Goal: Task Accomplishment & Management: Use online tool/utility

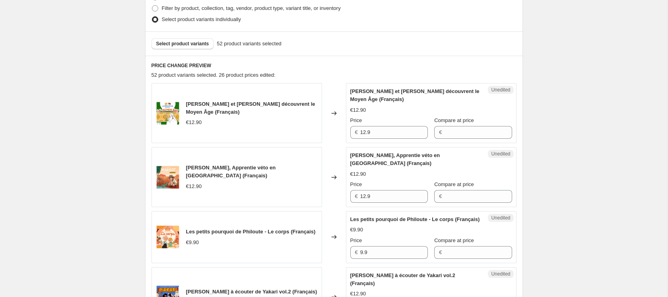
scroll to position [218, 0]
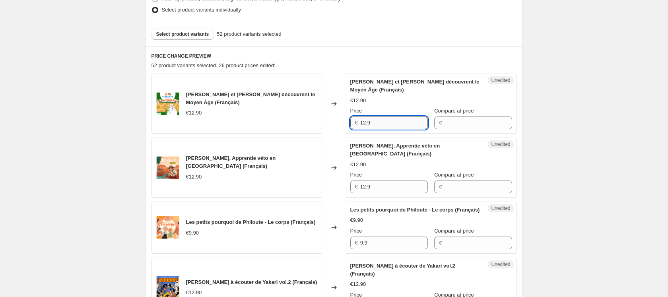
click at [394, 123] on input "12.9" at bounding box center [394, 122] width 68 height 13
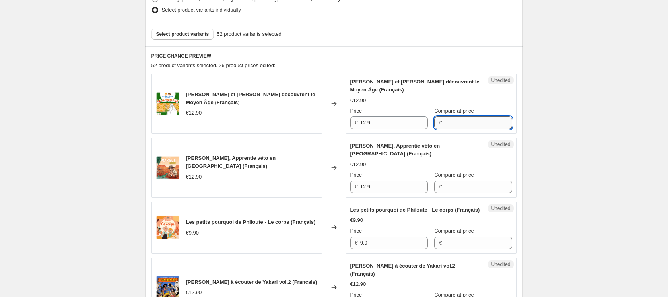
click at [460, 123] on input "Compare at price" at bounding box center [478, 122] width 68 height 13
paste input "12.9"
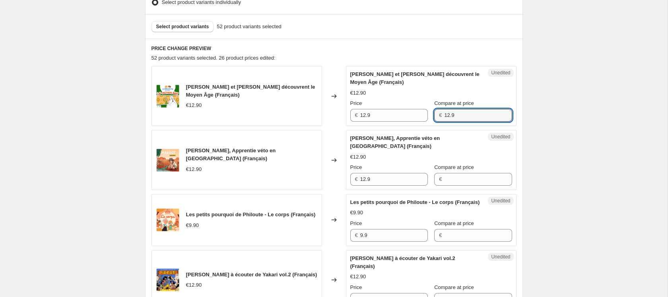
scroll to position [260, 0]
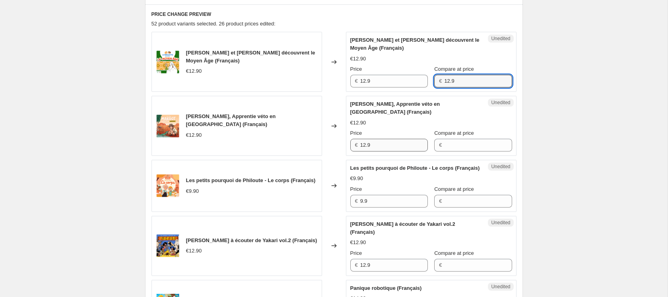
type input "12.9"
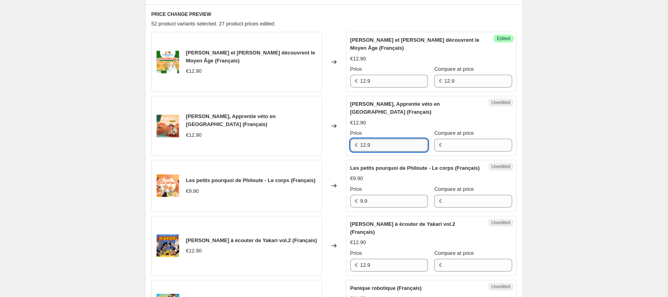
click at [389, 139] on input "12.9" at bounding box center [394, 145] width 68 height 13
click at [465, 143] on input "Compare at price" at bounding box center [478, 145] width 68 height 13
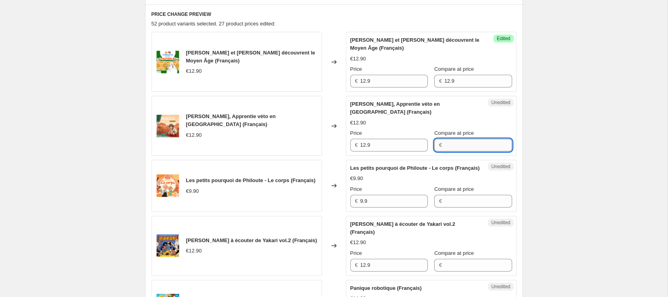
paste input "12.9"
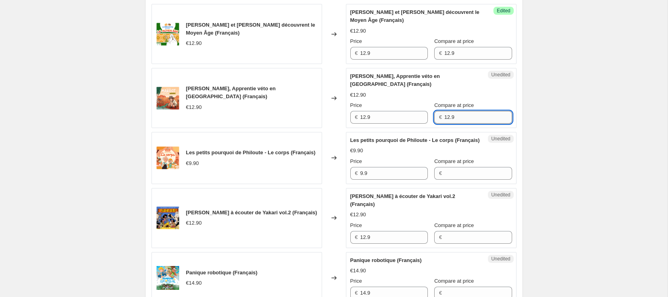
scroll to position [315, 0]
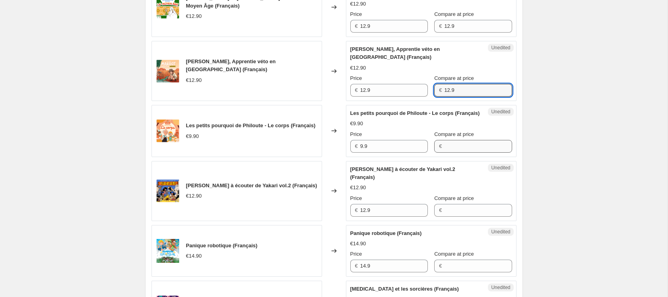
type input "12.9"
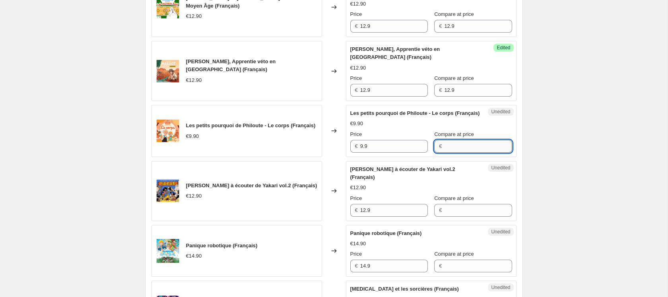
click at [446, 153] on input "Compare at price" at bounding box center [478, 146] width 68 height 13
click at [395, 153] on input "9.9" at bounding box center [394, 146] width 68 height 13
click at [462, 153] on input "Compare at price" at bounding box center [478, 146] width 68 height 13
paste input "9.9"
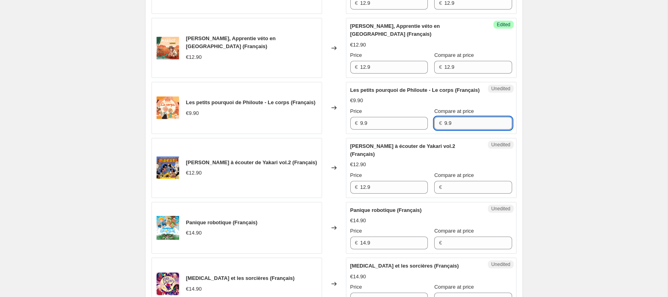
scroll to position [369, 0]
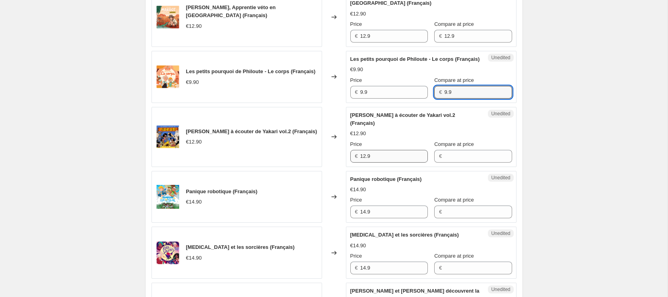
type input "9.9"
click at [388, 163] on input "12.9" at bounding box center [394, 156] width 68 height 13
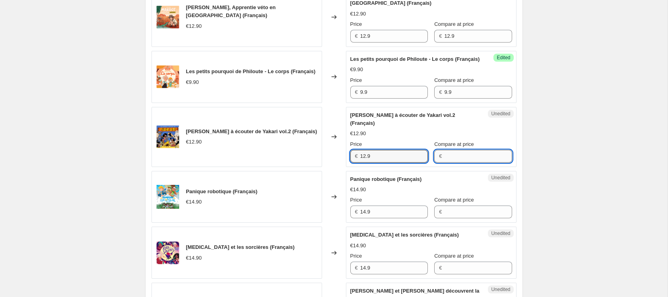
click at [451, 163] on input "Compare at price" at bounding box center [478, 156] width 68 height 13
paste input "12.9"
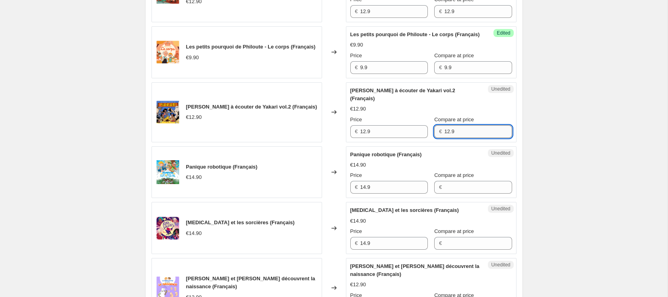
scroll to position [439, 0]
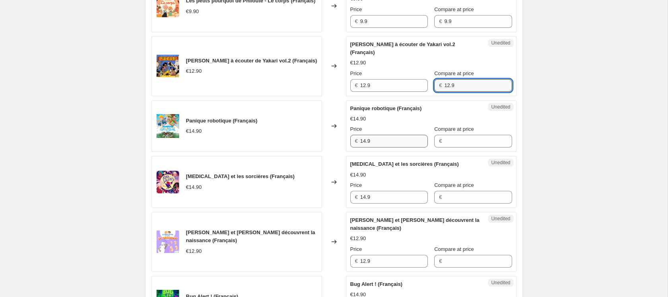
type input "12.9"
click at [387, 147] on input "14.9" at bounding box center [394, 141] width 68 height 13
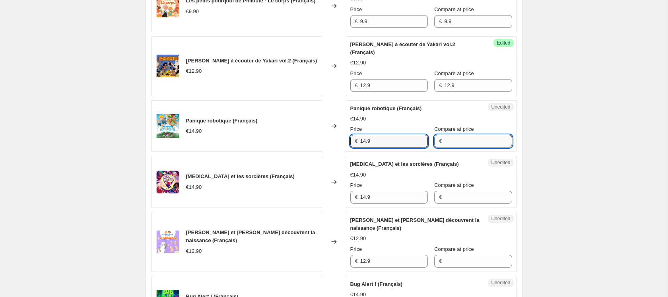
click at [463, 147] on input "Compare at price" at bounding box center [478, 141] width 68 height 13
paste input "14.9"
type input "14.9"
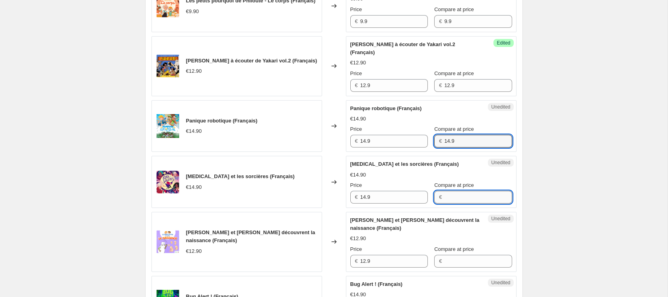
click at [444, 203] on input "Compare at price" at bounding box center [478, 197] width 68 height 13
paste input "14.9"
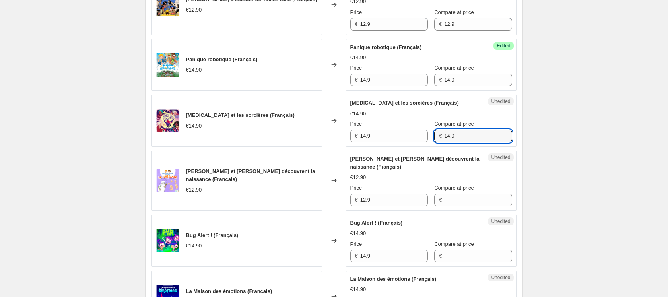
scroll to position [507, 0]
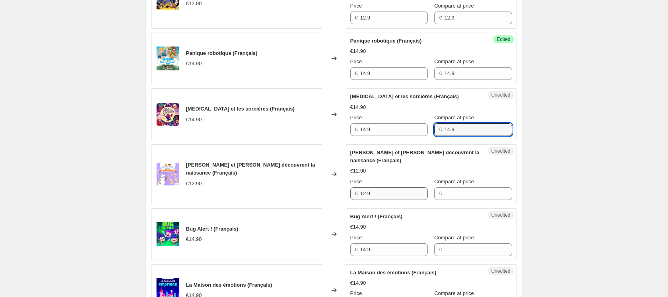
type input "14.9"
click at [404, 200] on input "12.9" at bounding box center [394, 193] width 68 height 13
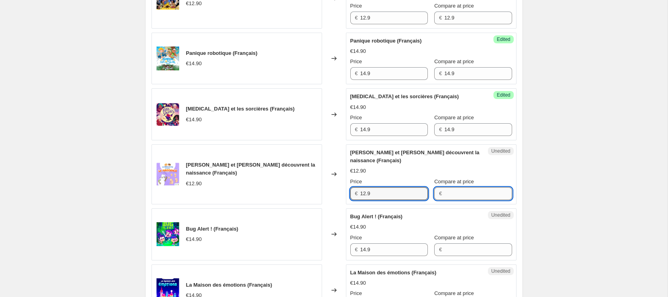
click at [453, 200] on input "Compare at price" at bounding box center [478, 193] width 68 height 13
paste input "12.9"
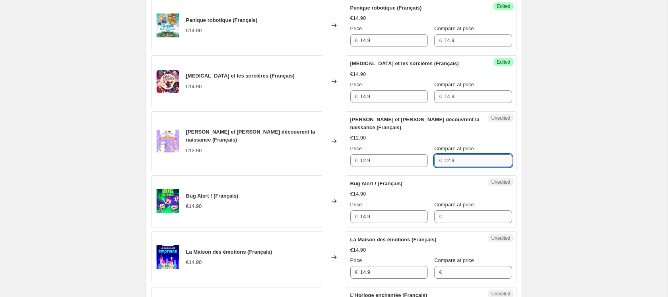
scroll to position [579, 0]
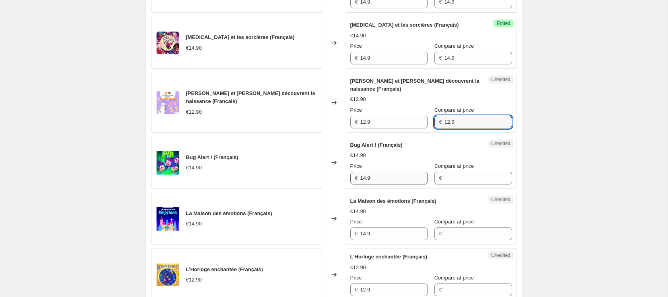
type input "12.9"
click at [390, 184] on input "14.9" at bounding box center [394, 178] width 68 height 13
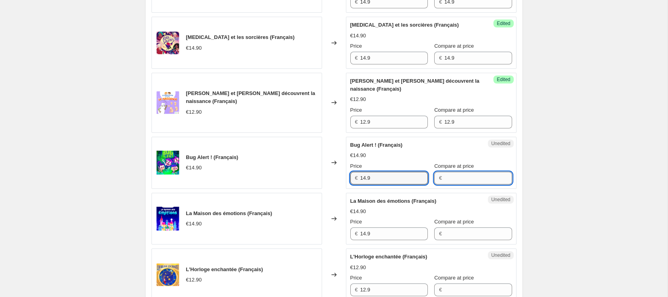
click at [457, 184] on input "Compare at price" at bounding box center [478, 178] width 68 height 13
paste input "14.9"
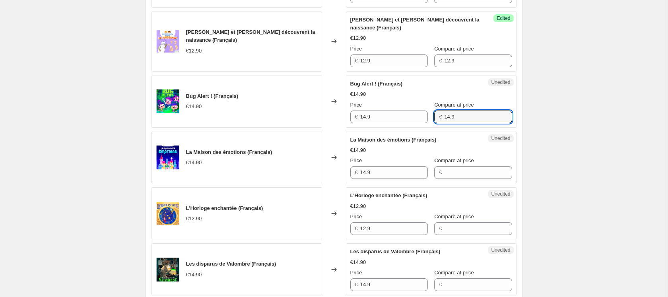
scroll to position [667, 0]
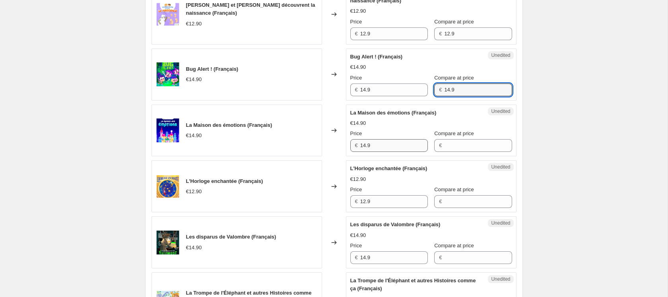
type input "14.9"
click at [389, 152] on input "14.9" at bounding box center [394, 145] width 68 height 13
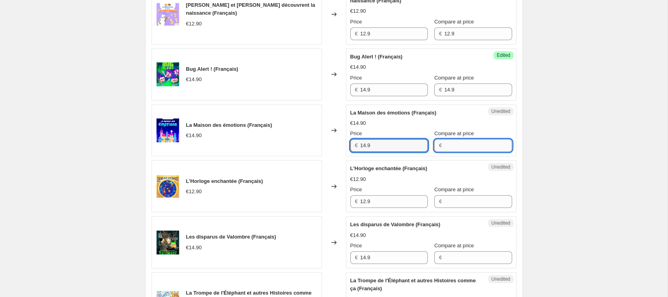
click at [454, 151] on input "Compare at price" at bounding box center [478, 145] width 68 height 13
paste input "14.9"
type input "14.9"
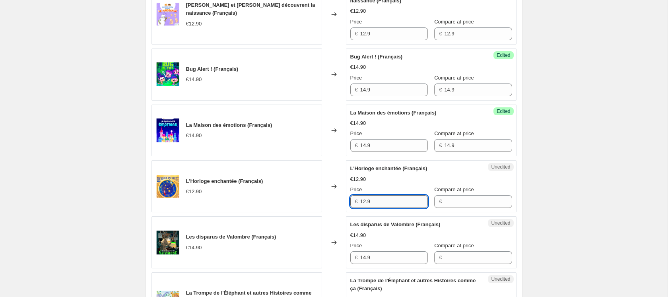
click at [395, 208] on input "12.9" at bounding box center [394, 201] width 68 height 13
click at [449, 208] on input "Compare at price" at bounding box center [478, 201] width 68 height 13
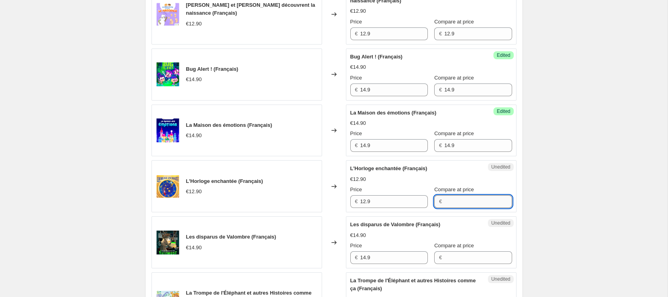
paste input "12.9"
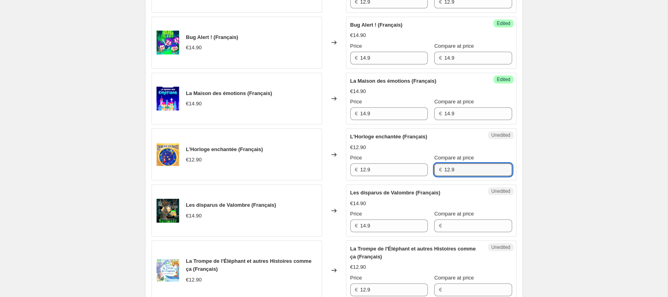
scroll to position [734, 0]
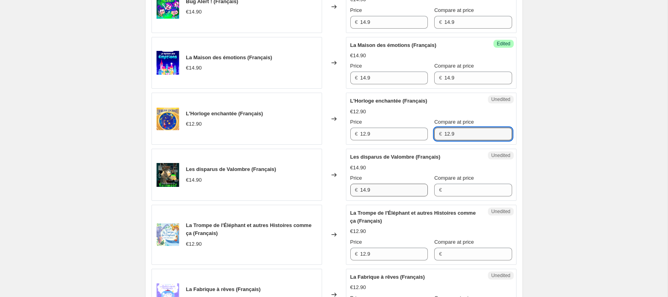
type input "12.9"
click at [388, 196] on input "14.9" at bounding box center [394, 190] width 68 height 13
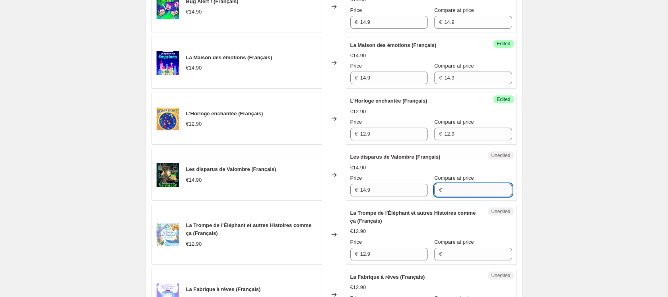
click at [450, 196] on input "Compare at price" at bounding box center [478, 190] width 68 height 13
paste input "14.9"
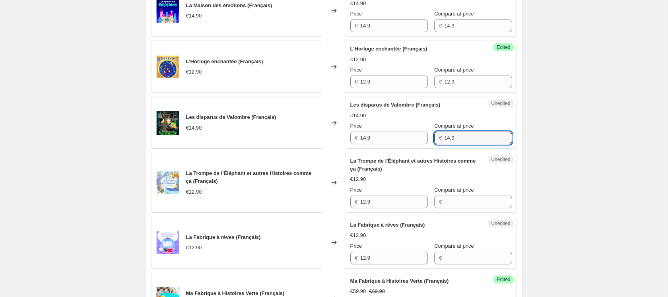
scroll to position [804, 0]
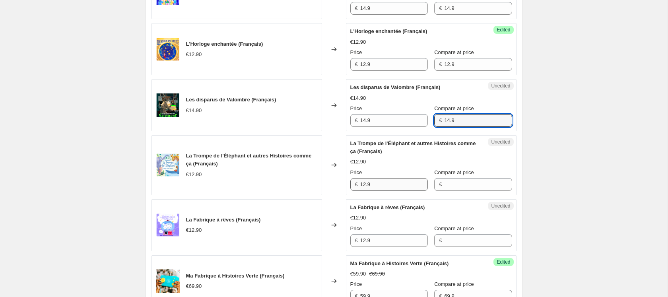
type input "14.9"
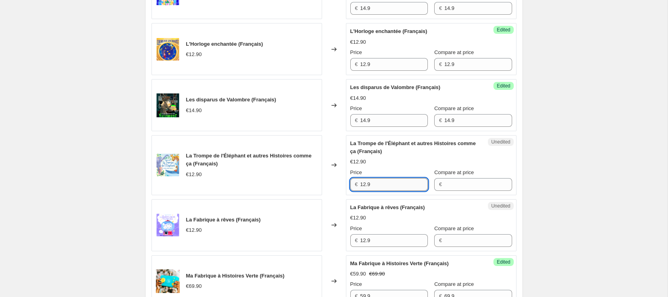
click at [400, 191] on input "12.9" at bounding box center [394, 184] width 68 height 13
click at [451, 189] on input "Compare at price" at bounding box center [478, 184] width 68 height 13
paste input "12.9"
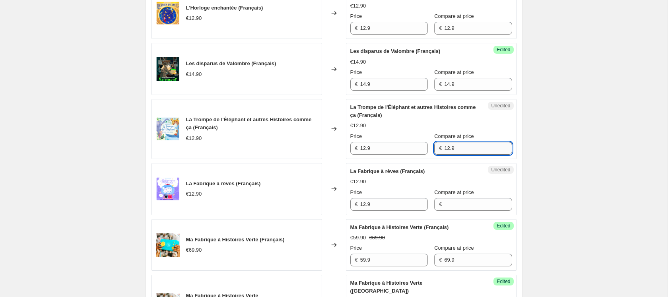
scroll to position [898, 0]
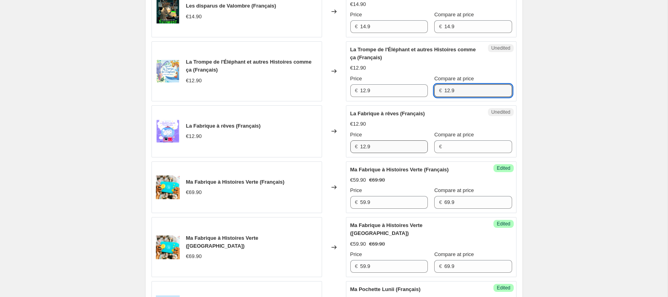
type input "12.9"
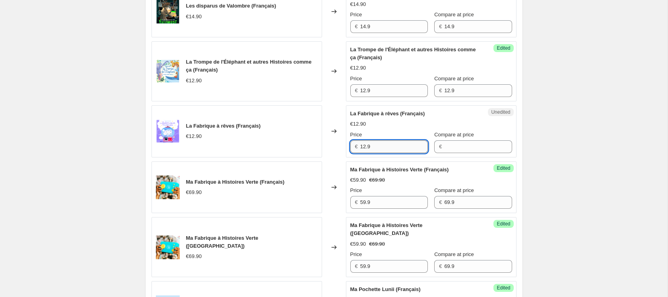
click at [387, 153] on input "12.9" at bounding box center [394, 146] width 68 height 13
click at [449, 153] on input "Compare at price" at bounding box center [478, 146] width 68 height 13
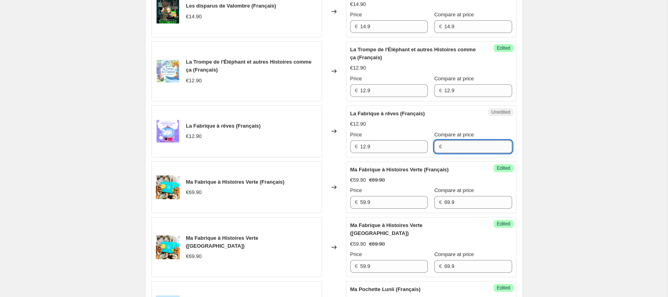
paste input "12.9"
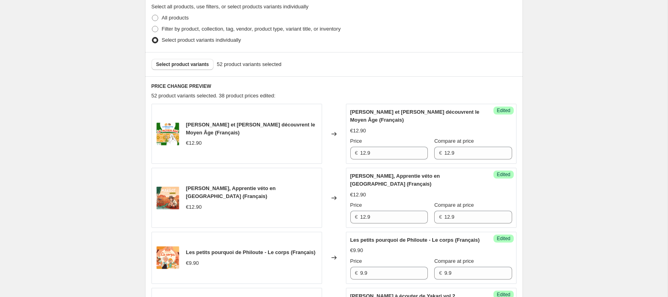
scroll to position [200, 0]
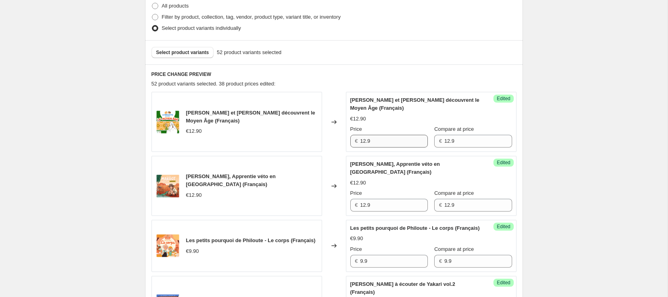
type input "12.9"
click at [375, 137] on input "12.9" at bounding box center [394, 141] width 68 height 13
type input "10.3"
click at [390, 141] on input "10.3" at bounding box center [394, 141] width 68 height 13
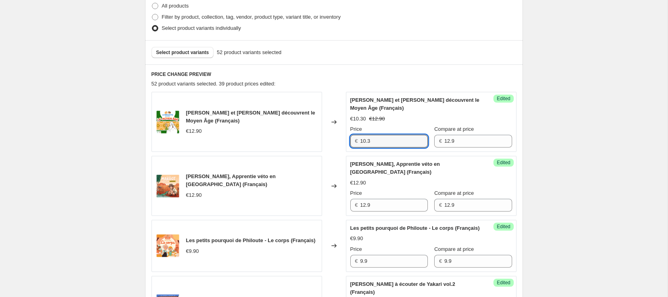
scroll to position [221, 0]
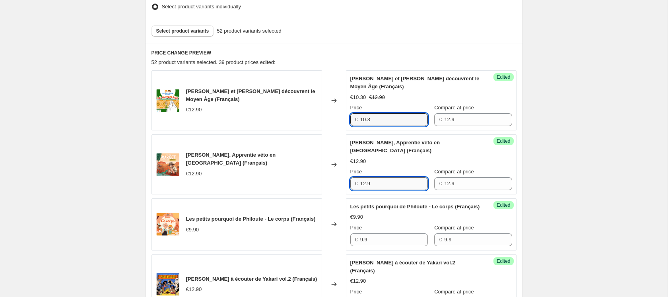
click at [400, 178] on input "12.9" at bounding box center [394, 183] width 68 height 13
paste input "0.3"
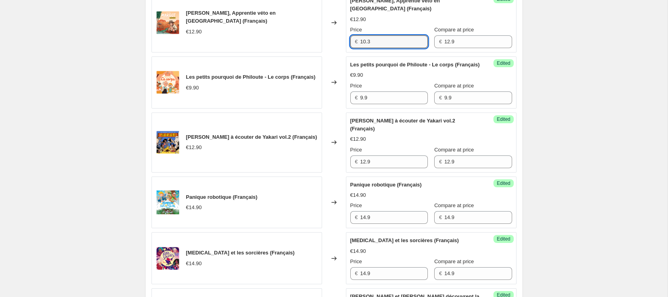
scroll to position [383, 0]
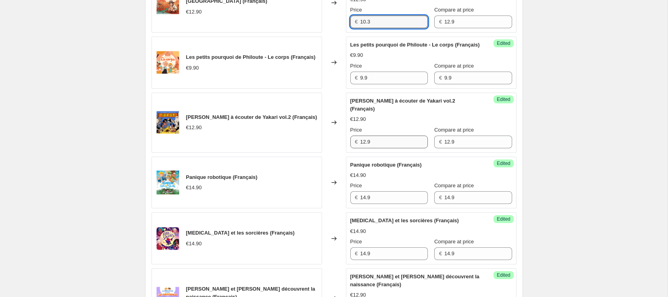
type input "10.3"
click at [399, 148] on input "12.9" at bounding box center [394, 141] width 68 height 13
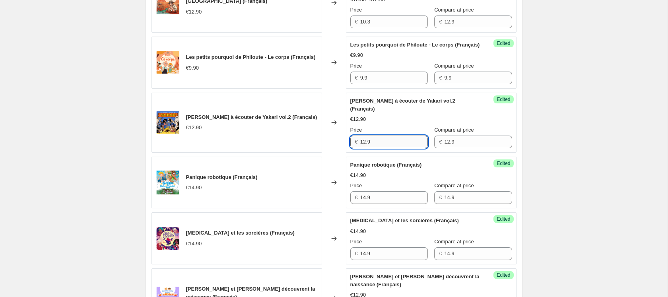
paste input "0.3"
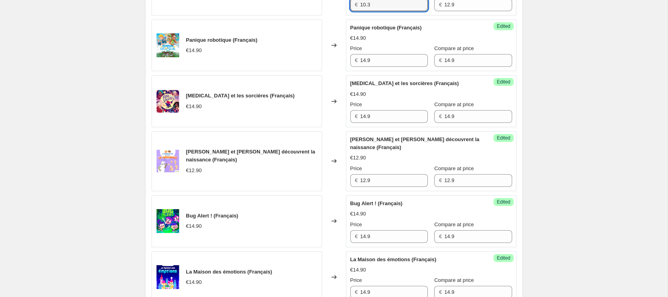
scroll to position [526, 0]
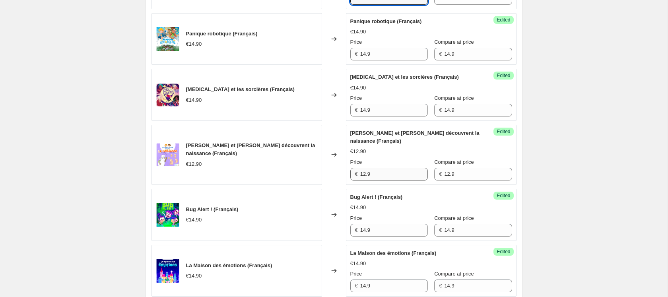
type input "10.3"
click at [387, 180] on input "12.9" at bounding box center [394, 174] width 68 height 13
paste input "0.3"
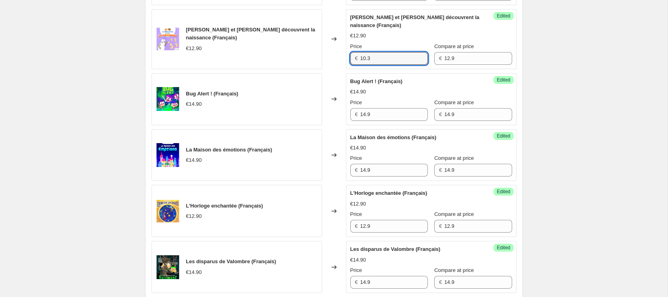
scroll to position [673, 0]
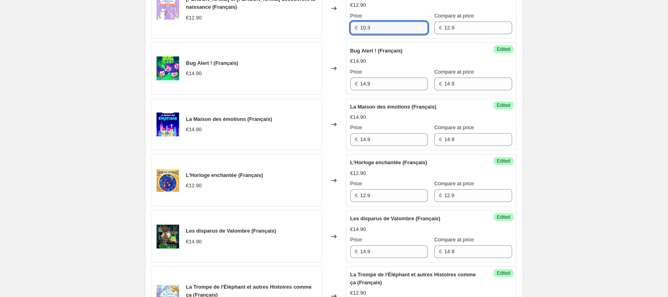
type input "10.3"
click at [392, 206] on div "Success Edited L'Horloge enchantée (Français) €12.90 Price € 12.9 Compare at pr…" at bounding box center [431, 180] width 170 height 52
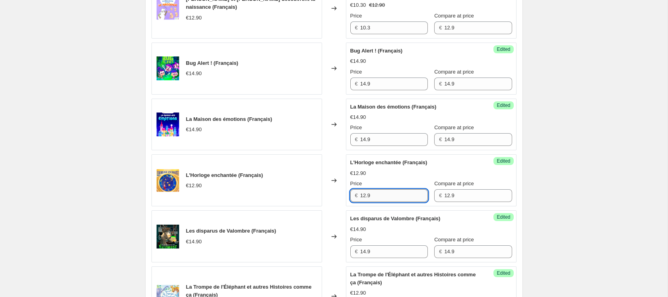
click at [392, 202] on input "12.9" at bounding box center [394, 195] width 68 height 13
paste input "0.3"
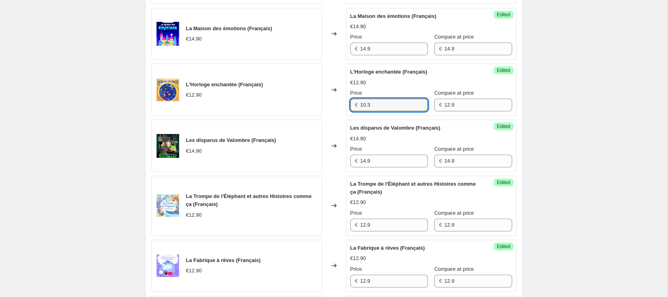
scroll to position [773, 0]
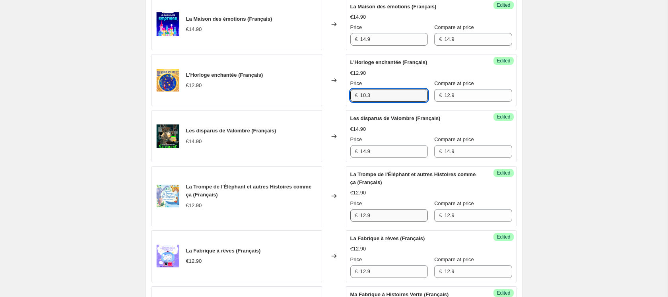
type input "10.3"
click at [386, 222] on input "12.9" at bounding box center [394, 215] width 68 height 13
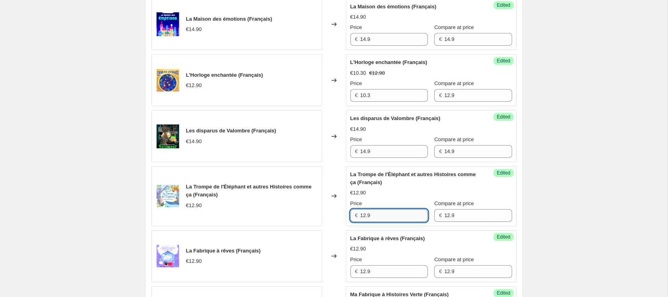
paste input "0.3"
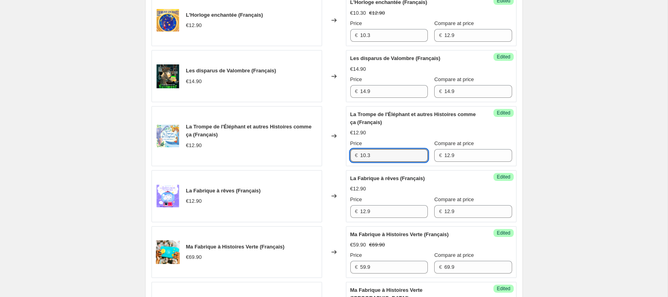
scroll to position [866, 0]
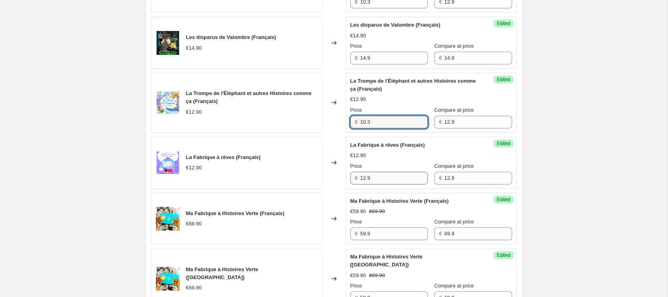
type input "10.3"
click at [391, 184] on input "12.9" at bounding box center [394, 178] width 68 height 13
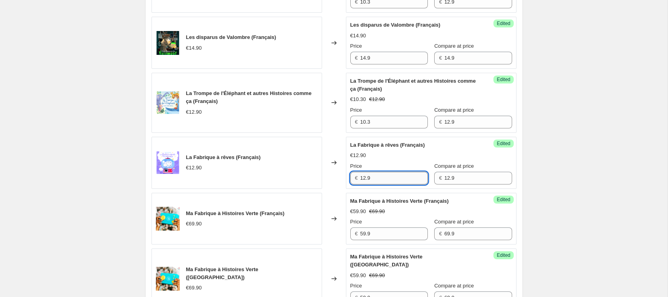
paste input "0.3"
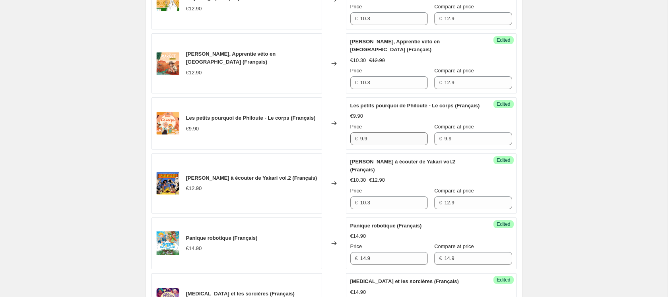
scroll to position [330, 0]
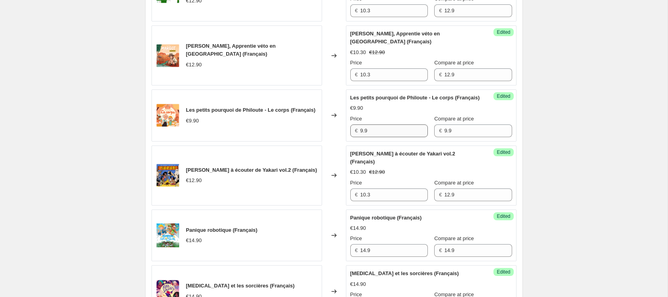
type input "10.3"
click at [381, 137] on input "9.9" at bounding box center [394, 130] width 68 height 13
drag, startPoint x: 363, startPoint y: 138, endPoint x: 358, endPoint y: 138, distance: 5.2
click at [358, 137] on div "€ 9.9" at bounding box center [388, 130] width 77 height 13
type input "7.9"
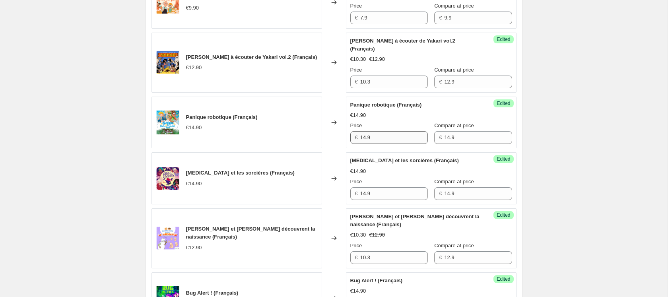
scroll to position [451, 0]
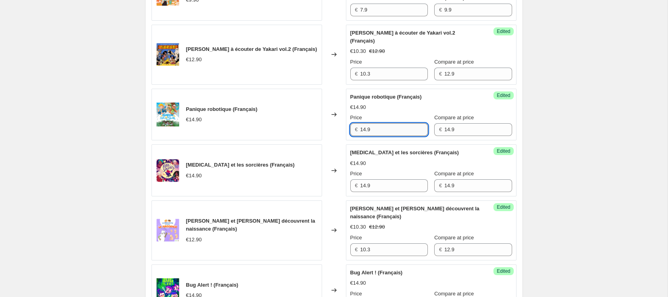
click at [386, 133] on input "14.9" at bounding box center [394, 129] width 68 height 13
type input "11.9"
click at [374, 134] on input "11.9" at bounding box center [394, 129] width 68 height 13
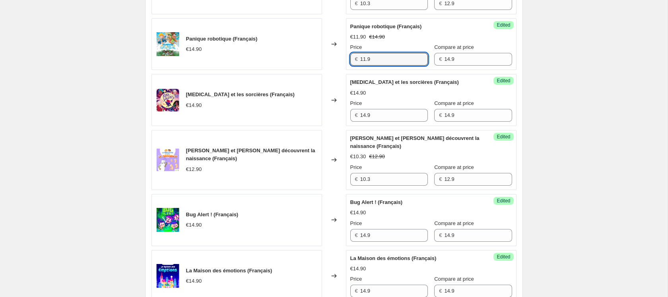
scroll to position [528, 0]
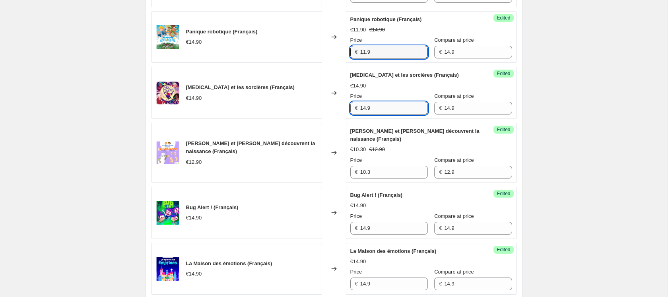
click at [386, 112] on input "14.9" at bounding box center [394, 108] width 68 height 13
paste input "1"
type input "11.9"
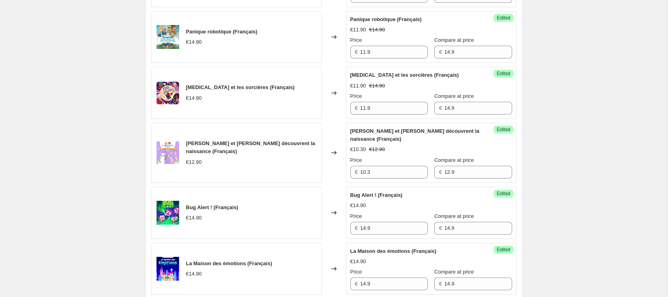
click at [398, 143] on div "Suzanne et Gaston découvrent la naissance (Français)" at bounding box center [415, 135] width 130 height 16
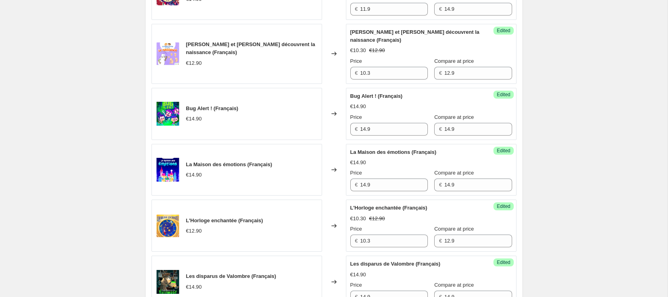
scroll to position [641, 0]
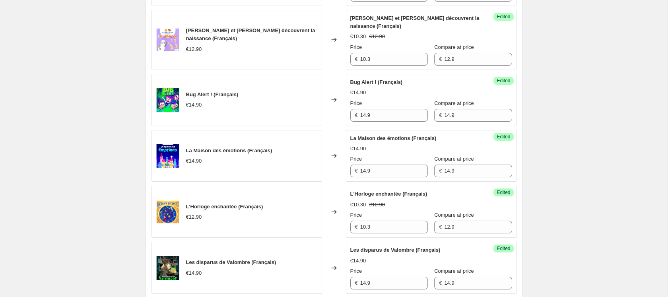
click at [387, 115] on div "Price € 14.9" at bounding box center [388, 110] width 77 height 22
click at [387, 116] on input "14.9" at bounding box center [394, 115] width 68 height 13
paste input "1"
type input "11.9"
click at [556, 145] on div "Create new price change job. This page is ready Create new price change job Dra…" at bounding box center [333, 242] width 667 height 1766
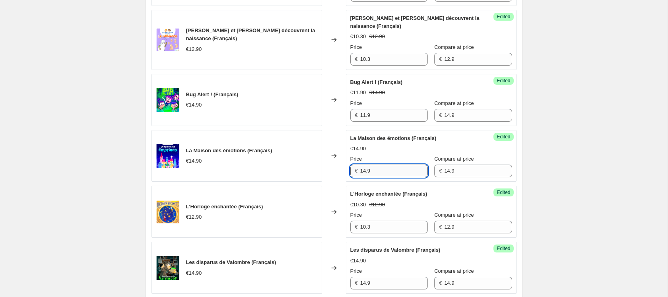
click at [393, 177] on input "14.9" at bounding box center [394, 171] width 68 height 13
paste input "1"
type input "11.9"
click at [554, 147] on div "Create new price change job. This page is ready Create new price change job Dra…" at bounding box center [333, 242] width 667 height 1766
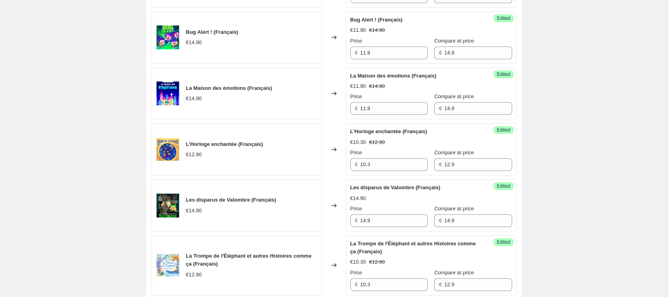
scroll to position [710, 0]
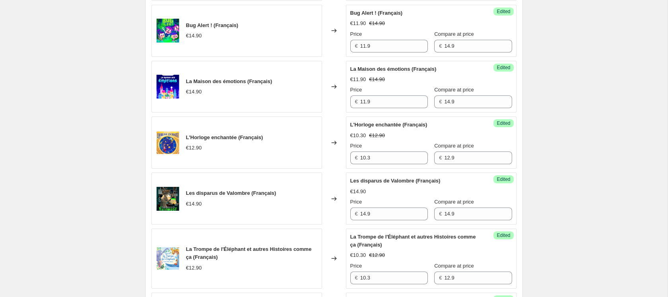
click at [386, 225] on div "Success Edited Les disparus de Valombre (Français) €14.90 Price € 14.9 Compare …" at bounding box center [431, 198] width 170 height 52
click at [388, 220] on input "14.9" at bounding box center [394, 213] width 68 height 13
paste input "1"
type input "11.9"
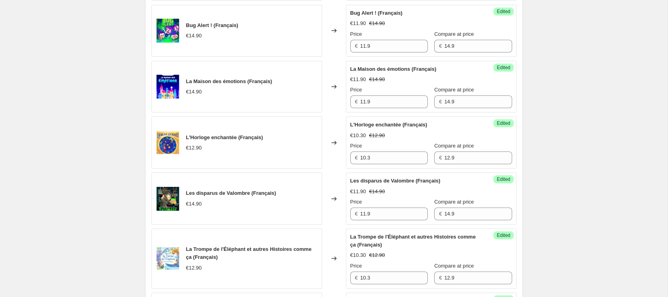
click at [589, 215] on div "Create new price change job. This page is ready Create new price change job Dra…" at bounding box center [333, 173] width 667 height 1766
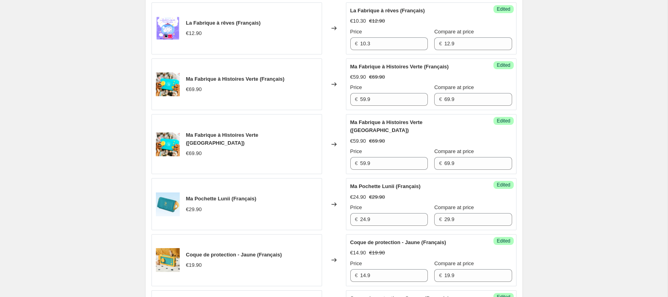
scroll to position [1001, 0]
click at [390, 105] on input "59.9" at bounding box center [394, 99] width 68 height 13
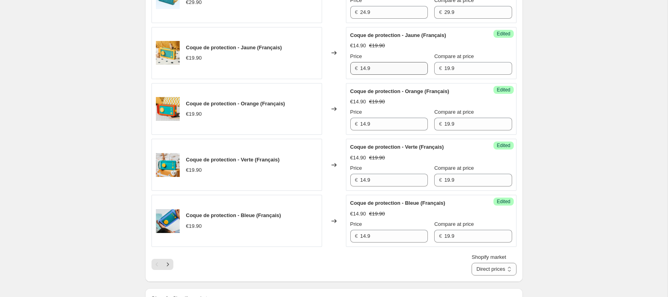
scroll to position [1212, 0]
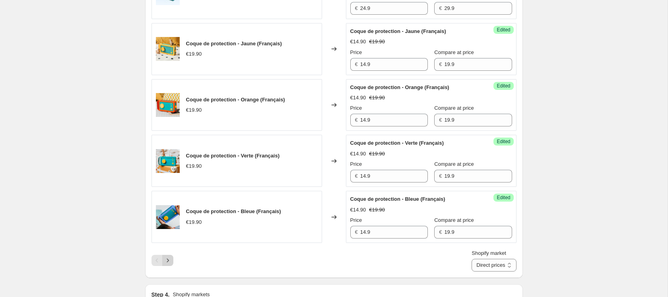
click at [168, 260] on icon "Next" at bounding box center [168, 260] width 8 height 8
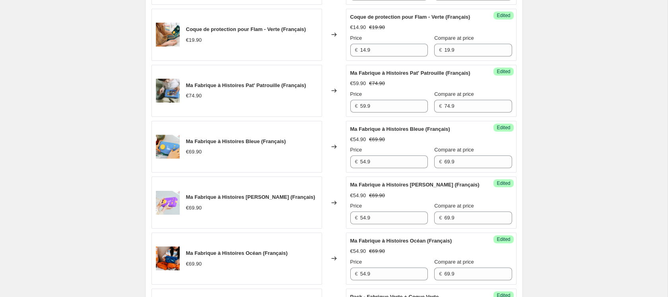
scroll to position [397, 0]
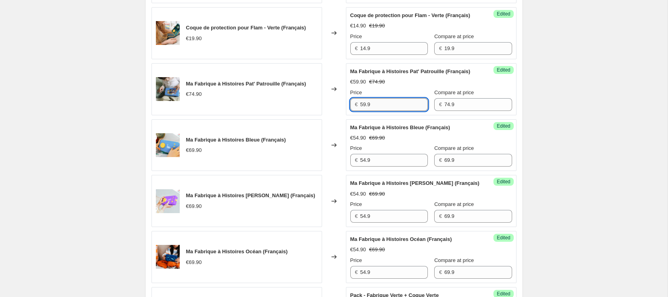
click at [389, 111] on input "59.9" at bounding box center [394, 104] width 68 height 13
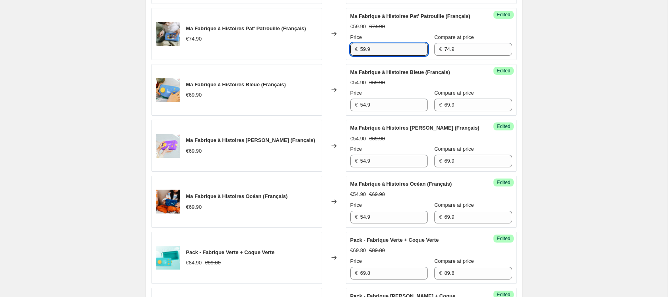
scroll to position [449, 0]
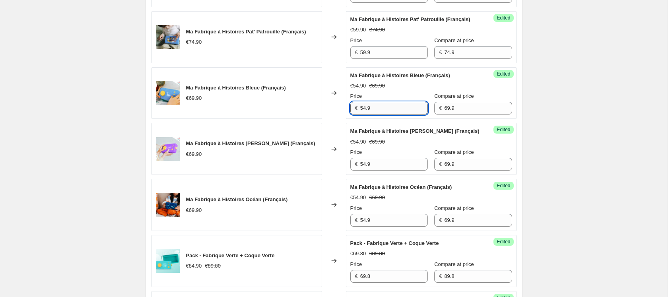
click at [379, 114] on input "54.9" at bounding box center [394, 108] width 68 height 13
paste input "9"
type input "59.9"
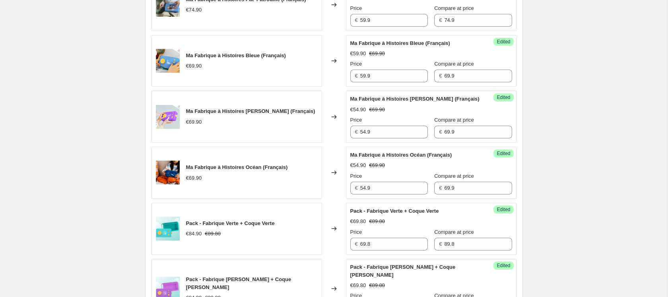
scroll to position [486, 0]
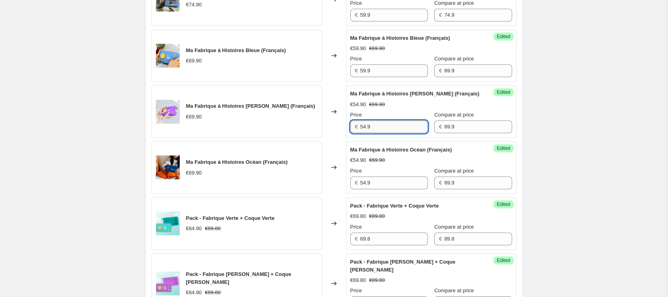
click at [375, 133] on input "54.9" at bounding box center [394, 126] width 68 height 13
paste input "9"
type input "59.9"
click at [380, 189] on input "54.9" at bounding box center [394, 182] width 68 height 13
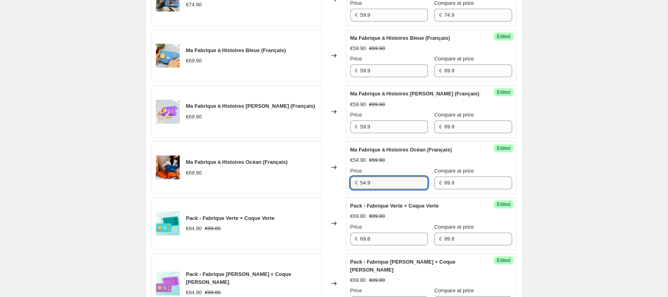
paste input "9"
type input "59.9"
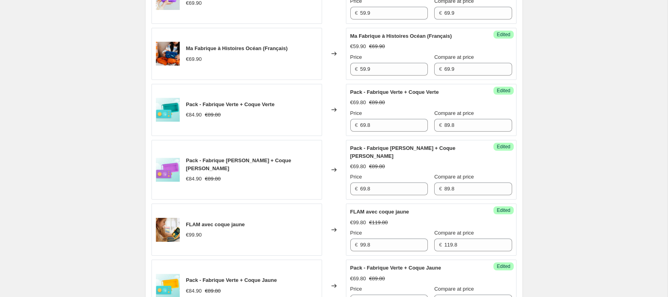
scroll to position [602, 0]
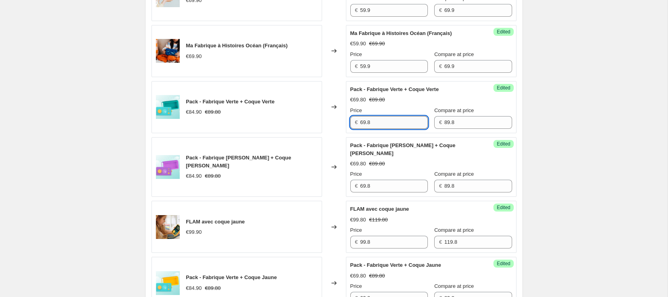
click at [383, 129] on input "69.8" at bounding box center [394, 122] width 68 height 13
type input "74.8"
click at [535, 130] on div "Create new price change job. This page is ready Create new price change job Dra…" at bounding box center [333, 261] width 667 height 1726
click at [411, 129] on input "74.8" at bounding box center [394, 122] width 68 height 13
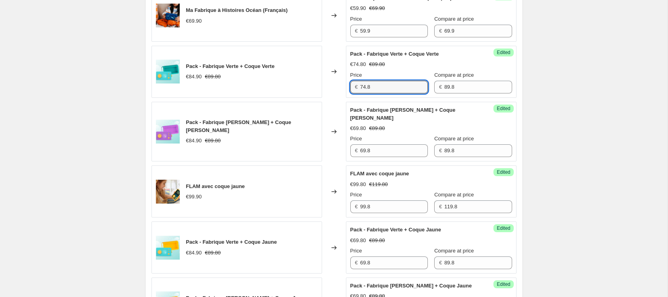
scroll to position [640, 0]
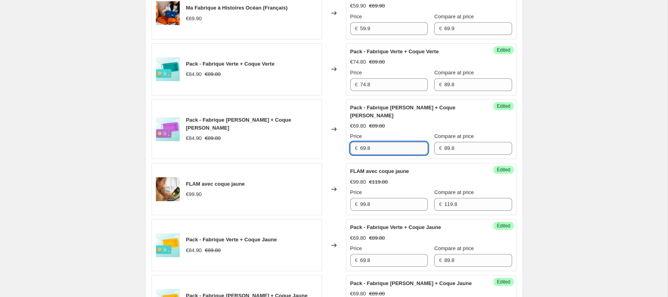
click at [387, 155] on input "69.8" at bounding box center [394, 148] width 68 height 13
paste input "74"
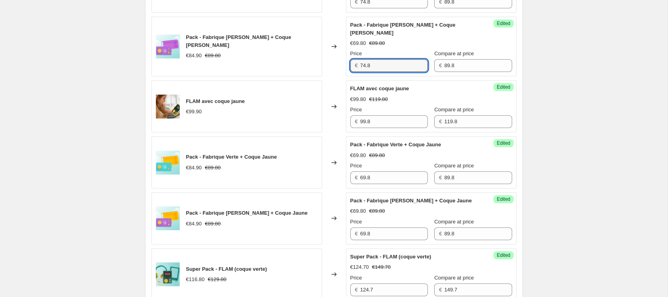
scroll to position [725, 0]
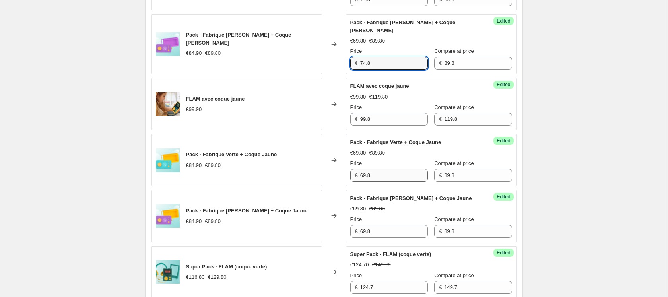
type input "74.8"
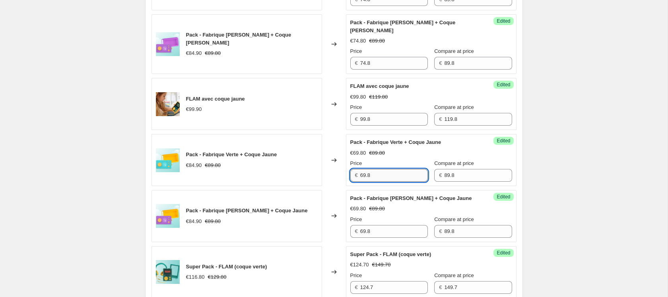
click at [385, 182] on input "69.8" at bounding box center [394, 175] width 68 height 13
paste input "74"
type input "74.8"
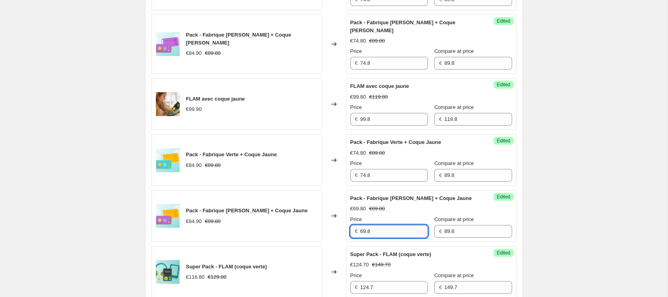
click at [378, 238] on input "69.8" at bounding box center [394, 231] width 68 height 13
paste input "74"
type input "74.8"
click at [548, 219] on div "Create new price change job. This page is ready Create new price change job Dra…" at bounding box center [333, 138] width 667 height 1726
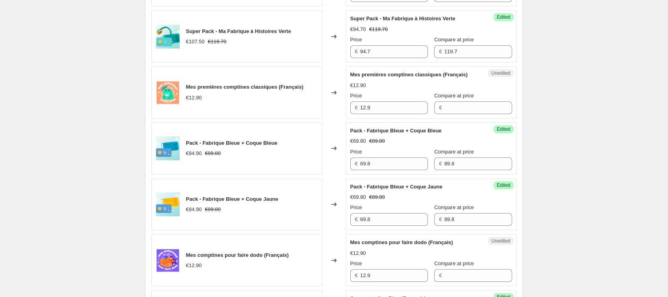
scroll to position [1074, 0]
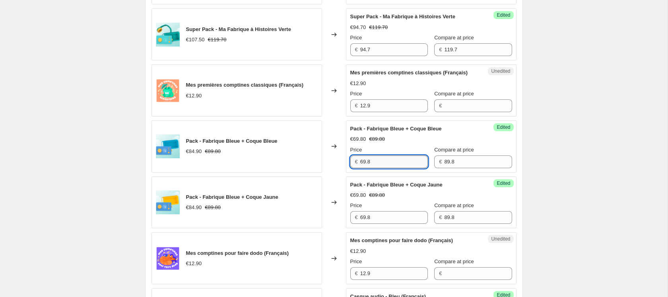
click at [383, 168] on input "69.8" at bounding box center [394, 161] width 68 height 13
paste input "74"
type input "74.8"
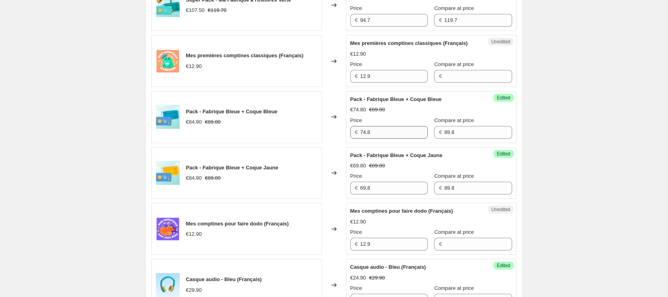
scroll to position [1143, 0]
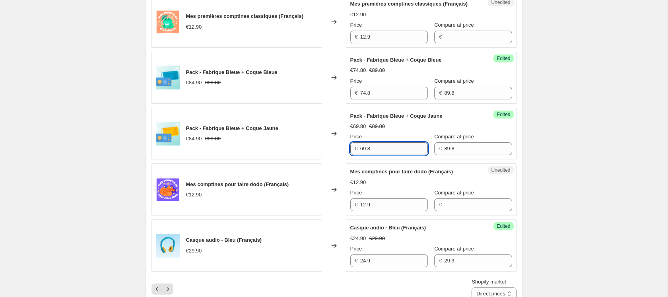
click at [393, 155] on input "69.8" at bounding box center [394, 148] width 68 height 13
paste input "74"
type input "74.8"
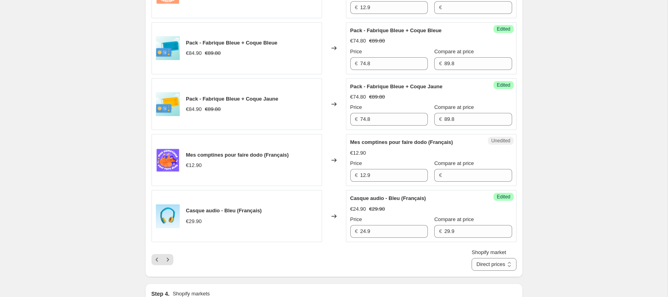
scroll to position [1172, 0]
click at [391, 182] on input "12.9" at bounding box center [394, 175] width 68 height 13
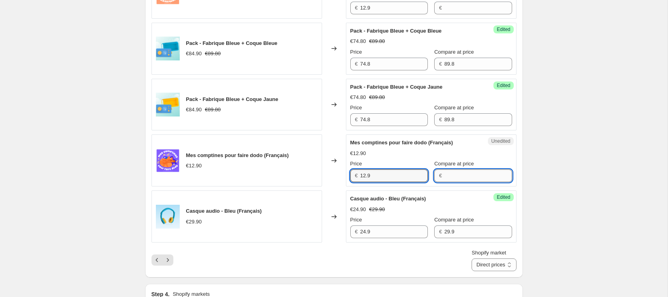
click at [466, 182] on input "Compare at price" at bounding box center [478, 175] width 68 height 13
paste input "12.9"
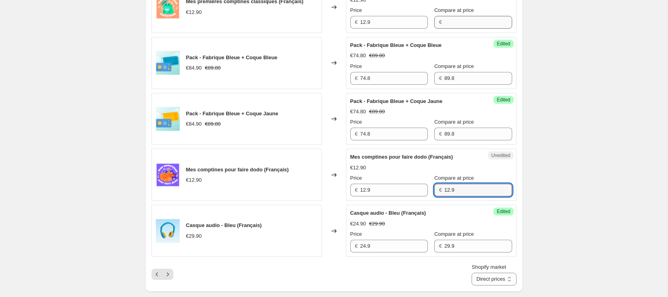
type input "12.9"
click at [452, 29] on input "Compare at price" at bounding box center [478, 22] width 68 height 13
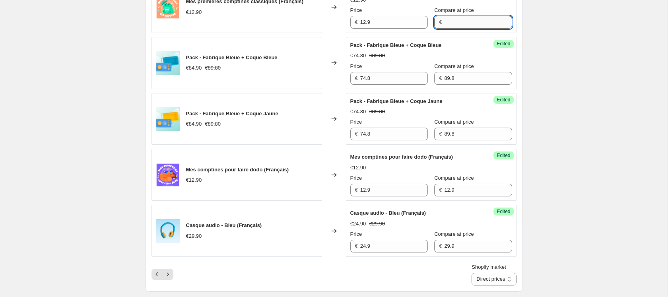
paste input "12.9"
type input "12.9"
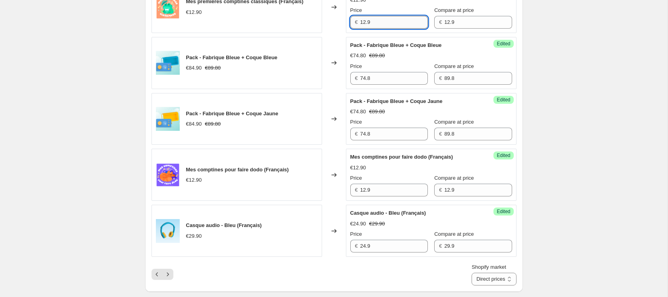
click at [363, 29] on input "12.9" at bounding box center [394, 22] width 68 height 13
click at [365, 29] on input "12.9" at bounding box center [394, 22] width 68 height 13
type input "10.3"
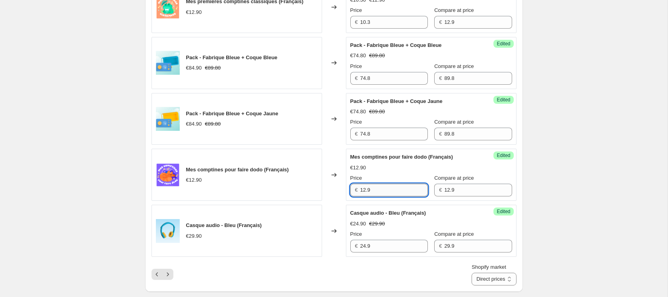
click at [393, 196] on input "12.9" at bounding box center [394, 190] width 68 height 13
paste input "0.3"
type input "10.3"
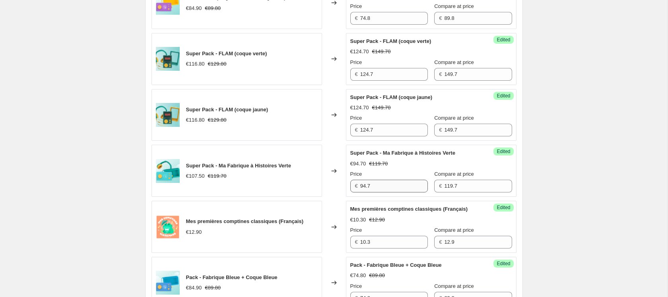
scroll to position [931, 0]
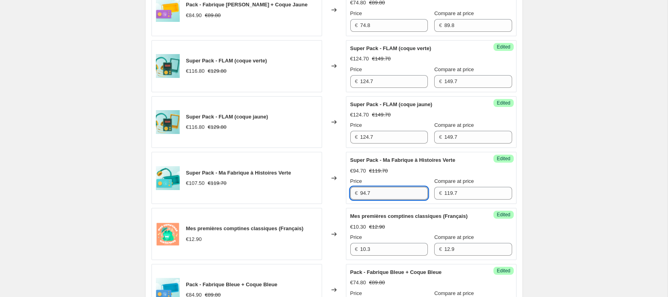
click at [366, 199] on input "94.7" at bounding box center [394, 193] width 68 height 13
type input "99.7"
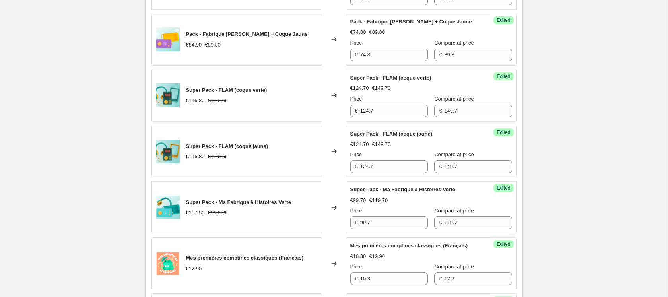
scroll to position [901, 0]
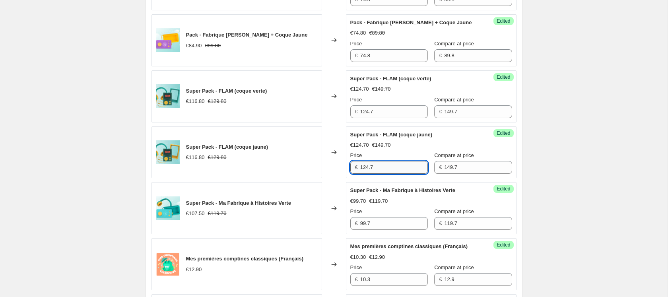
click at [382, 174] on input "124.7" at bounding box center [394, 167] width 68 height 13
type input "109.8"
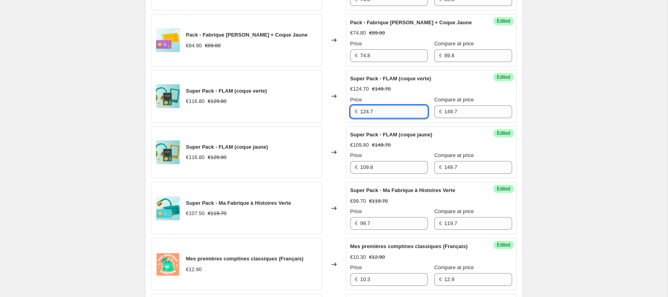
click at [383, 118] on input "124.7" at bounding box center [394, 111] width 68 height 13
paste input "09.8"
type input "109.8"
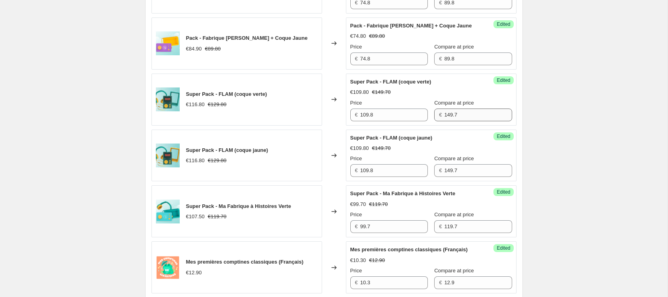
scroll to position [901, 0]
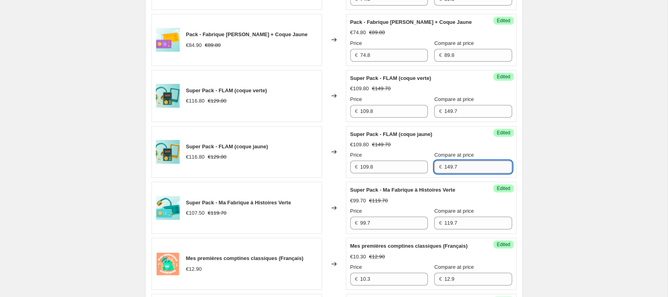
click at [447, 173] on input "149.7" at bounding box center [478, 167] width 68 height 13
type input "129.8"
click at [454, 173] on input "129.8" at bounding box center [478, 167] width 68 height 13
click at [464, 118] on input "149.7" at bounding box center [478, 111] width 68 height 13
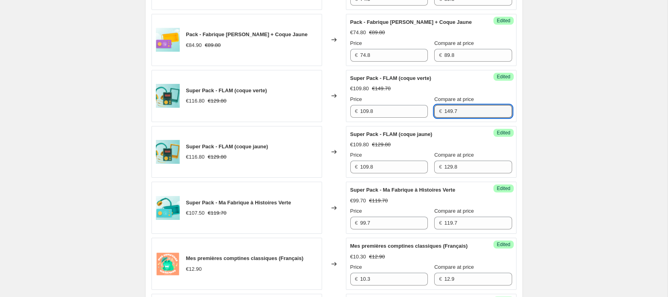
paste input "29.8"
type input "129.8"
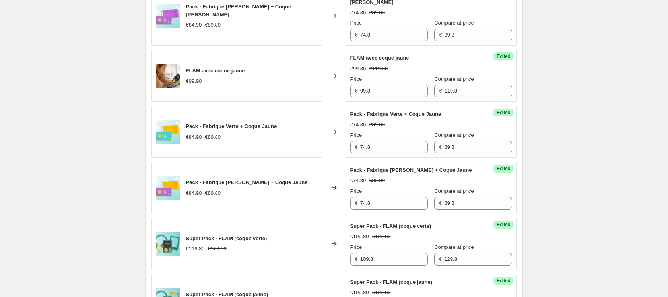
scroll to position [753, 0]
click at [380, 98] on input "99.8" at bounding box center [394, 91] width 68 height 13
type input "84.9"
click at [602, 132] on div "Create new price change job. This page is ready Create new price change job Dra…" at bounding box center [333, 110] width 667 height 1726
click at [469, 98] on input "119.8" at bounding box center [478, 91] width 68 height 13
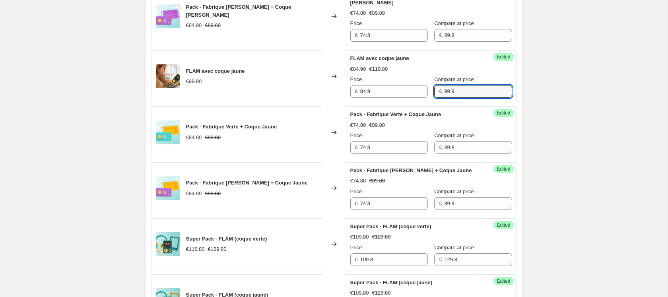
type input "99.9"
click at [600, 132] on div "Create new price change job. This page is ready Create new price change job Dra…" at bounding box center [333, 110] width 667 height 1726
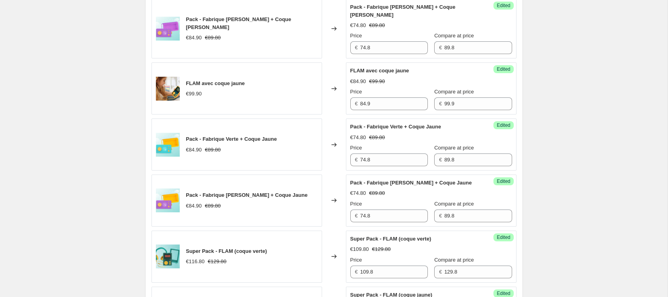
scroll to position [740, 0]
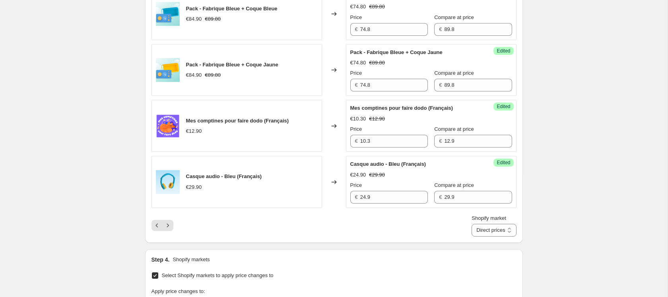
scroll to position [1249, 0]
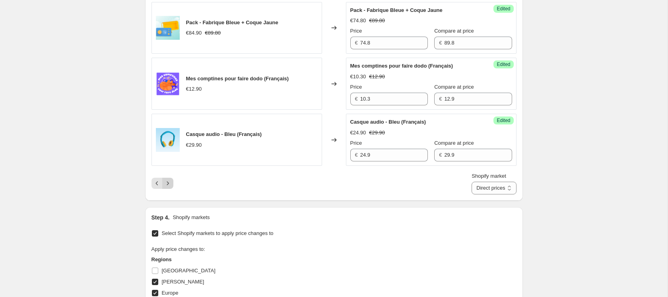
click at [168, 187] on icon "Next" at bounding box center [168, 183] width 8 height 8
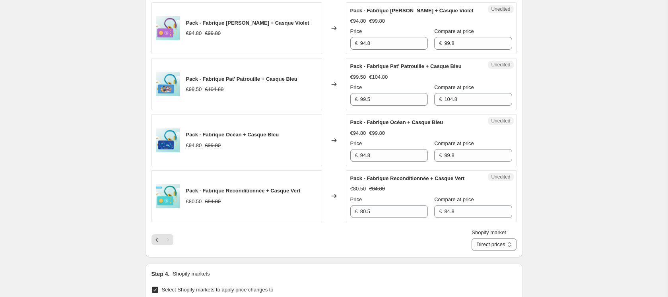
scroll to position [753, 0]
click at [391, 218] on input "80.5" at bounding box center [394, 211] width 68 height 13
type input "79.8"
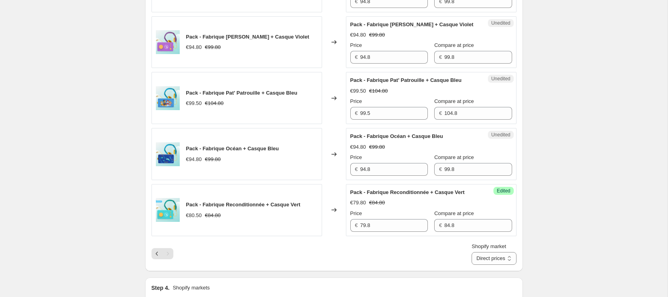
scroll to position [730, 0]
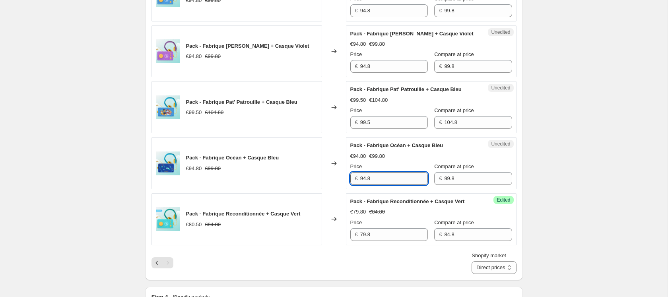
click at [394, 179] on input "94.8" at bounding box center [394, 178] width 68 height 13
type input "84.8"
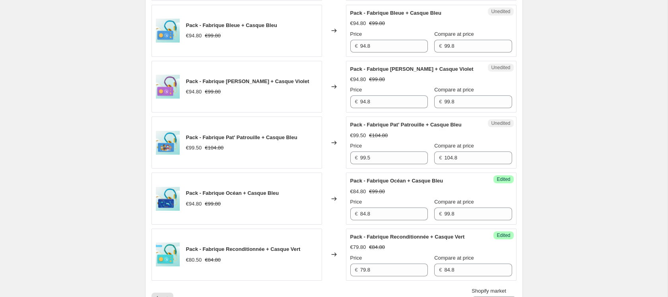
scroll to position [689, 0]
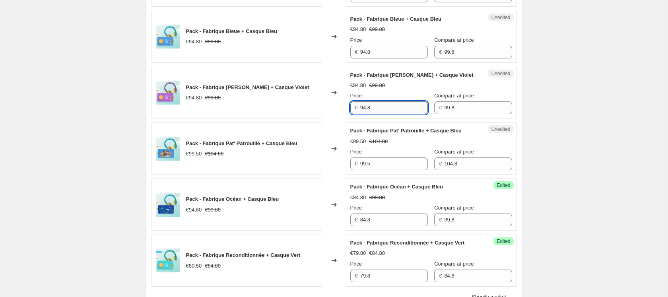
click at [387, 108] on input "94.8" at bounding box center [394, 107] width 68 height 13
paste input "8"
type input "84.8"
click at [395, 50] on input "94.8" at bounding box center [394, 52] width 68 height 13
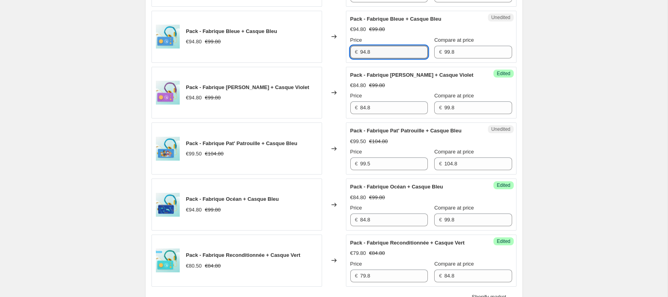
paste input "8"
type input "84.8"
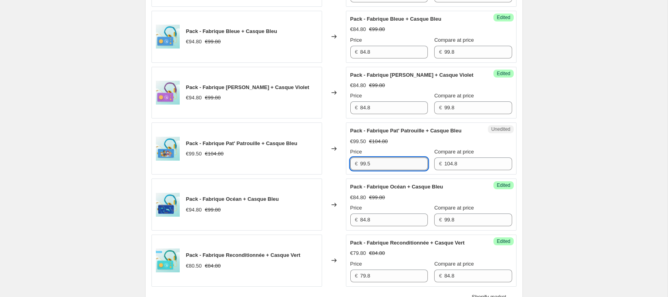
click at [380, 167] on input "99.5" at bounding box center [394, 163] width 68 height 13
paste input "84.8"
type input "84.8"
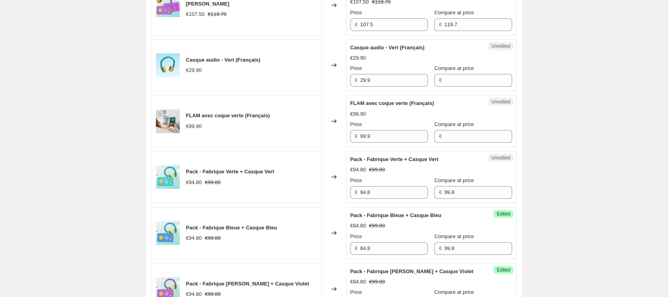
scroll to position [482, 0]
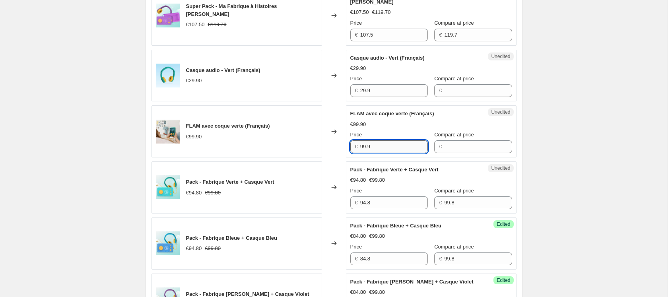
click at [389, 149] on input "99.9" at bounding box center [394, 146] width 68 height 13
click at [453, 148] on input "Compare at price" at bounding box center [478, 146] width 68 height 13
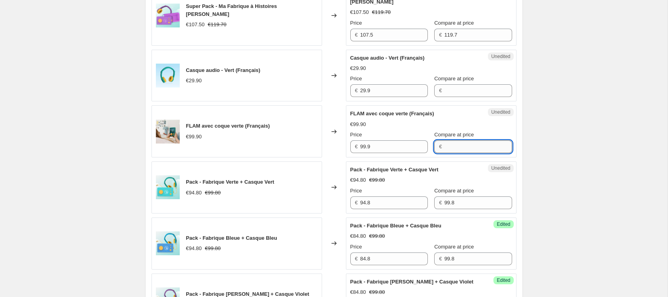
paste input "99.9"
type input "99.9"
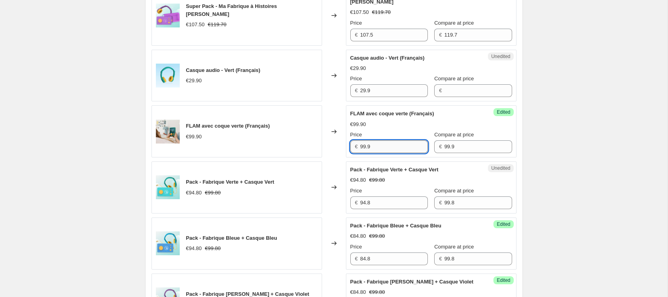
click at [389, 147] on input "99.9" at bounding box center [394, 146] width 68 height 13
type input "84.9"
click at [584, 130] on div "Create new price change job. This page is ready Create new price change job Dra…" at bounding box center [333, 161] width 667 height 1287
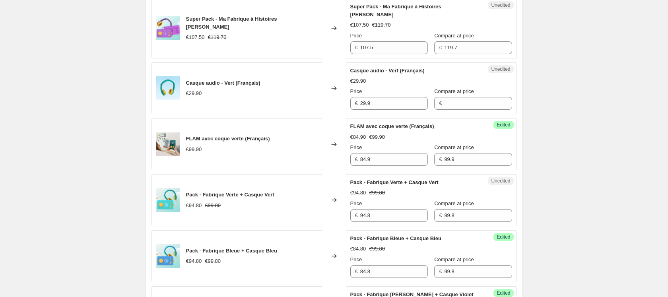
scroll to position [466, 0]
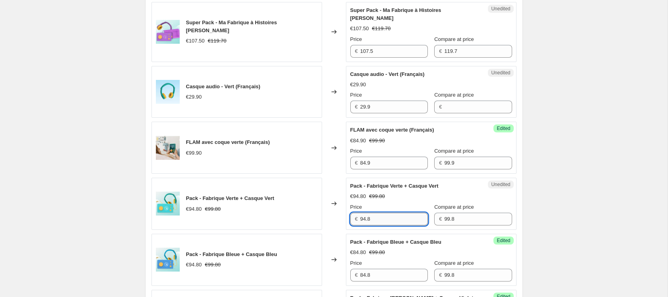
click at [402, 217] on input "94.8" at bounding box center [394, 219] width 68 height 13
click at [385, 277] on input "84.8" at bounding box center [394, 275] width 68 height 13
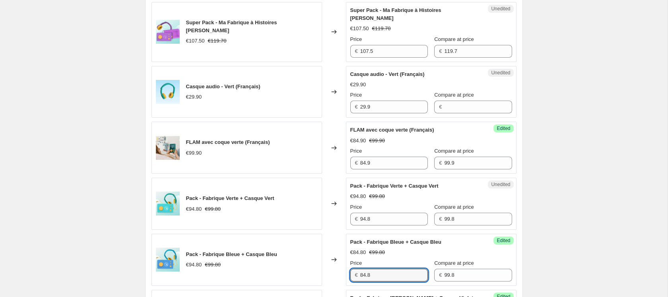
click at [387, 227] on div "Unedited Pack - Fabrique Verte + Casque Vert €94.80 €99.80 Price € 94.8 Compare…" at bounding box center [431, 204] width 170 height 52
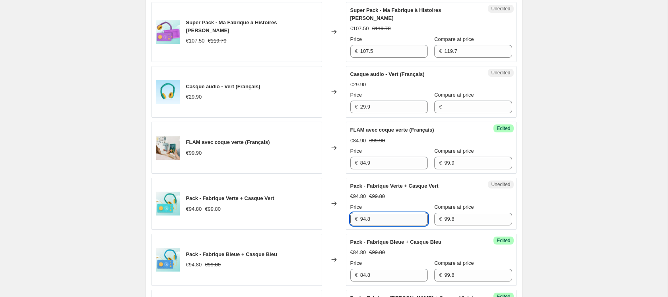
click at [387, 222] on input "94.8" at bounding box center [394, 219] width 68 height 13
paste input "8"
type input "84.8"
click at [536, 222] on div "Create new price change job. This page is ready Create new price change job Dra…" at bounding box center [333, 177] width 667 height 1287
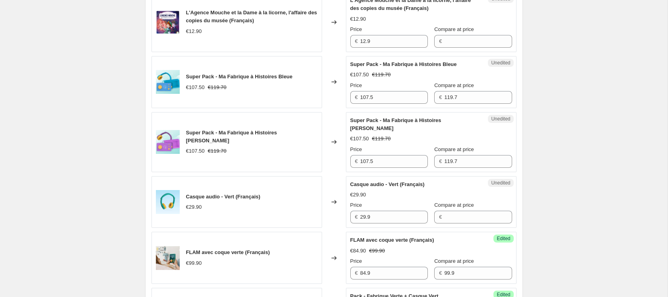
scroll to position [350, 0]
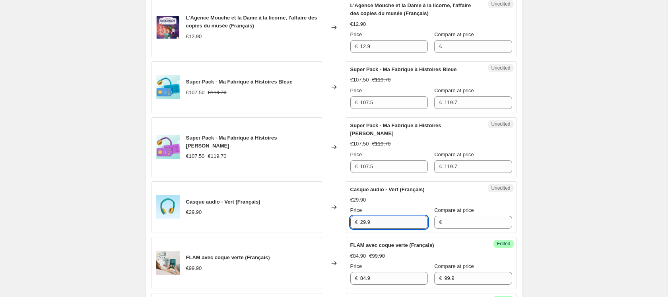
click at [401, 221] on input "29.9" at bounding box center [394, 222] width 68 height 13
click at [467, 225] on input "Compare at price" at bounding box center [478, 222] width 68 height 13
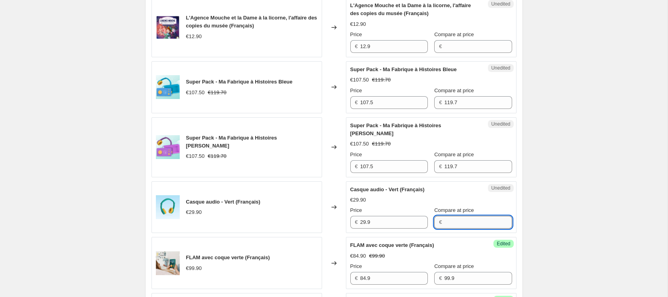
paste input "29.9"
type input "29.9"
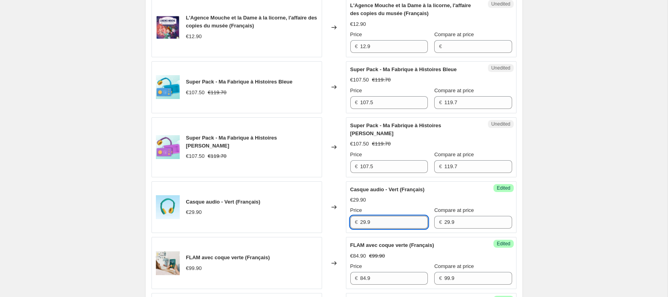
click at [366, 221] on input "29.9" at bounding box center [394, 222] width 68 height 13
type input "24.9"
click at [569, 221] on div "Create new price change job. This page is ready Create new price change job Dra…" at bounding box center [333, 293] width 667 height 1287
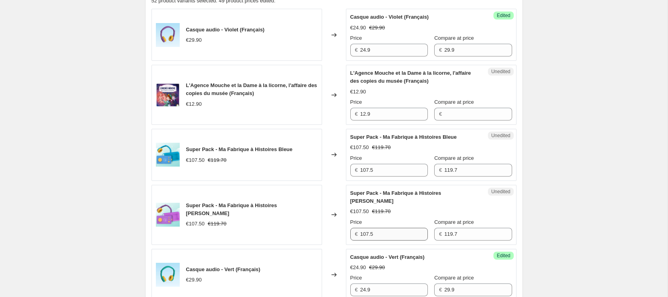
scroll to position [288, 0]
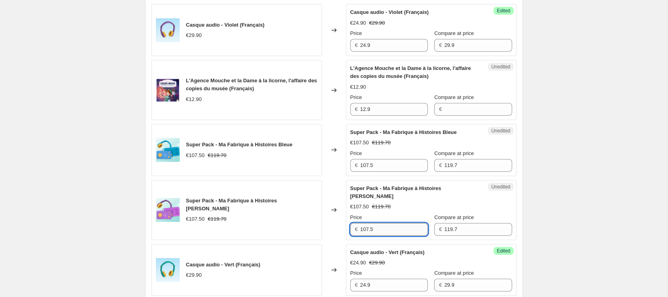
click at [385, 229] on input "107.5" at bounding box center [394, 229] width 68 height 13
type input "99.7"
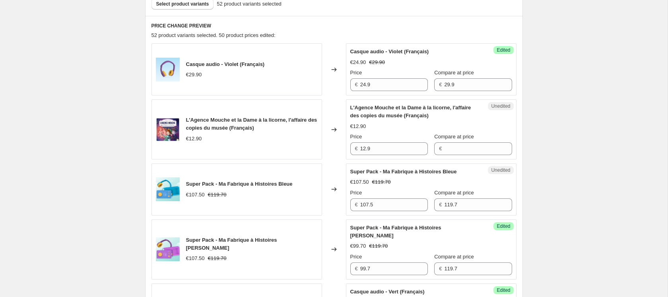
scroll to position [247, 0]
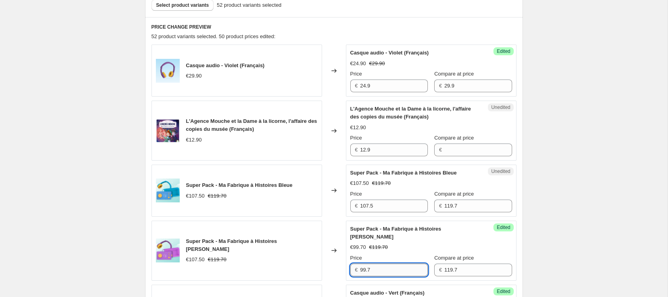
click at [387, 265] on input "99.7" at bounding box center [394, 269] width 68 height 13
click at [387, 205] on input "107.5" at bounding box center [394, 205] width 68 height 13
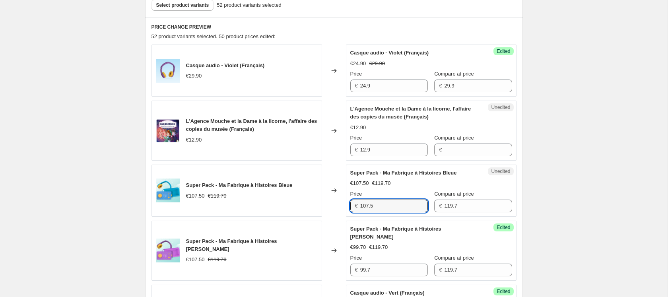
paste input "99.7"
type input "99.7"
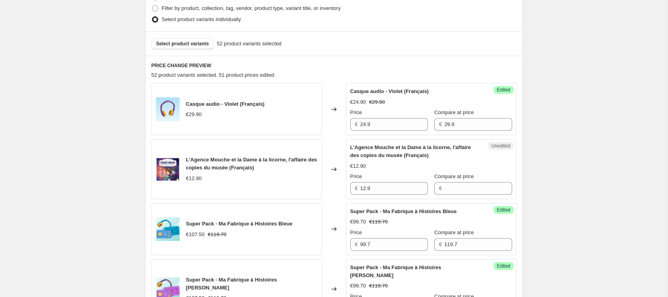
scroll to position [188, 0]
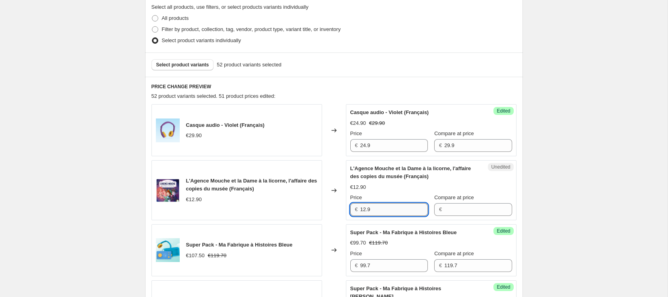
click at [399, 211] on input "12.9" at bounding box center [394, 209] width 68 height 13
click at [466, 209] on input "Compare at price" at bounding box center [478, 209] width 68 height 13
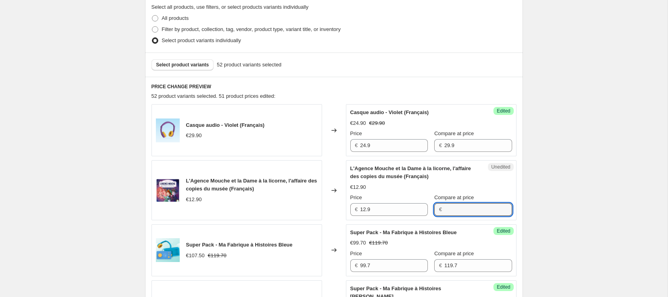
paste input "12.9"
type input "12.9"
click at [381, 197] on div "Price" at bounding box center [388, 198] width 77 height 8
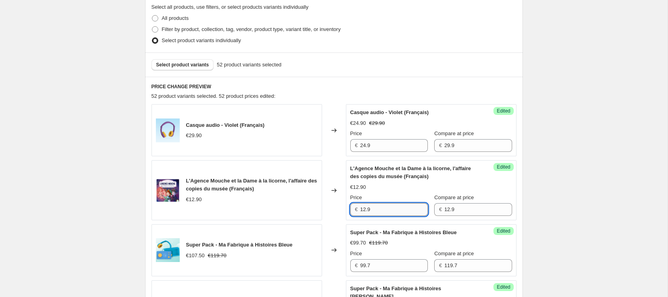
click at [381, 205] on input "12.9" at bounding box center [394, 209] width 68 height 13
type input "10.3"
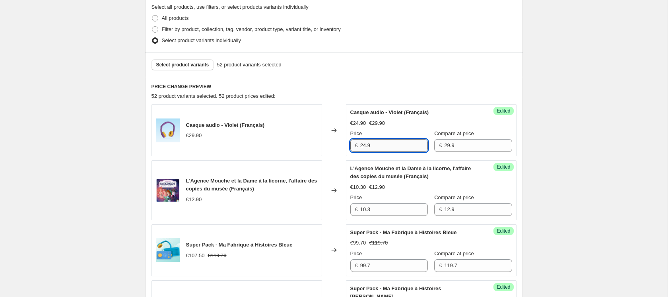
click at [381, 147] on input "24.9" at bounding box center [394, 145] width 68 height 13
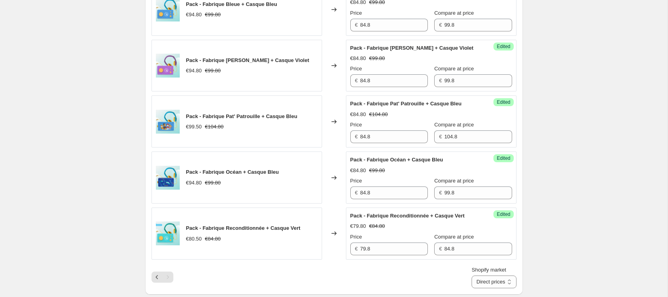
scroll to position [817, 0]
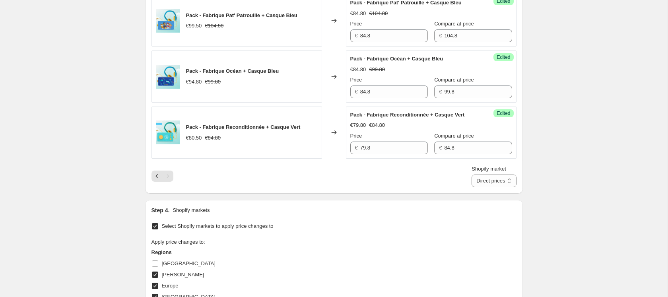
click at [165, 182] on div "Pagination" at bounding box center [167, 175] width 11 height 11
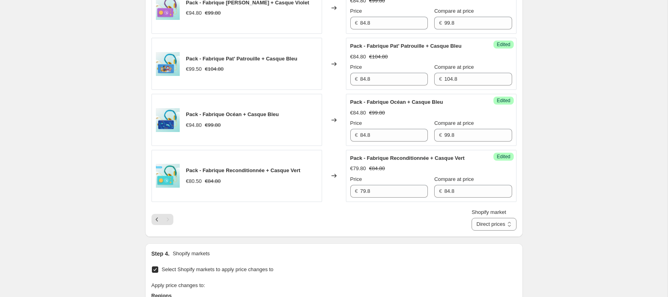
scroll to position [854, 0]
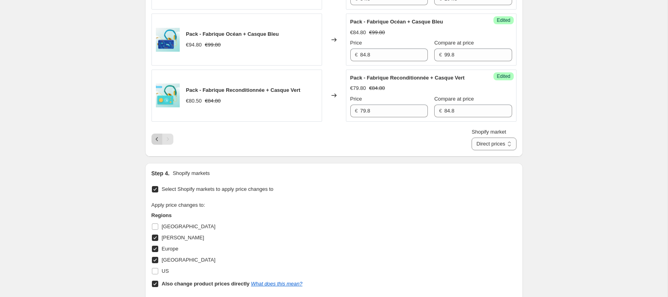
click at [157, 143] on icon "Previous" at bounding box center [157, 139] width 8 height 8
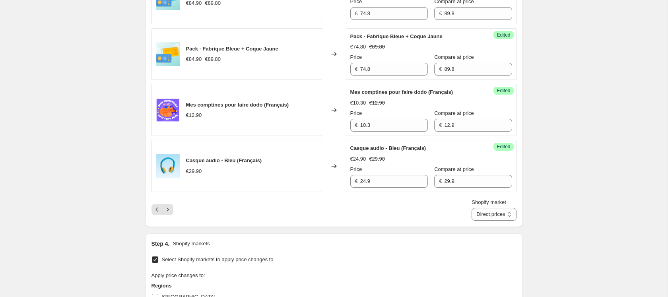
scroll to position [1223, 0]
click at [155, 215] on button "Previous" at bounding box center [156, 208] width 11 height 11
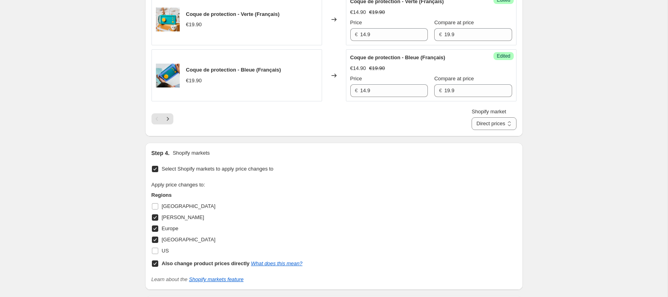
scroll to position [1355, 0]
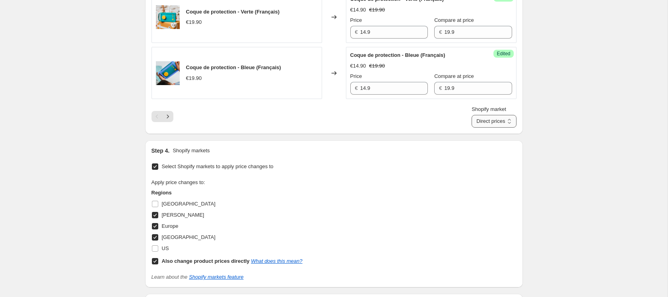
click at [511, 121] on select "Direct prices DOM TOM Europe France" at bounding box center [493, 121] width 45 height 13
select select "24154112042"
click at [475, 115] on select "Direct prices DOM TOM Europe France" at bounding box center [493, 121] width 45 height 13
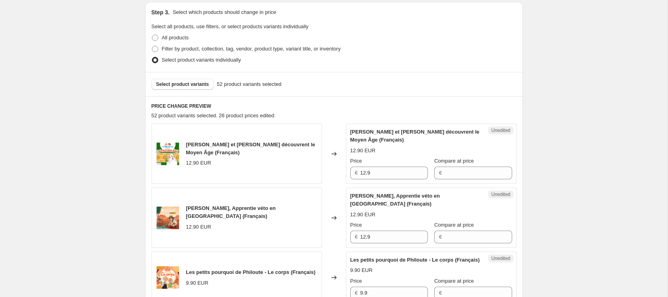
scroll to position [173, 0]
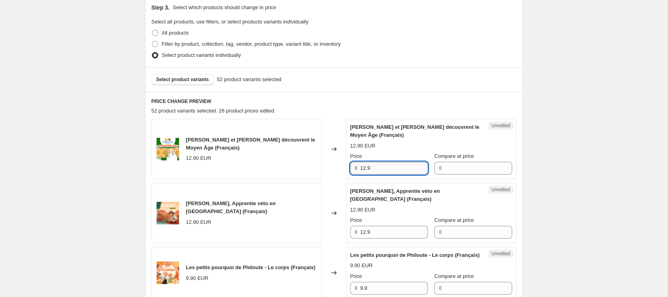
click at [370, 170] on input "12.9" at bounding box center [394, 168] width 68 height 13
click at [462, 174] on div "Unedited Suzanne et Gaston découvrent le Moyen Âge (Français) 12.90 EUR Price €…" at bounding box center [431, 149] width 170 height 60
click at [462, 168] on input "Compare at price" at bounding box center [478, 168] width 68 height 13
paste input "12.9"
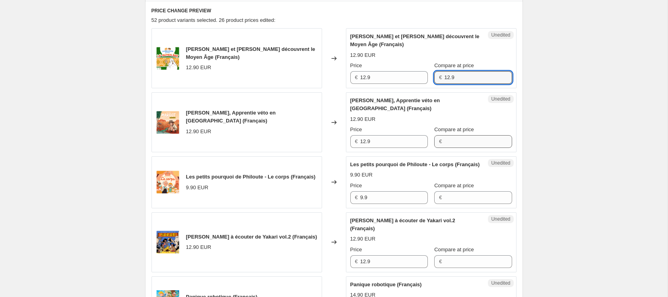
type input "12.9"
click at [444, 144] on input "Compare at price" at bounding box center [478, 141] width 68 height 13
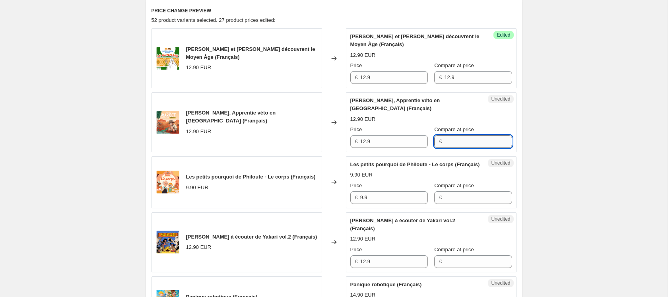
paste input "12.9"
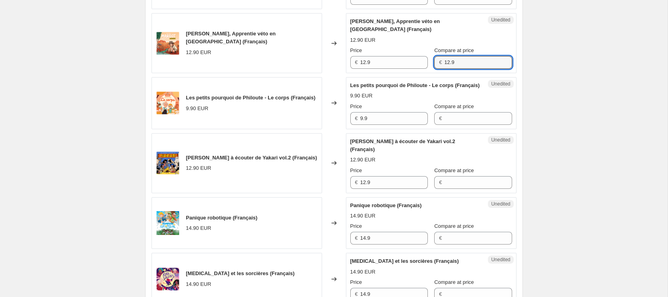
scroll to position [364, 0]
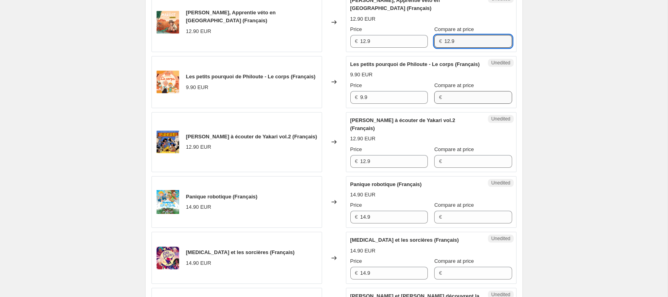
type input "12.9"
click at [447, 104] on input "Compare at price" at bounding box center [478, 97] width 68 height 13
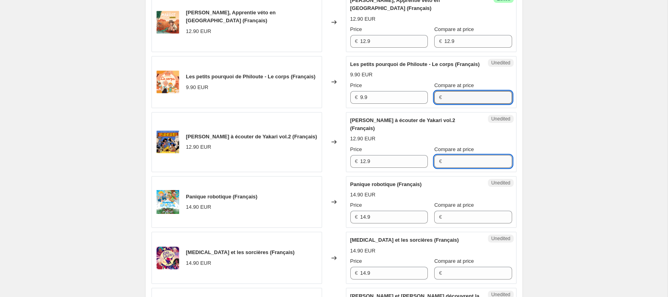
click at [444, 168] on input "Compare at price" at bounding box center [478, 161] width 68 height 13
paste input "12.9"
type input "12.9"
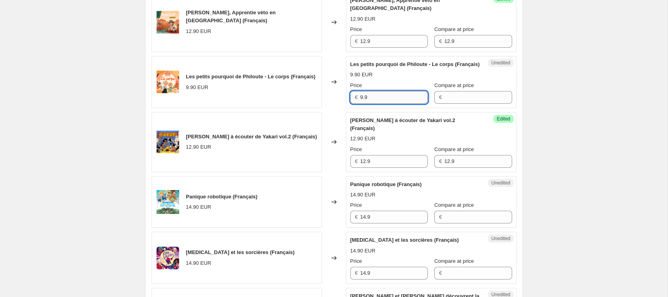
click at [398, 103] on input "9.9" at bounding box center [394, 97] width 68 height 13
click at [450, 104] on input "Compare at price" at bounding box center [478, 97] width 68 height 13
paste input "9.9"
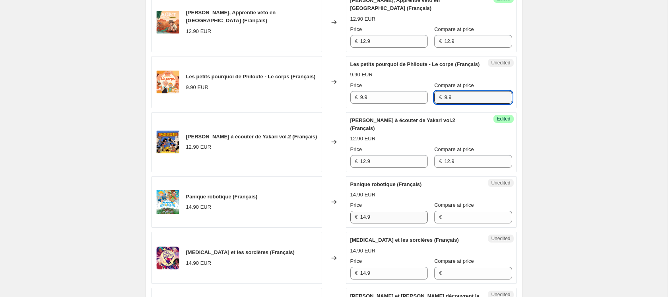
type input "9.9"
click at [383, 223] on input "14.9" at bounding box center [394, 217] width 68 height 13
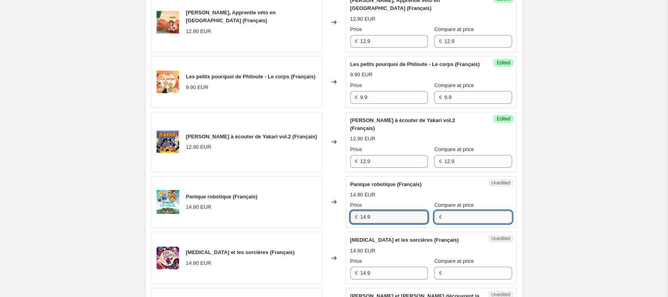
click at [461, 223] on input "Compare at price" at bounding box center [478, 217] width 68 height 13
paste input "14.9"
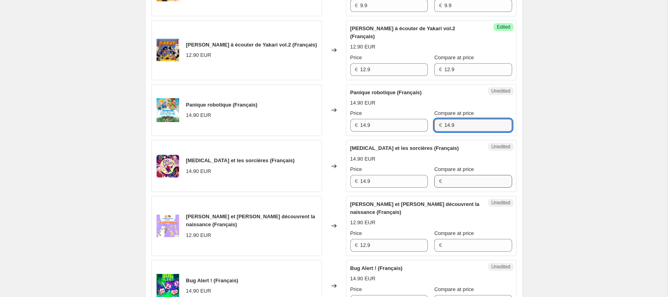
type input "14.9"
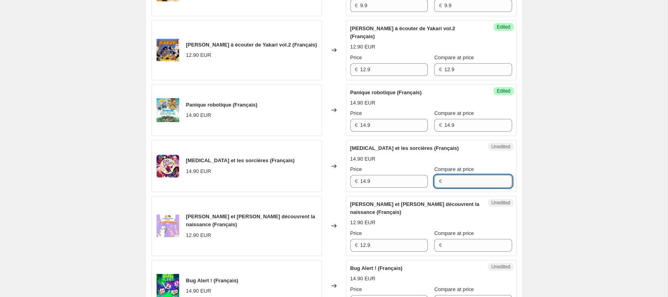
click at [450, 185] on input "Compare at price" at bounding box center [478, 181] width 68 height 13
paste input "14.9"
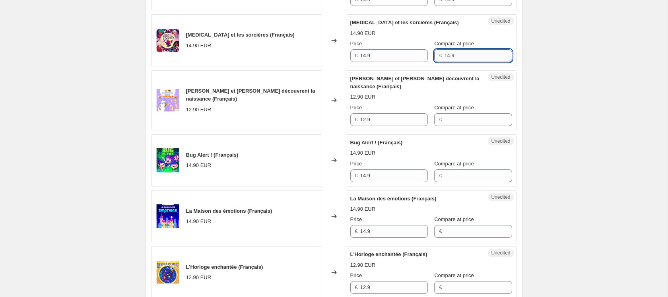
scroll to position [587, 0]
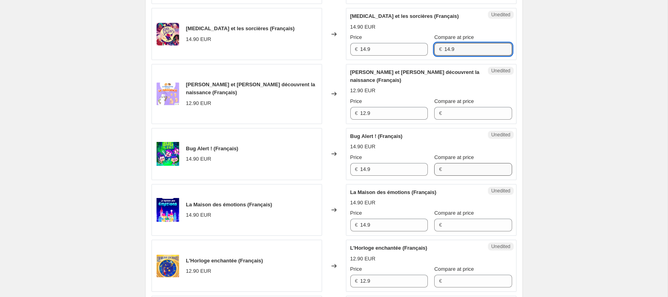
type input "14.9"
click at [448, 176] on input "Compare at price" at bounding box center [478, 169] width 68 height 13
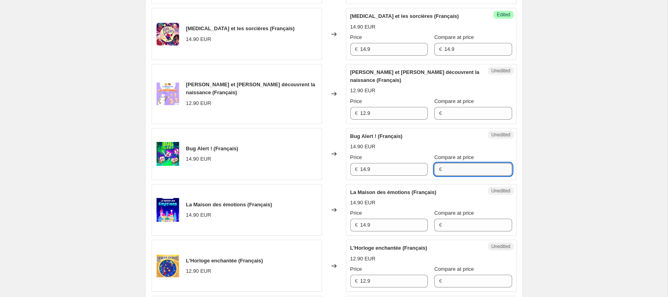
paste input "14.9"
type input "14.9"
click at [444, 231] on input "Compare at price" at bounding box center [478, 225] width 68 height 13
paste input "14.9"
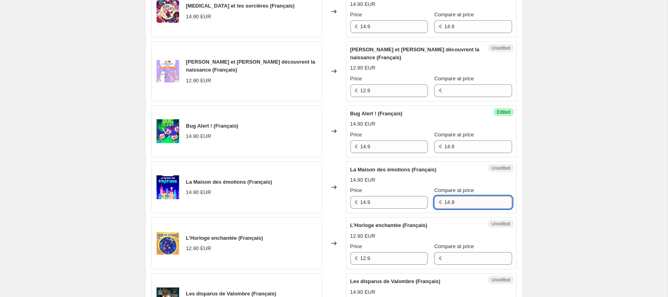
scroll to position [632, 0]
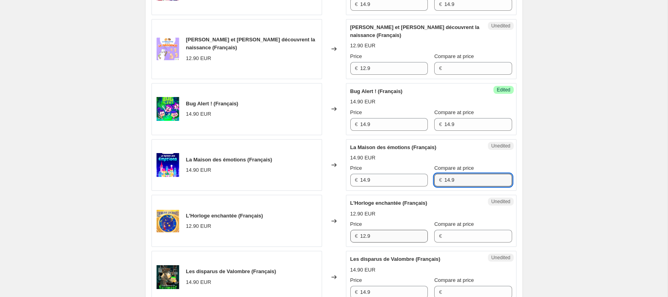
type input "14.9"
click at [401, 242] on input "12.9" at bounding box center [394, 236] width 68 height 13
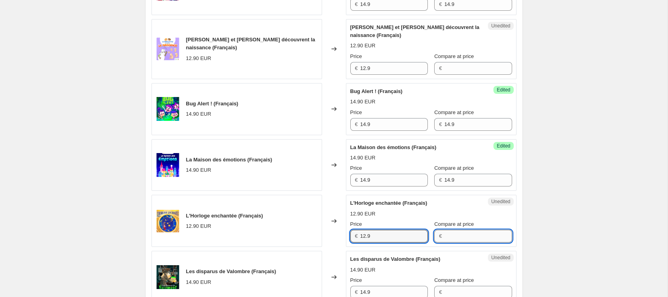
click at [454, 242] on input "Compare at price" at bounding box center [478, 236] width 68 height 13
paste input "12.9"
type input "12.9"
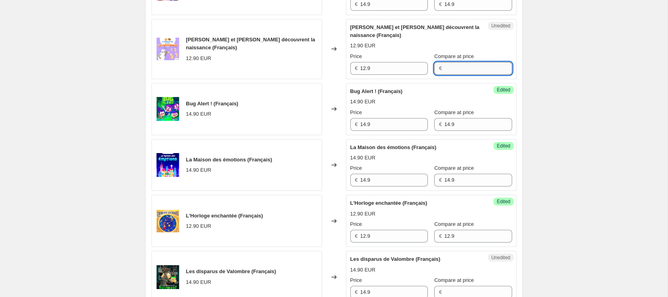
click at [455, 75] on input "Compare at price" at bounding box center [478, 68] width 68 height 13
paste input "12.9"
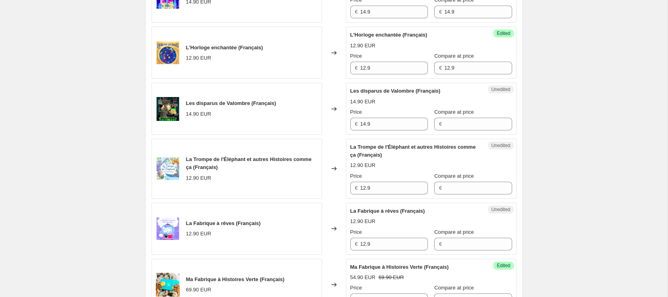
scroll to position [801, 0]
type input "12.9"
click at [395, 126] on input "14.9" at bounding box center [394, 123] width 68 height 13
click at [453, 134] on div "Unedited Les disparus de Valombre (Français) 14.90 EUR Price € 14.9 Compare at …" at bounding box center [431, 108] width 170 height 52
click at [453, 130] on input "Compare at price" at bounding box center [478, 123] width 68 height 13
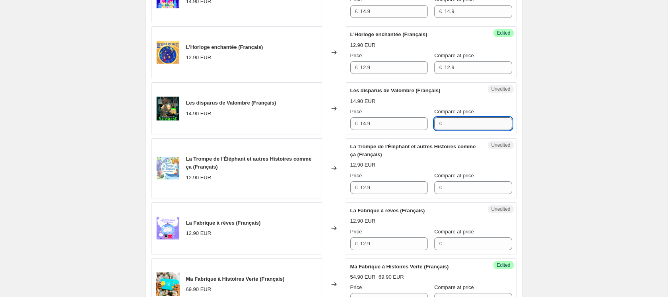
paste input "14.9"
type input "14.9"
click at [409, 74] on input "12.9" at bounding box center [394, 67] width 68 height 13
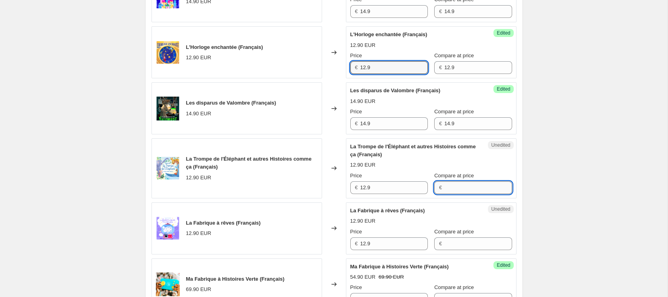
click at [462, 190] on input "Compare at price" at bounding box center [478, 187] width 68 height 13
paste input "12.9"
type input "12.9"
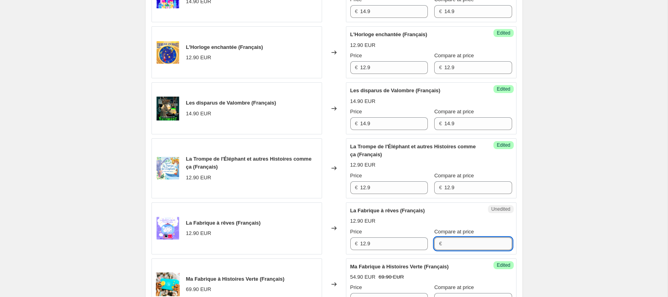
click at [455, 246] on input "Compare at price" at bounding box center [478, 243] width 68 height 13
paste input "12.9"
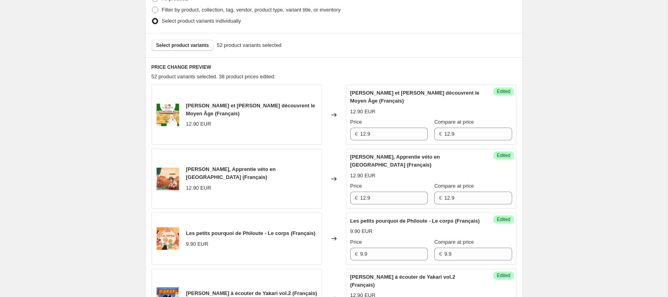
scroll to position [207, 0]
type input "12.9"
click at [385, 135] on input "12.9" at bounding box center [394, 134] width 68 height 13
type input "10.3"
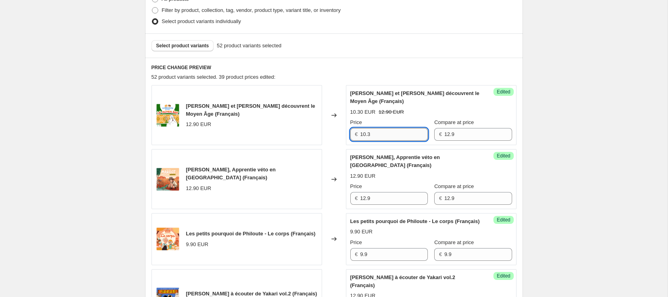
click at [379, 129] on input "10.3" at bounding box center [394, 134] width 68 height 13
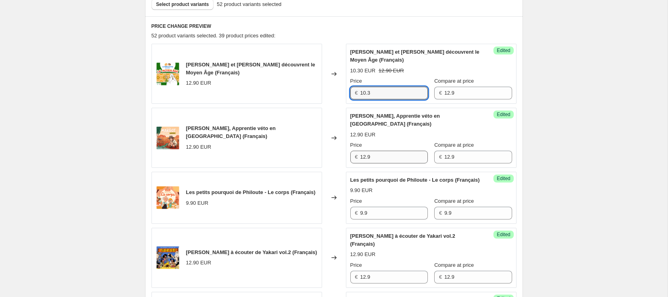
scroll to position [252, 0]
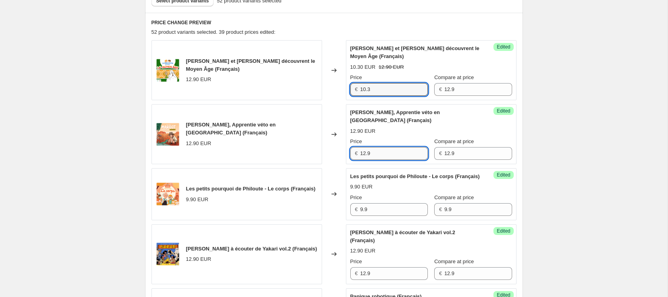
click at [373, 159] on input "12.9" at bounding box center [394, 153] width 68 height 13
paste input "0.3"
type input "10.3"
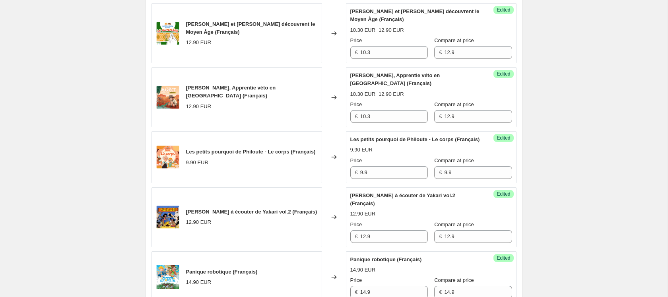
scroll to position [298, 0]
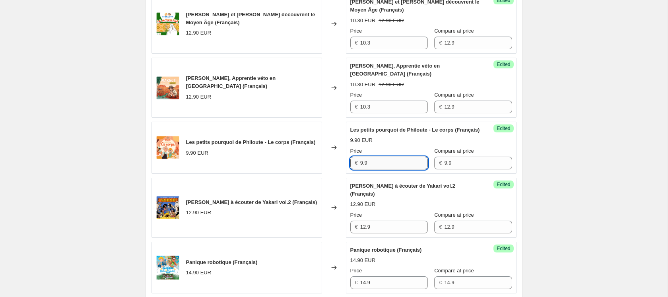
click at [370, 169] on input "9.9" at bounding box center [394, 163] width 68 height 13
click at [364, 169] on input "9.9" at bounding box center [394, 163] width 68 height 13
type input "7.9"
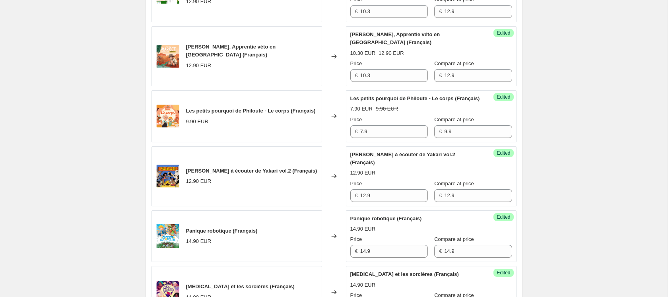
scroll to position [331, 0]
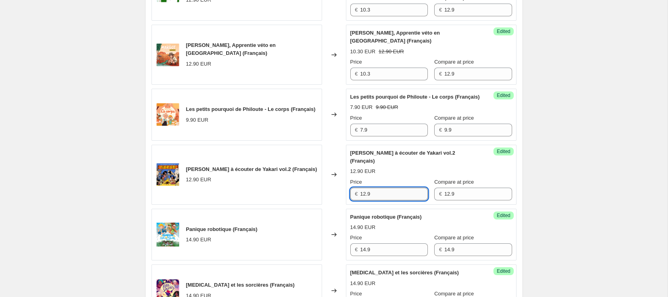
click at [408, 200] on input "12.9" at bounding box center [394, 194] width 68 height 13
paste input "0.3"
type input "10.3"
click at [399, 256] on input "14.9" at bounding box center [394, 249] width 68 height 13
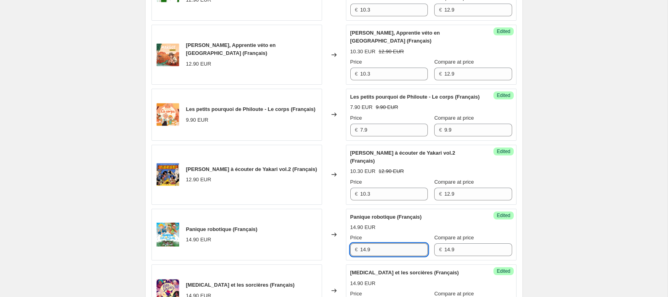
click at [366, 256] on input "14.9" at bounding box center [394, 249] width 68 height 13
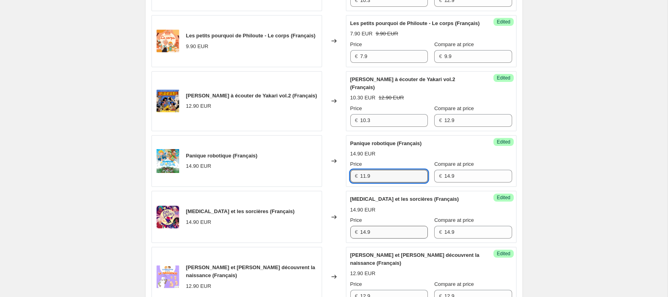
type input "11.9"
click at [381, 236] on input "14.9" at bounding box center [394, 232] width 68 height 13
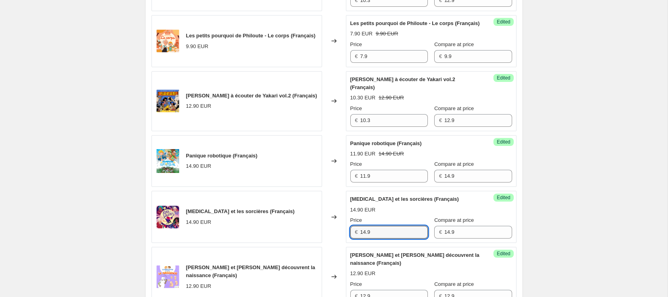
paste input "1"
type input "11.9"
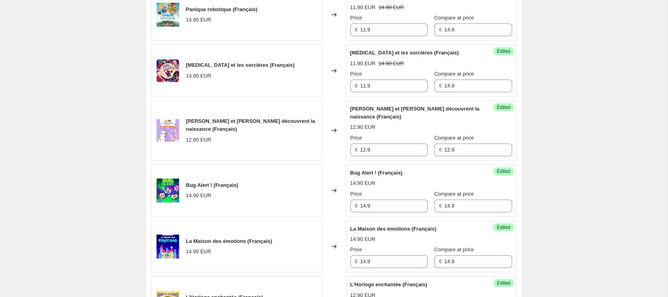
scroll to position [573, 0]
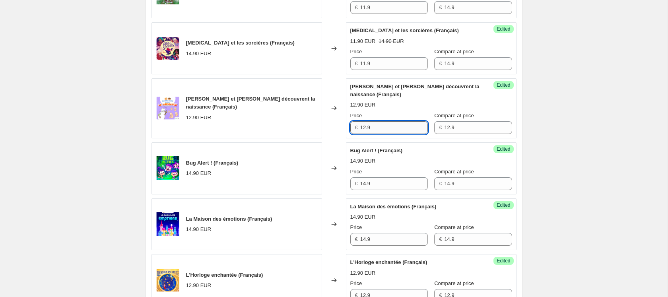
click at [381, 133] on input "12.9" at bounding box center [394, 127] width 68 height 13
type input "10.3"
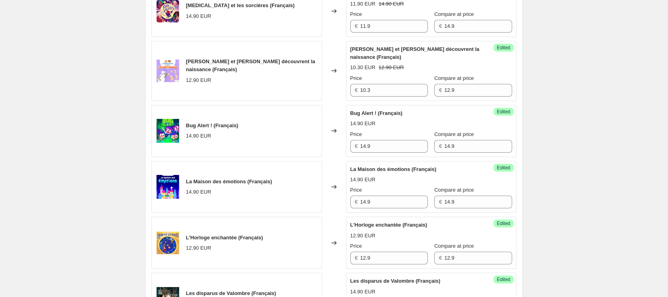
scroll to position [622, 0]
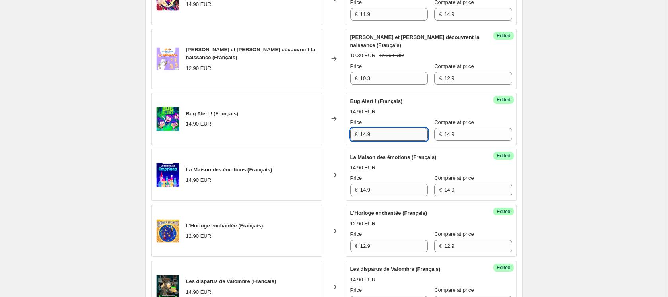
click at [391, 141] on input "14.9" at bounding box center [394, 134] width 68 height 13
click at [365, 141] on input "14.9" at bounding box center [394, 134] width 68 height 13
type input "11.9"
click at [514, 145] on div "Success Edited Bug Alert ! (Français) 14.90 EUR Price € 11.9 Compare at price €…" at bounding box center [431, 119] width 170 height 52
click at [383, 196] on input "14.9" at bounding box center [394, 190] width 68 height 13
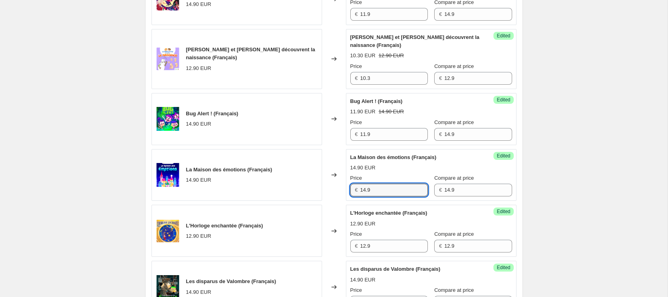
paste input "1"
type input "11.9"
click at [566, 169] on div "Create new price change job. This page is ready Create new price change job Dra…" at bounding box center [333, 261] width 667 height 1766
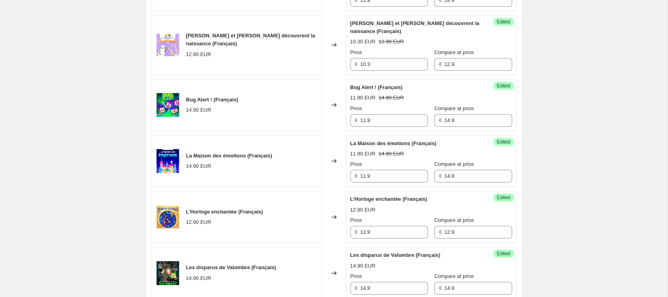
scroll to position [643, 0]
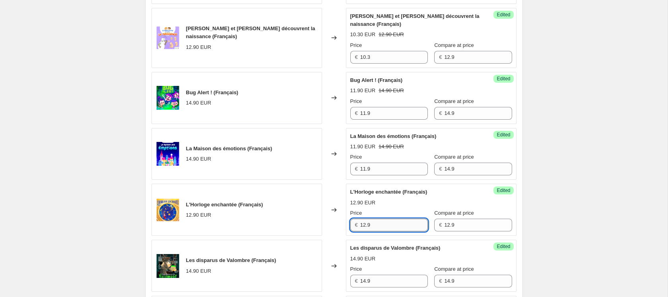
click at [377, 231] on input "12.9" at bounding box center [394, 225] width 68 height 13
type input "10.3"
click at [550, 213] on div "Create new price change job. This page is ready Create new price change job Dra…" at bounding box center [333, 240] width 667 height 1766
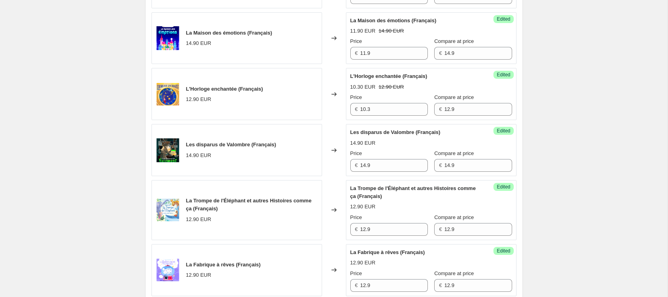
scroll to position [767, 0]
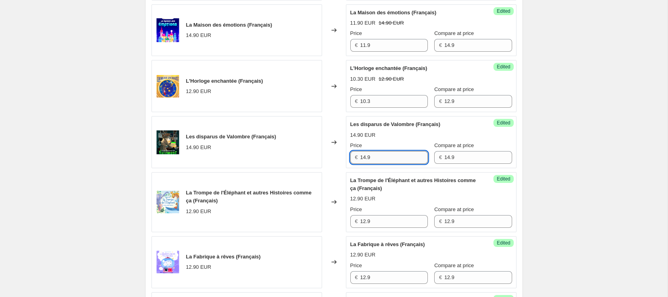
click at [365, 164] on input "14.9" at bounding box center [394, 157] width 68 height 13
paste input "1"
type input "11.9"
click at [612, 139] on div "Create new price change job. This page is ready Create new price change job Dra…" at bounding box center [333, 116] width 667 height 1766
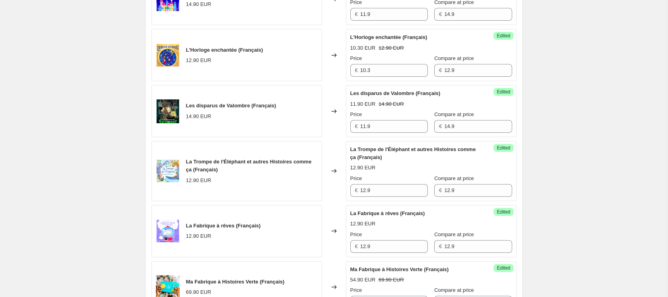
scroll to position [798, 0]
click at [405, 194] on input "12.9" at bounding box center [394, 190] width 68 height 13
type input "10.3"
click at [553, 194] on div "Create new price change job. This page is ready Create new price change job Dra…" at bounding box center [333, 85] width 667 height 1766
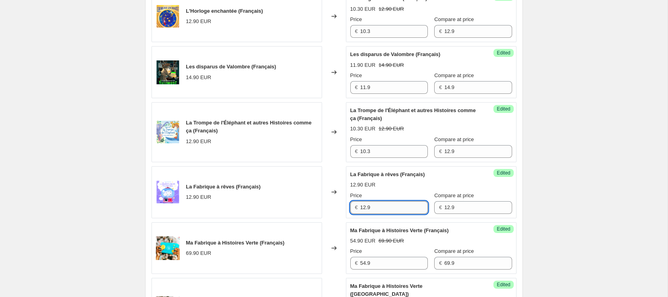
click at [368, 214] on input "12.9" at bounding box center [394, 207] width 68 height 13
type input "10.3"
click at [516, 188] on div "PRICE CHANGE PREVIEW 52 product variants selected. 39 product prices edited: Su…" at bounding box center [333, 39] width 377 height 1225
click at [554, 192] on div "Create new price change job. This page is ready Create new price change job Dra…" at bounding box center [333, 46] width 667 height 1766
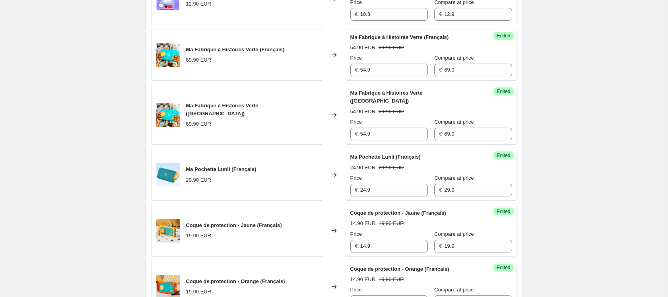
scroll to position [1031, 0]
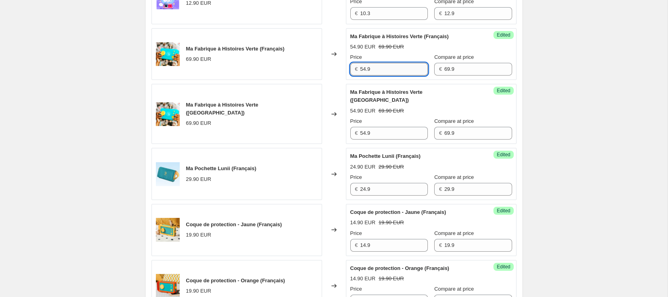
click at [380, 75] on input "54.9" at bounding box center [394, 69] width 68 height 13
click at [366, 75] on input "54.9" at bounding box center [394, 69] width 68 height 13
type input "59.9"
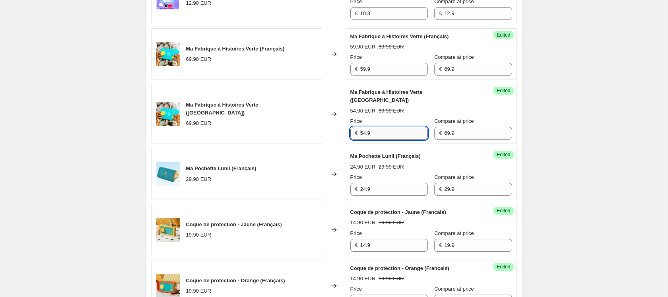
click at [401, 129] on input "54.9" at bounding box center [394, 133] width 68 height 13
paste input "9"
type input "59.9"
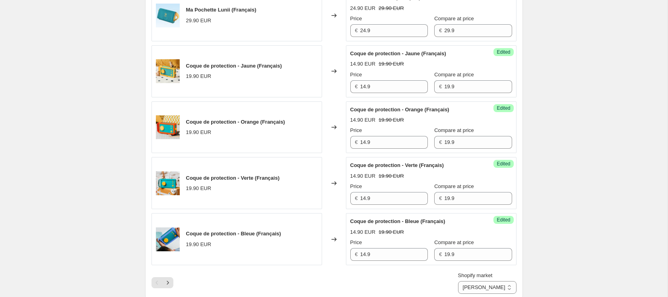
scroll to position [1190, 0]
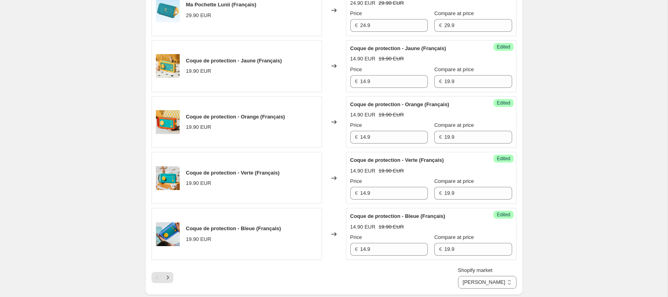
scroll to position [1194, 0]
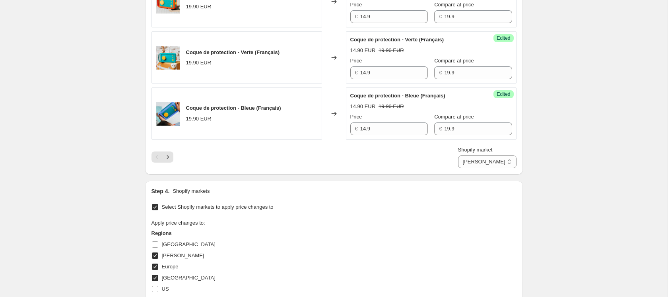
scroll to position [1327, 0]
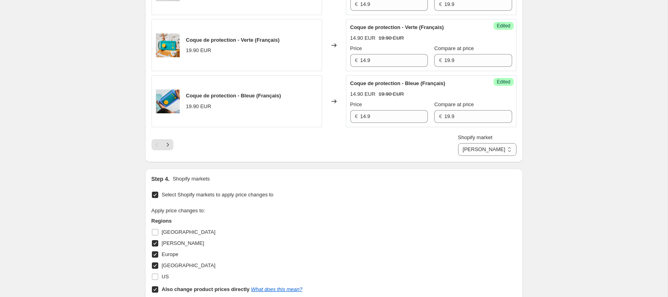
click at [225, 140] on div "Shopify market Direct prices DOM TOM Europe France DOM TOM" at bounding box center [333, 145] width 365 height 22
click at [169, 142] on icon "Next" at bounding box center [168, 145] width 8 height 8
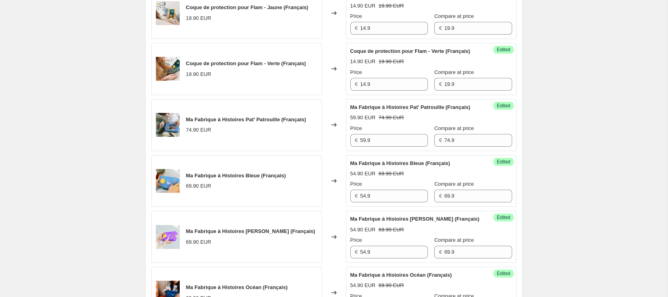
scroll to position [363, 0]
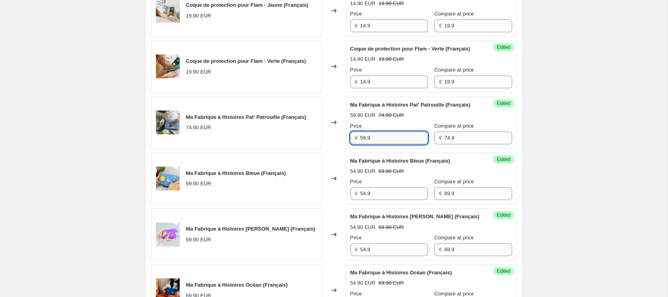
click at [381, 144] on input "59.9" at bounding box center [394, 138] width 68 height 13
click at [377, 200] on input "54.9" at bounding box center [394, 193] width 68 height 13
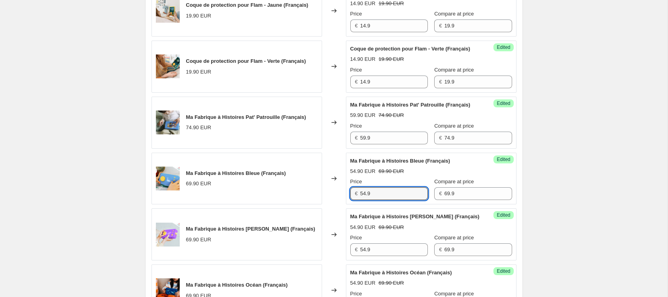
paste input "9"
type input "59.9"
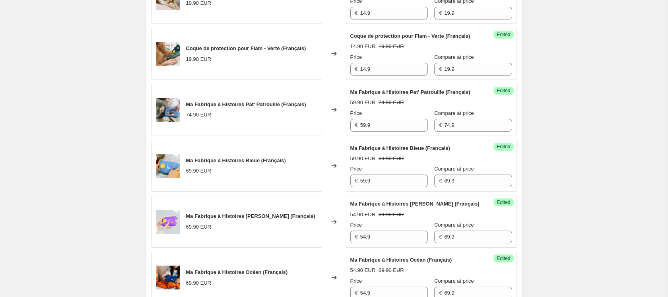
scroll to position [381, 0]
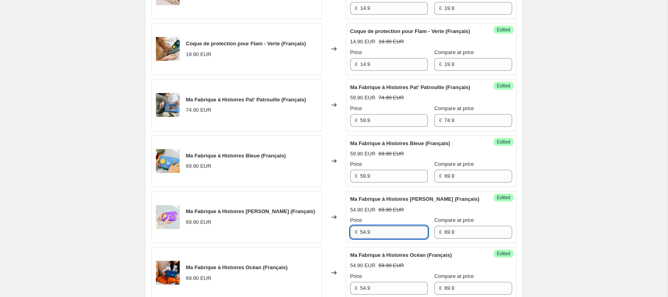
click at [397, 238] on input "54.9" at bounding box center [394, 232] width 68 height 13
paste input "9"
type input "59.9"
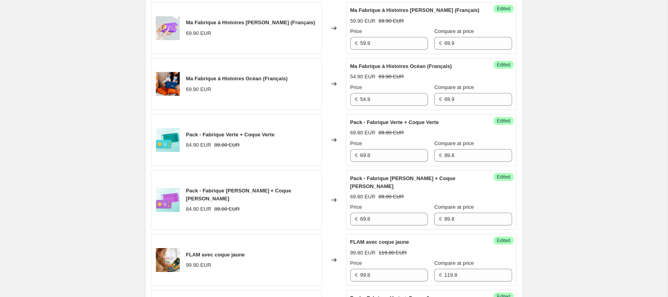
scroll to position [573, 0]
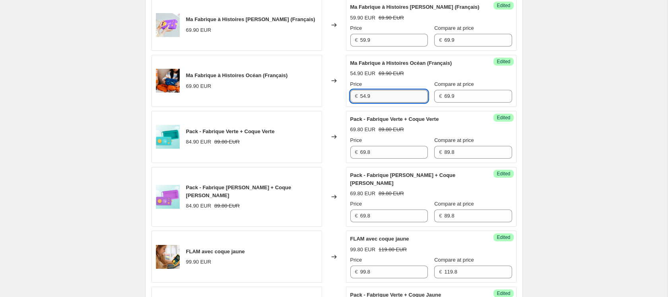
click at [388, 103] on input "54.9" at bounding box center [394, 96] width 68 height 13
paste input "9"
type input "59.9"
click at [596, 116] on div "Create new price change job. This page is ready Create new price change job Dra…" at bounding box center [333, 290] width 667 height 1726
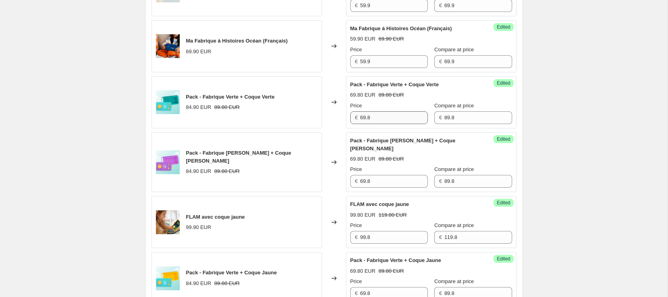
scroll to position [610, 0]
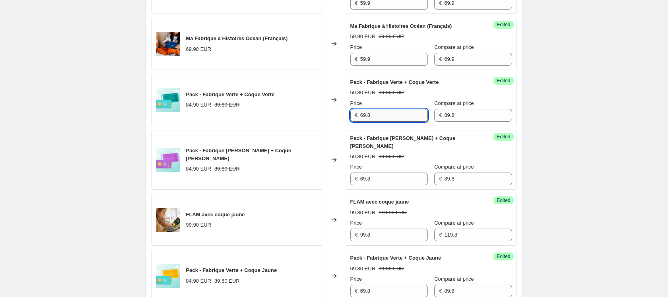
click at [372, 122] on input "69.8" at bounding box center [394, 115] width 68 height 13
type input "74.8"
click at [587, 135] on div "Create new price change job. This page is ready Create new price change job Dra…" at bounding box center [333, 253] width 667 height 1726
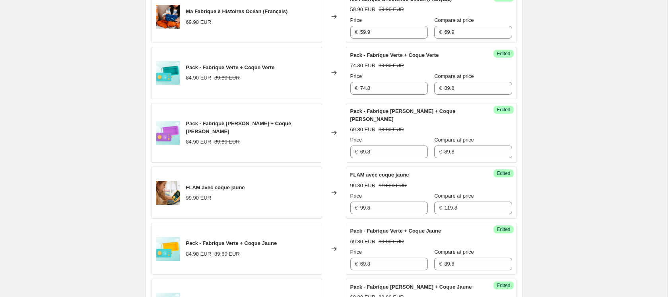
scroll to position [639, 0]
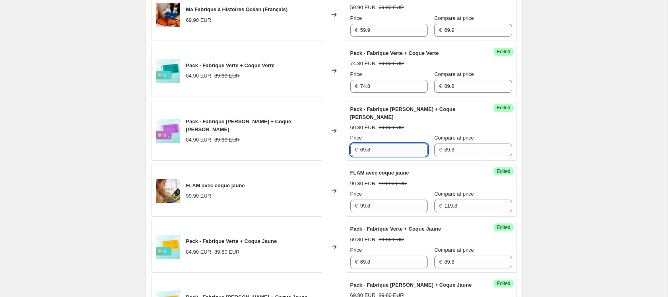
click at [374, 156] on input "69.8" at bounding box center [394, 149] width 68 height 13
paste input "74"
type input "74.8"
click at [538, 174] on div "Create new price change job. This page is ready Create new price change job Dra…" at bounding box center [333, 224] width 667 height 1726
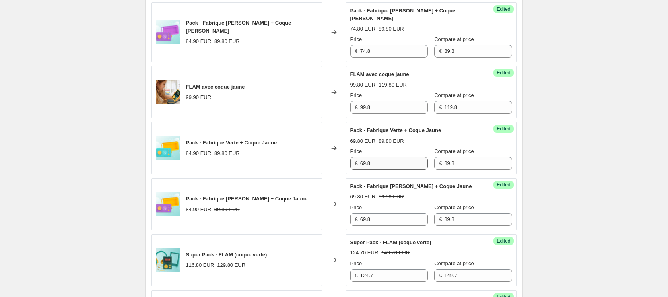
scroll to position [748, 0]
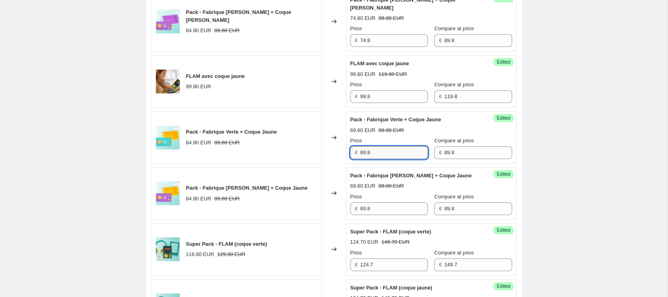
click at [394, 159] on input "69.8" at bounding box center [394, 152] width 68 height 13
paste input "74"
type input "74.8"
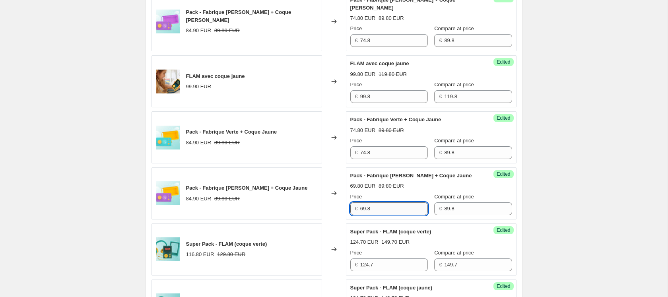
click at [387, 215] on input "69.8" at bounding box center [394, 208] width 68 height 13
paste input "74"
type input "74.8"
click at [561, 215] on div "Create new price change job. This page is ready Create new price change job Dra…" at bounding box center [333, 115] width 667 height 1726
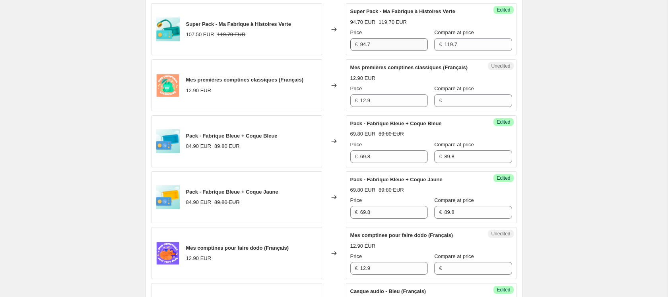
scroll to position [1080, 0]
click at [394, 163] on input "69.8" at bounding box center [394, 156] width 68 height 13
paste input "74"
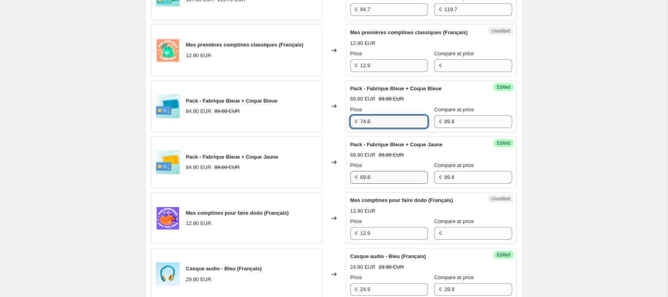
type input "74.8"
click at [389, 184] on input "69.8" at bounding box center [394, 177] width 68 height 13
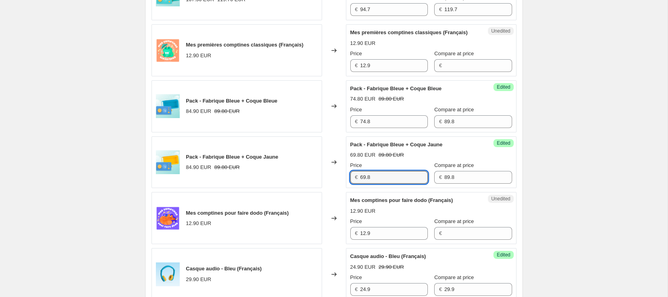
paste input "74"
type input "74.8"
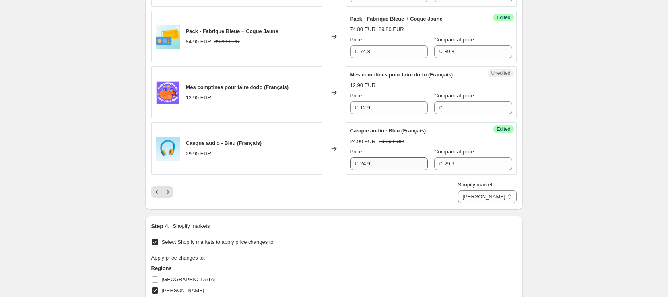
scroll to position [1190, 0]
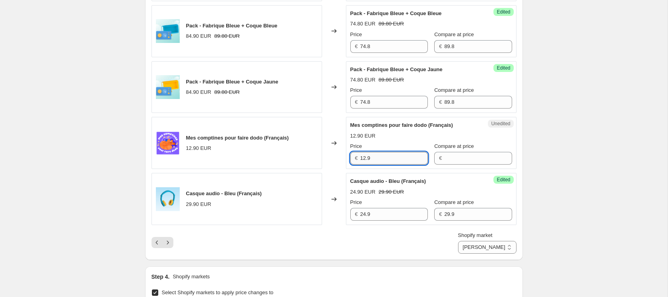
click at [381, 165] on input "12.9" at bounding box center [394, 158] width 68 height 13
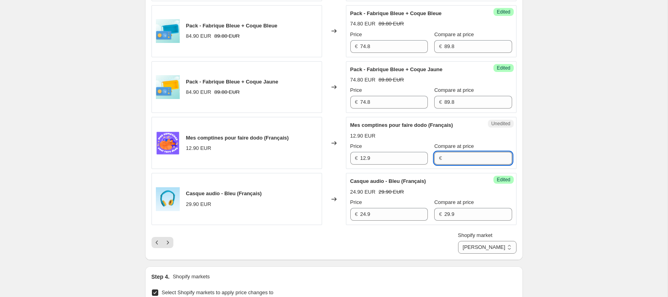
click at [454, 165] on input "Compare at price" at bounding box center [478, 158] width 68 height 13
paste input "12.9"
type input "12.9"
paste input "12.9"
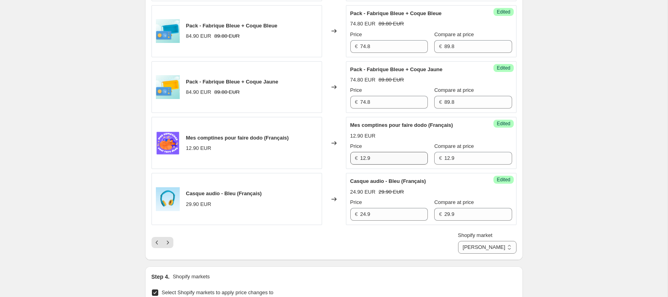
type input "12.9"
click at [364, 165] on input "12.9" at bounding box center [394, 158] width 68 height 13
type input "10.3"
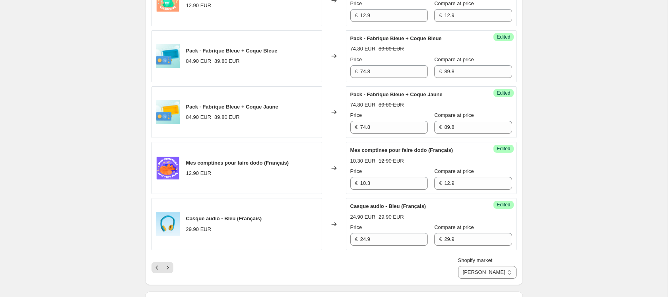
scroll to position [1162, 0]
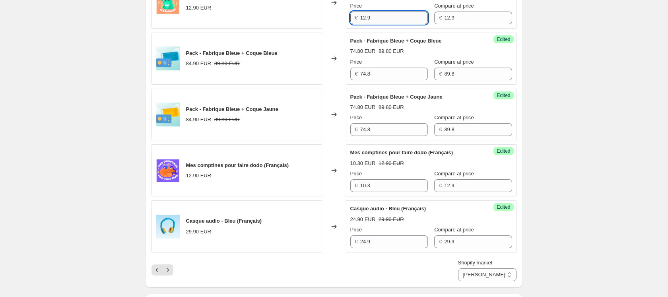
click at [383, 24] on input "12.9" at bounding box center [394, 18] width 68 height 13
paste input "0.3"
type input "10.3"
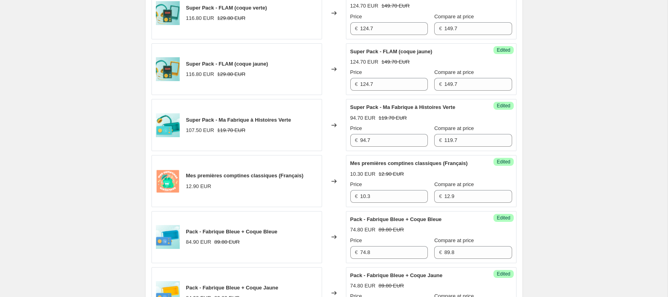
scroll to position [981, 0]
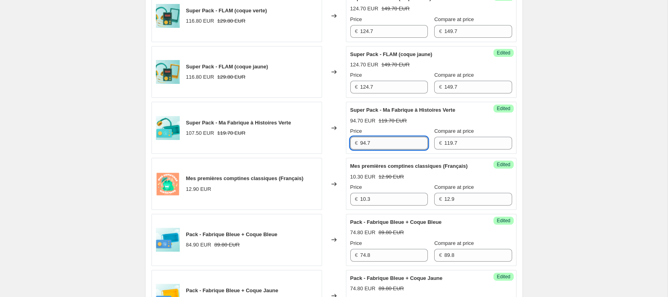
click at [366, 149] on input "94.7" at bounding box center [394, 143] width 68 height 13
type input "99.7"
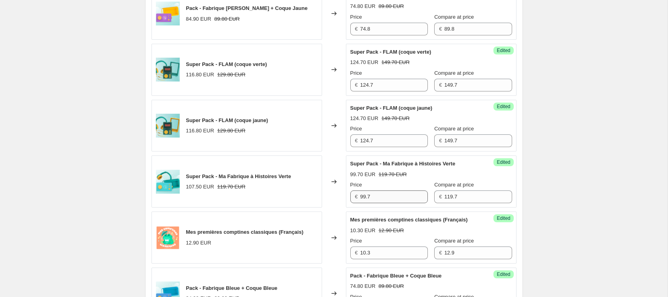
scroll to position [926, 0]
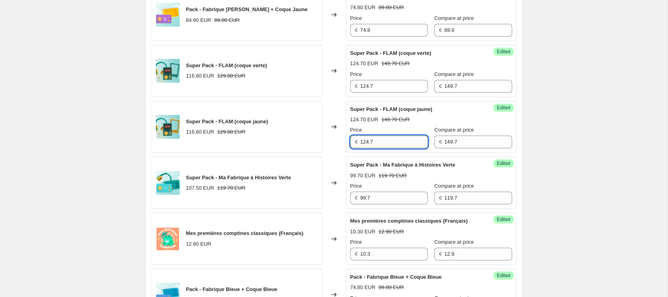
click at [385, 148] on input "124.7" at bounding box center [394, 141] width 68 height 13
click at [460, 148] on input "149.7" at bounding box center [478, 141] width 68 height 13
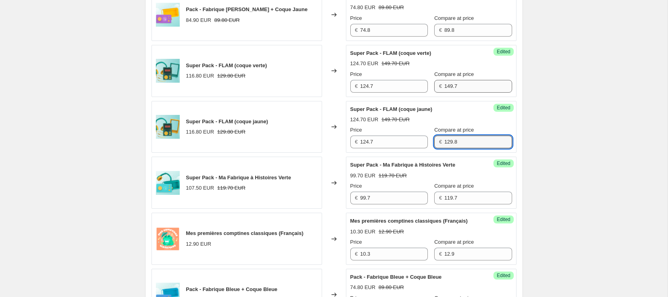
type input "129.8"
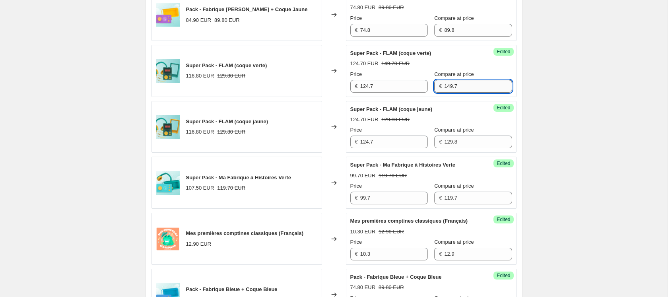
click at [451, 93] on input "149.7" at bounding box center [478, 86] width 68 height 13
paste input "29.8"
type input "129.8"
click at [381, 93] on input "124.7" at bounding box center [394, 86] width 68 height 13
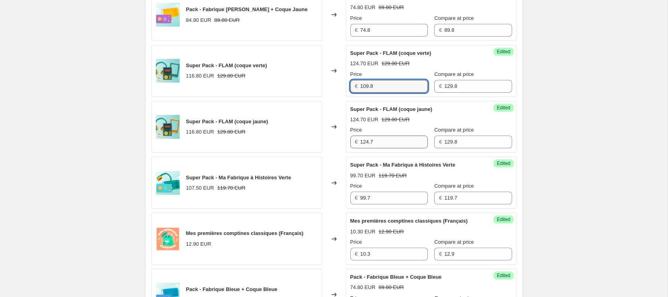
type input "109.8"
click at [383, 148] on input "124.7" at bounding box center [394, 141] width 68 height 13
paste input "09.8"
type input "109.8"
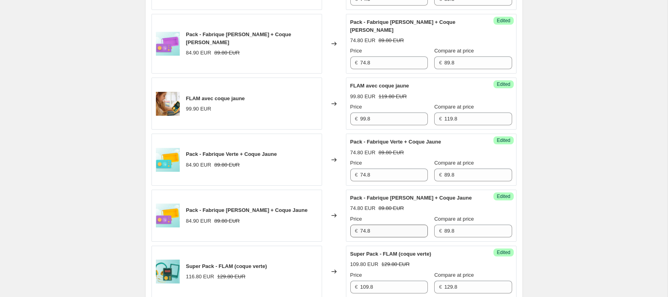
scroll to position [719, 0]
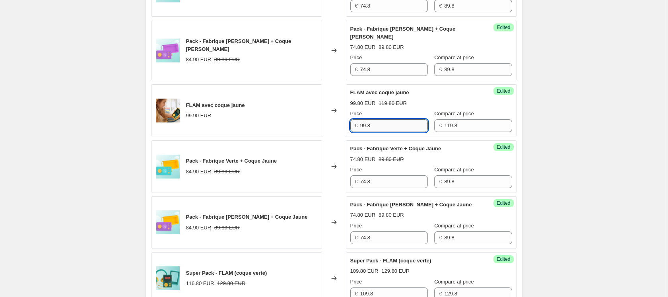
click at [381, 132] on input "99.8" at bounding box center [394, 125] width 68 height 13
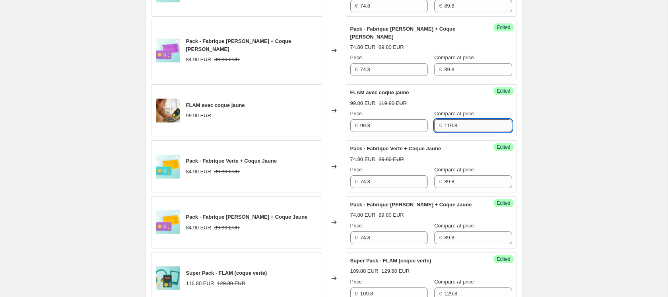
click at [463, 132] on input "119.8" at bounding box center [478, 125] width 68 height 13
type input "99.9"
click at [587, 152] on div "Create new price change job. This page is ready Create new price change job Dra…" at bounding box center [333, 144] width 667 height 1726
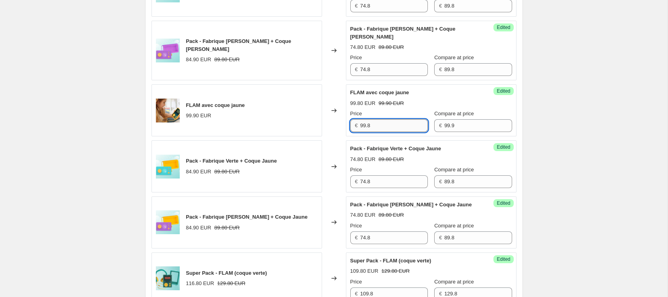
click at [395, 132] on input "99.8" at bounding box center [394, 125] width 68 height 13
type input "84.9"
click at [540, 141] on div "Create new price change job. This page is ready Create new price change job Dra…" at bounding box center [333, 144] width 667 height 1726
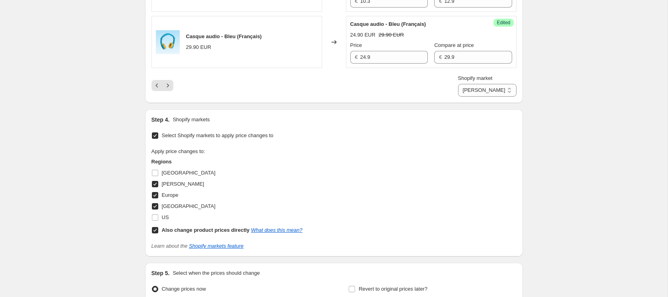
scroll to position [1347, 0]
click at [271, 96] on div "Shopify market Direct prices DOM TOM Europe France DOM TOM" at bounding box center [333, 85] width 365 height 22
click at [167, 87] on icon "Next" at bounding box center [167, 85] width 2 height 4
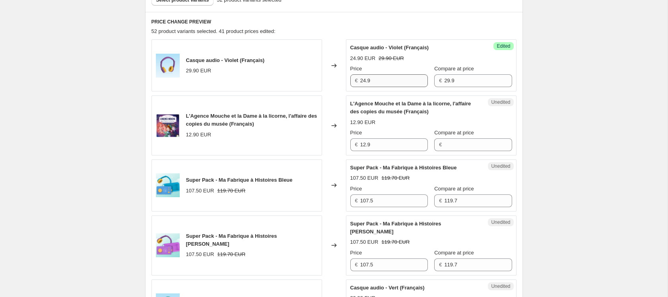
scroll to position [316, 0]
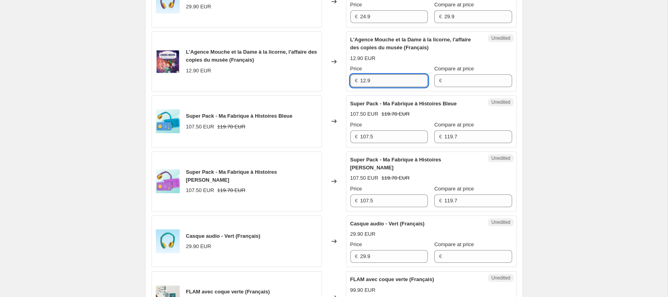
click at [387, 85] on input "12.9" at bounding box center [394, 80] width 68 height 13
click at [475, 86] on input "Compare at price" at bounding box center [478, 80] width 68 height 13
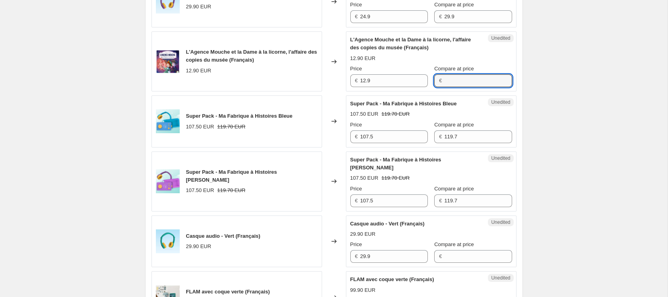
paste input "12.9"
type input "12.9"
click at [380, 87] on div "Success Edited L'Agence Mouche et la Dame à la licorne, l'affaire des copies du…" at bounding box center [431, 61] width 170 height 60
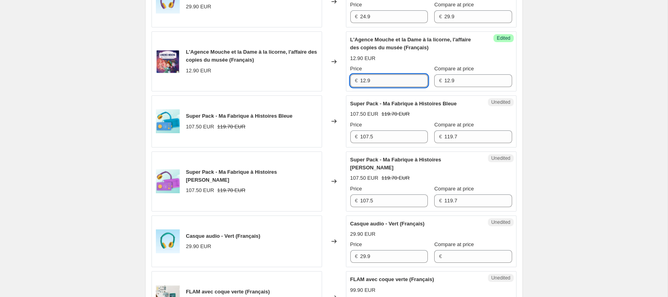
click at [380, 82] on input "12.9" at bounding box center [394, 80] width 68 height 13
type input "10.3"
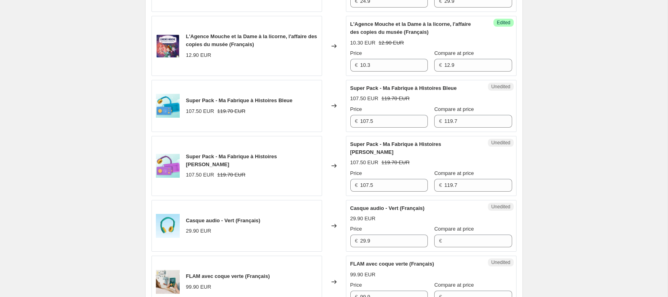
scroll to position [337, 0]
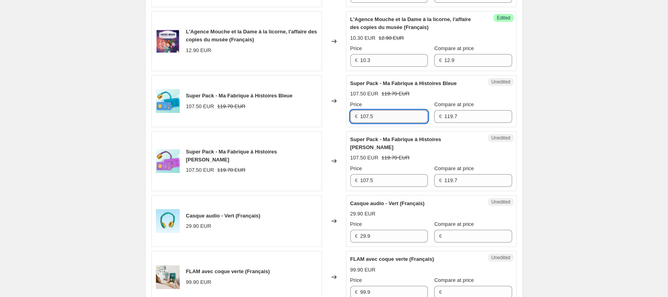
click at [399, 120] on input "107.5" at bounding box center [394, 116] width 68 height 13
type input "99.7"
click at [408, 114] on input "99.7" at bounding box center [394, 116] width 68 height 13
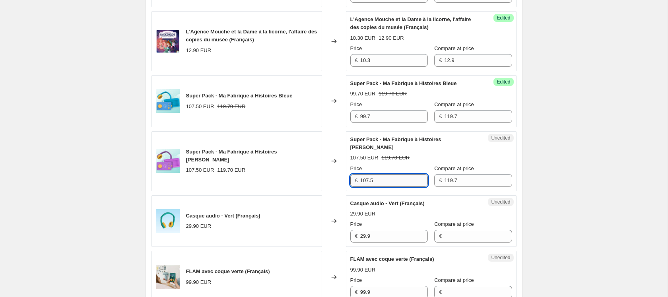
click at [385, 176] on input "107.5" at bounding box center [394, 180] width 68 height 13
paste input "99.7"
type input "99.7"
click at [517, 166] on div "PRICE CHANGE PREVIEW 52 product variants selected. 43 product prices edited: Ca…" at bounding box center [333, 301] width 377 height 746
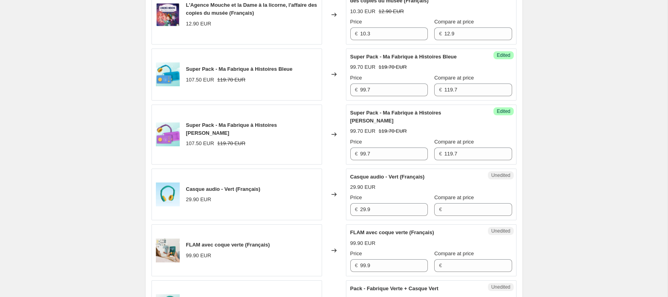
scroll to position [387, 0]
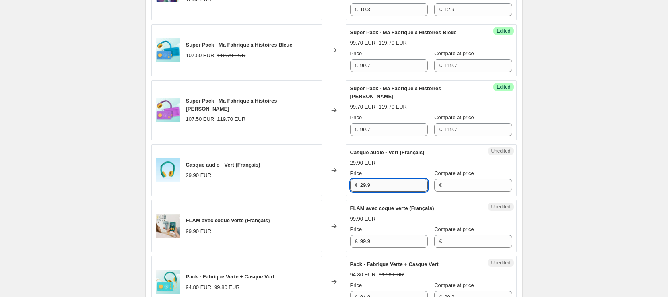
click at [388, 184] on input "29.9" at bounding box center [394, 185] width 68 height 13
click at [451, 185] on input "Compare at price" at bounding box center [478, 185] width 68 height 13
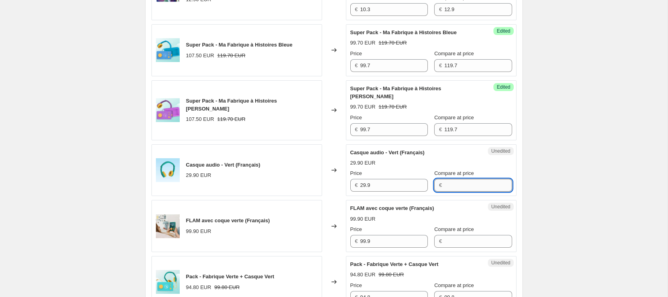
paste input "29.9"
type input "29.9"
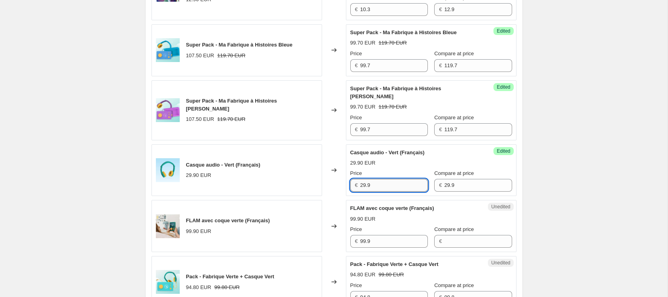
click at [365, 184] on input "29.9" at bounding box center [394, 185] width 68 height 13
type input "24.9"
click at [548, 186] on div "Create new price change job. This page is ready Create new price change job Dra…" at bounding box center [333, 256] width 667 height 1287
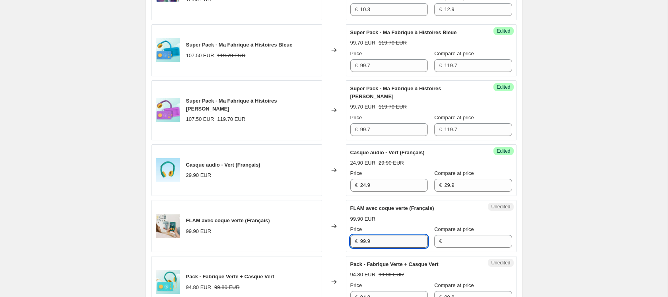
click at [393, 236] on input "99.9" at bounding box center [394, 241] width 68 height 13
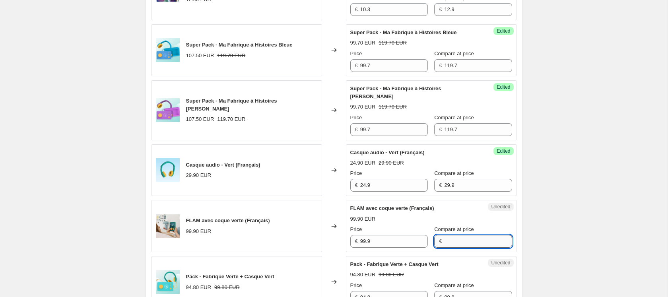
click at [444, 243] on input "Compare at price" at bounding box center [478, 241] width 68 height 13
paste input "99.9"
type input "99.9"
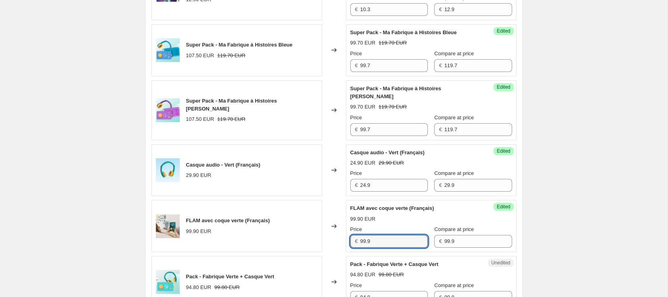
drag, startPoint x: 367, startPoint y: 240, endPoint x: 347, endPoint y: 240, distance: 19.9
click at [347, 240] on div "Success Edited FLAM avec coque verte (Français) 99.90 EUR Price € 99.9 Compare …" at bounding box center [431, 226] width 170 height 52
type input "84.9"
click at [531, 215] on div "Create new price change job. This page is ready Create new price change job Dra…" at bounding box center [333, 256] width 397 height 1287
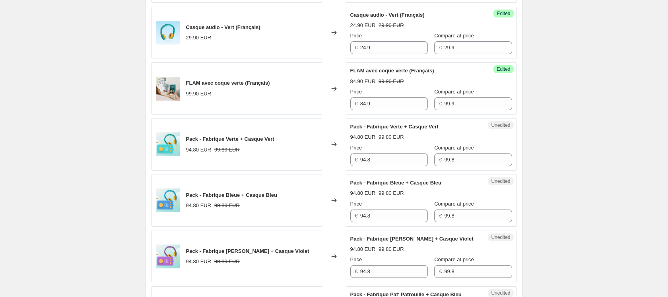
scroll to position [531, 0]
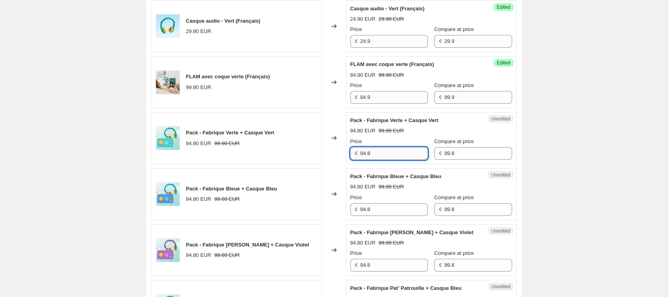
click at [391, 155] on input "94.8" at bounding box center [394, 153] width 68 height 13
type input "84.8"
click at [645, 148] on div "Create new price change job. This page is ready Create new price change job Dra…" at bounding box center [333, 112] width 667 height 1287
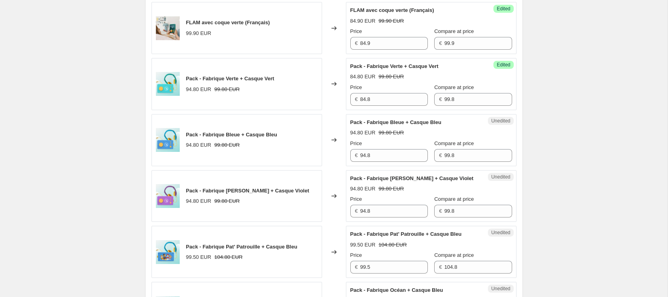
scroll to position [594, 0]
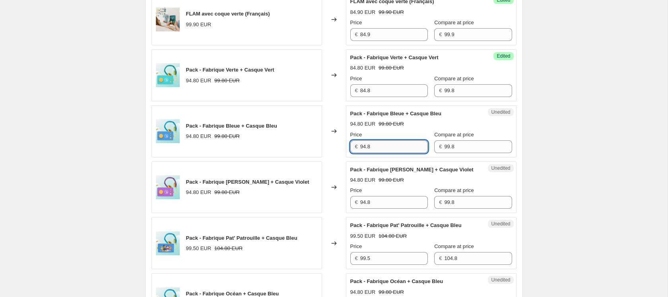
click at [408, 151] on input "94.8" at bounding box center [394, 146] width 68 height 13
paste input "8"
type input "84.8"
click at [395, 208] on input "94.8" at bounding box center [394, 202] width 68 height 13
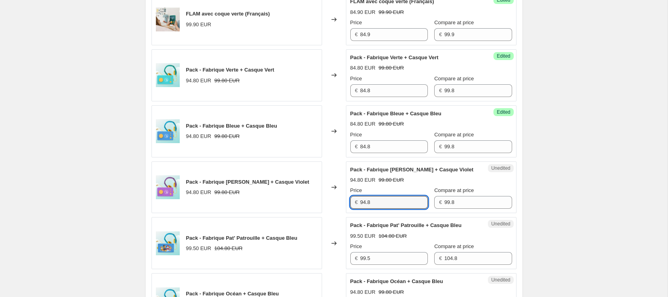
paste input "8"
type input "84.8"
click at [536, 198] on div "Create new price change job. This page is ready Create new price change job Dra…" at bounding box center [333, 49] width 667 height 1287
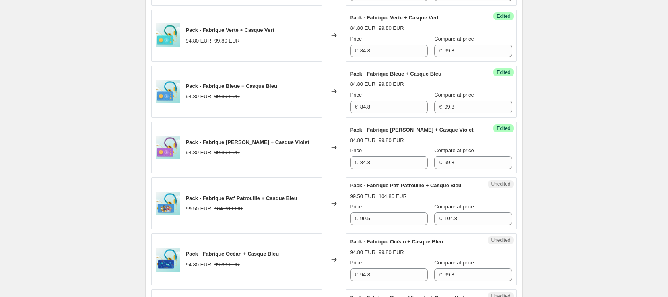
scroll to position [671, 0]
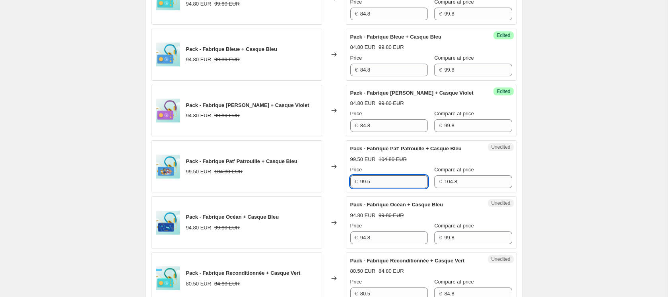
click at [395, 182] on input "99.5" at bounding box center [394, 181] width 68 height 13
paste input "84.8"
type input "84.8"
click at [407, 241] on input "94.8" at bounding box center [394, 237] width 68 height 13
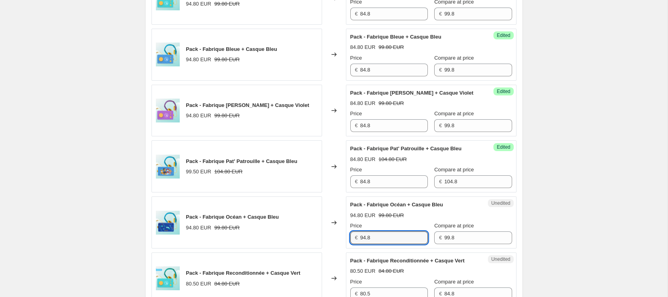
paste input "8"
type input "84.8"
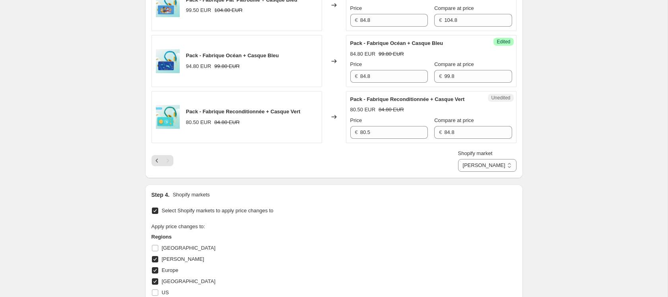
scroll to position [836, 0]
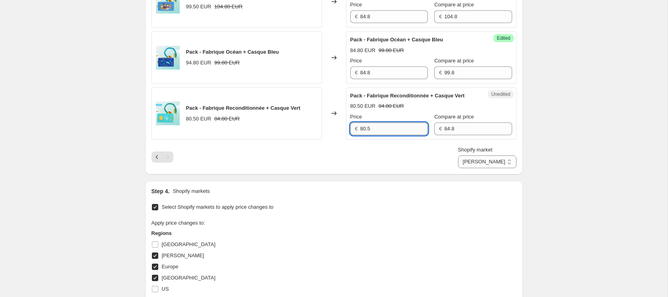
click at [383, 135] on input "80.5" at bounding box center [394, 128] width 68 height 13
type input "79.8"
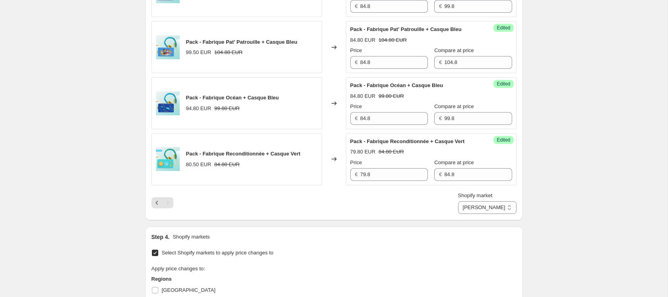
scroll to position [797, 0]
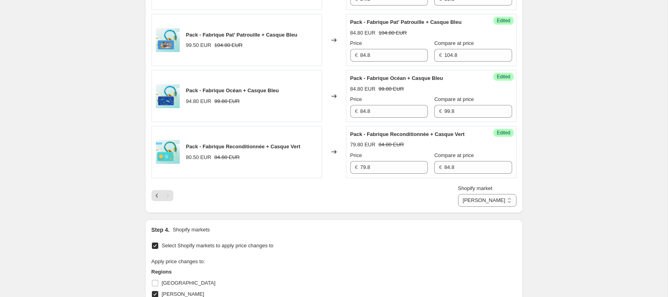
click at [488, 207] on select "Direct prices DOM TOM Europe France" at bounding box center [487, 200] width 58 height 13
select select "23254663210"
click at [479, 207] on select "Direct prices DOM TOM Europe France" at bounding box center [487, 200] width 58 height 13
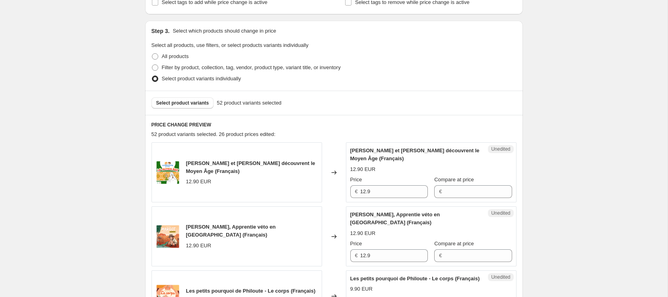
scroll to position [190, 0]
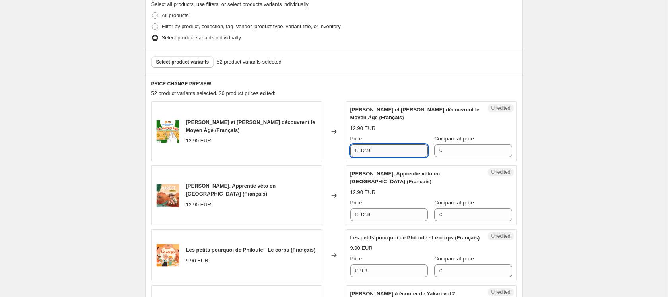
click at [378, 147] on input "12.9" at bounding box center [394, 150] width 68 height 13
click at [448, 147] on input "Compare at price" at bounding box center [478, 150] width 68 height 13
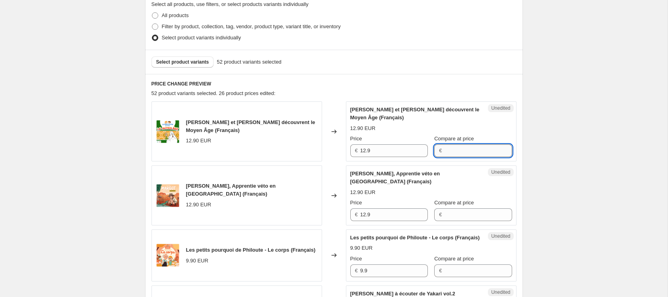
paste input "12.9"
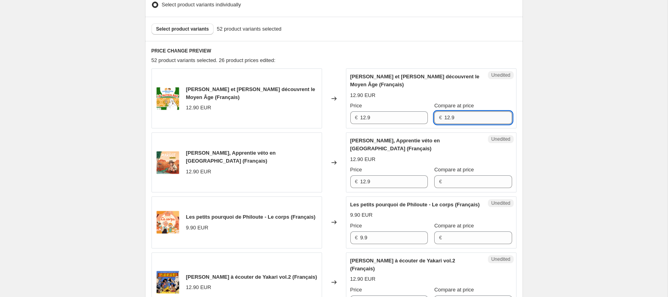
scroll to position [257, 0]
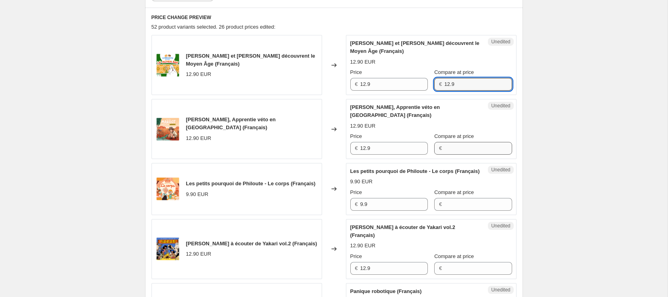
type input "12.9"
click at [447, 151] on input "Compare at price" at bounding box center [478, 148] width 68 height 13
paste input "12.9"
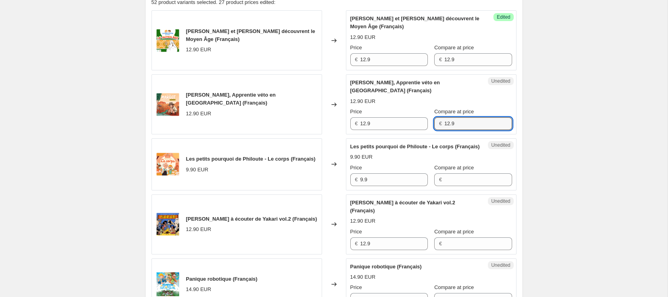
scroll to position [316, 0]
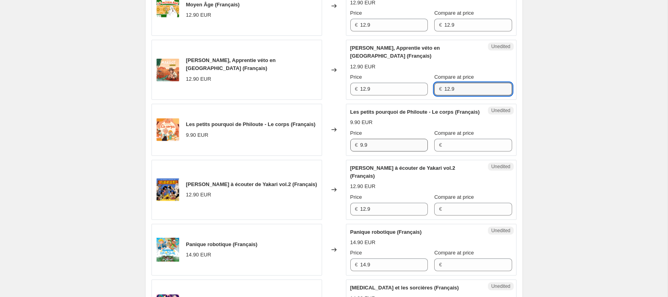
type input "12.9"
click at [397, 149] on input "9.9" at bounding box center [394, 145] width 68 height 13
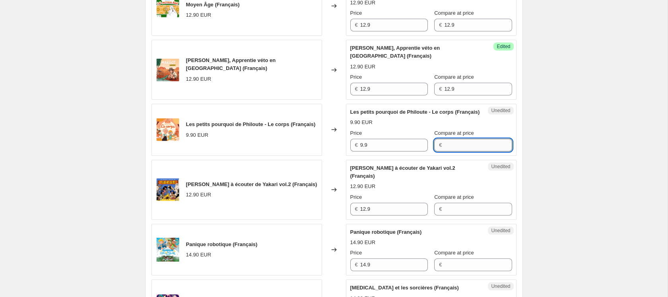
click at [457, 151] on input "Compare at price" at bounding box center [478, 145] width 68 height 13
paste input "9.9"
type input "9.9"
click at [376, 150] on input "9.9" at bounding box center [394, 145] width 68 height 13
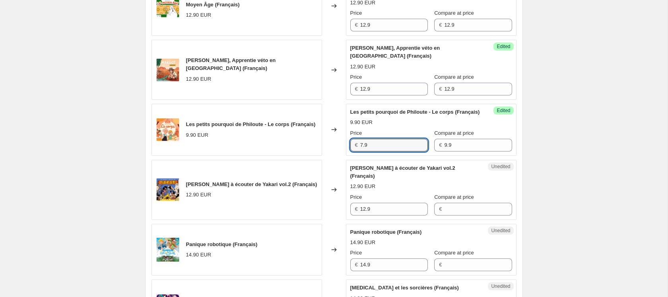
type input "7.9"
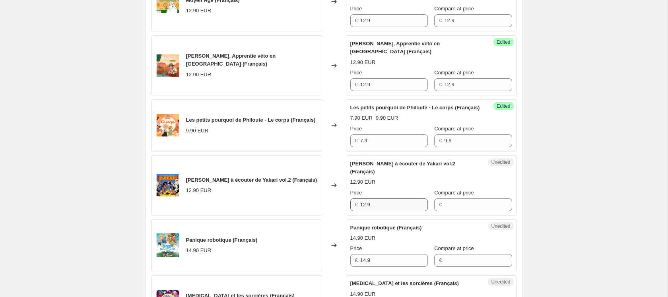
scroll to position [330, 0]
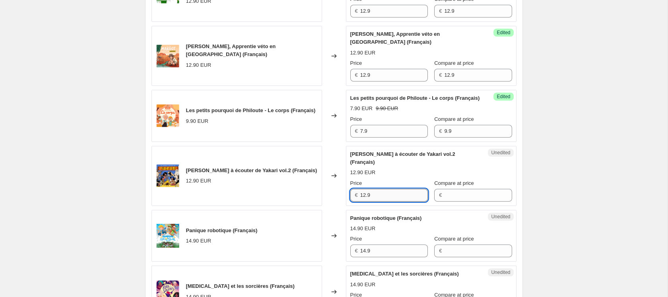
click at [391, 201] on input "12.9" at bounding box center [394, 195] width 68 height 13
click at [462, 201] on input "Compare at price" at bounding box center [478, 195] width 68 height 13
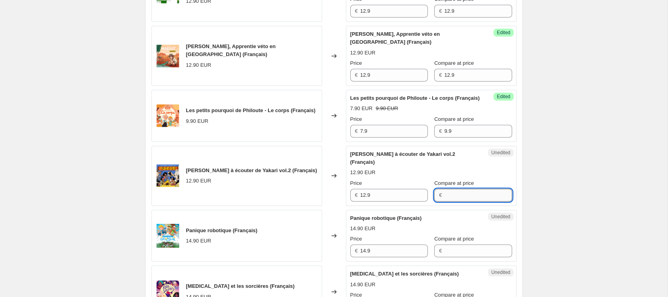
paste input "12.9"
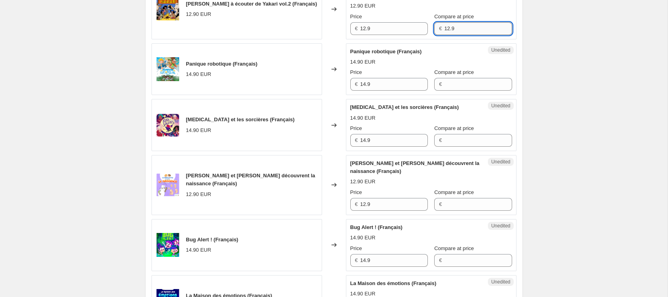
scroll to position [503, 0]
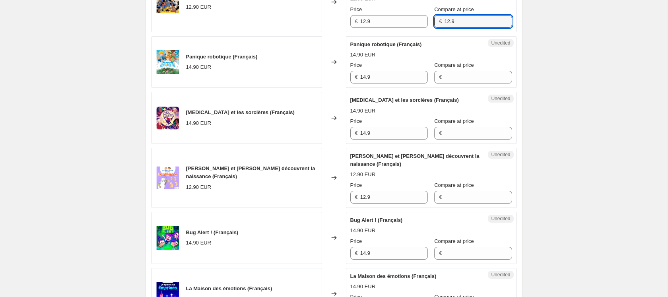
type input "12.9"
click at [458, 208] on div "Unedited Suzanne et Gaston découvrent la naissance (Français) 12.90 EUR Price €…" at bounding box center [431, 178] width 170 height 60
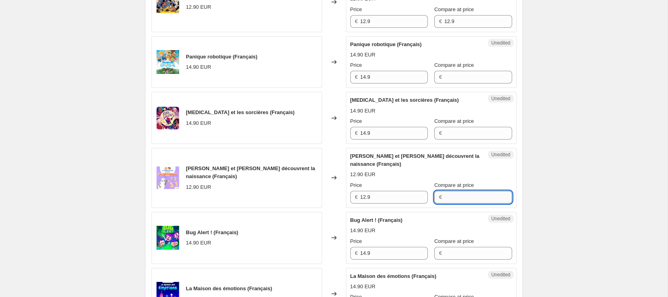
click at [459, 203] on input "Compare at price" at bounding box center [478, 197] width 68 height 13
paste input "12.9"
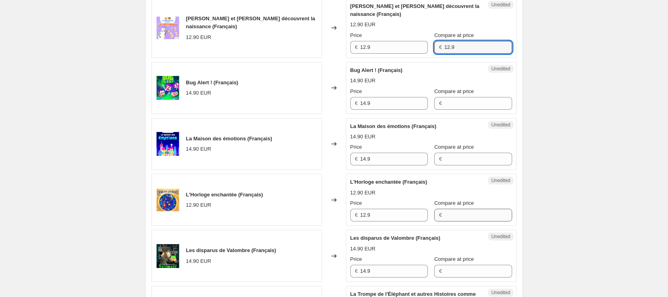
type input "12.9"
click at [451, 221] on input "Compare at price" at bounding box center [478, 215] width 68 height 13
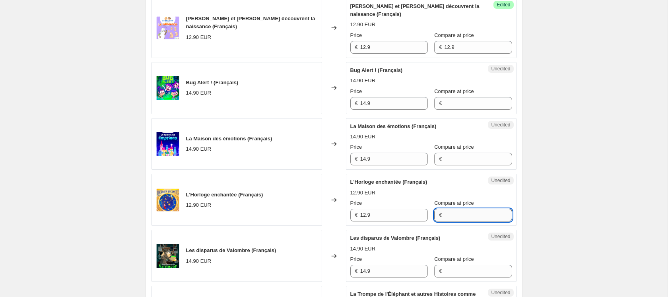
paste input "12.9"
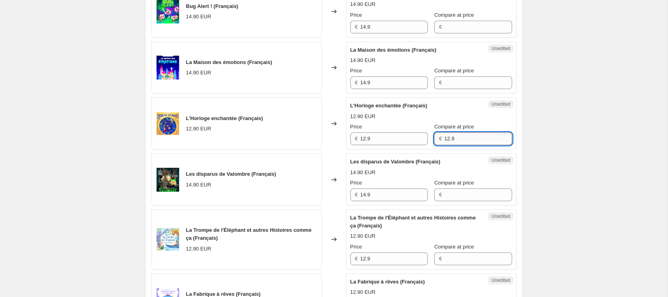
scroll to position [746, 0]
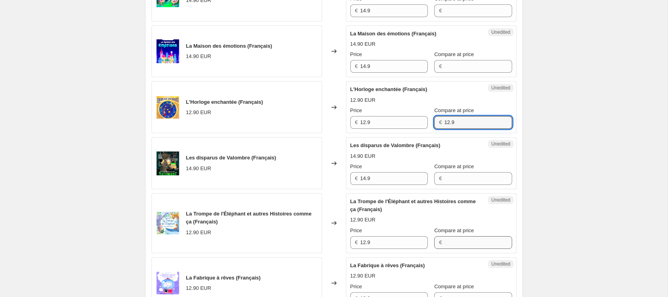
type input "12.9"
click at [488, 249] on input "Compare at price" at bounding box center [478, 242] width 68 height 13
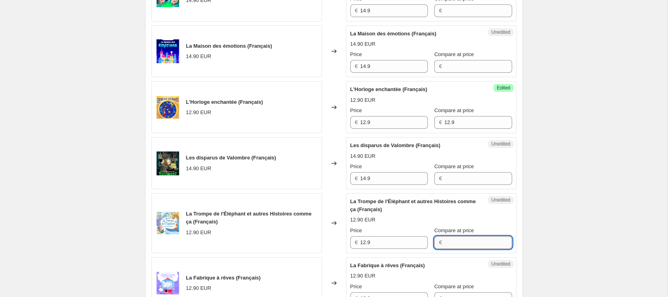
paste input "12.9"
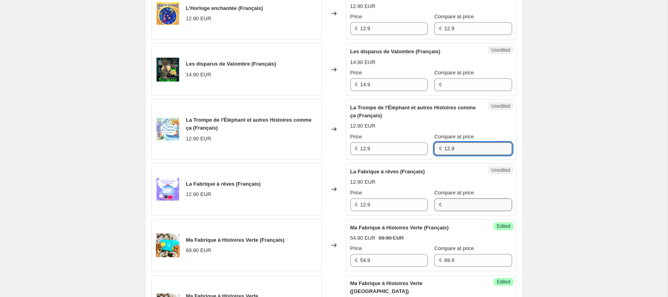
type input "12.9"
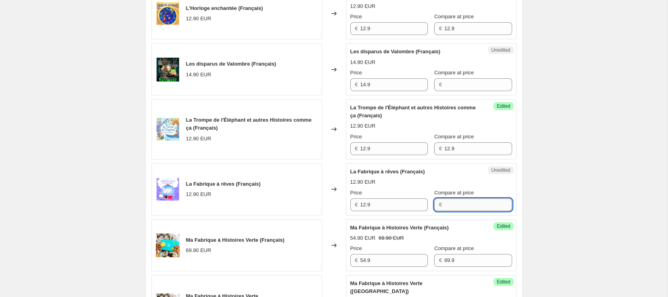
click at [467, 211] on input "Compare at price" at bounding box center [478, 204] width 68 height 13
paste input "12.9"
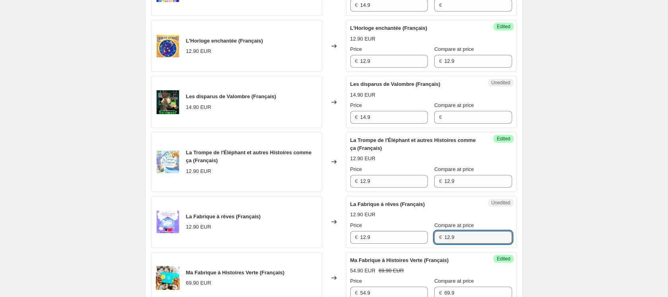
scroll to position [749, 0]
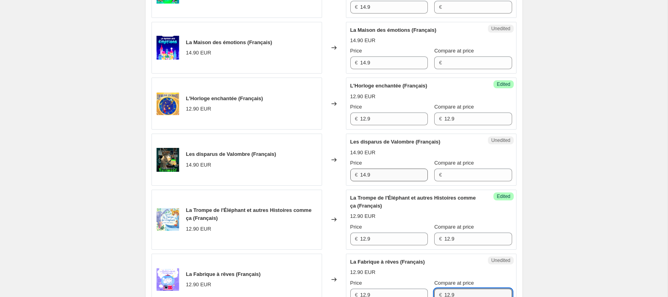
type input "12.9"
click at [401, 181] on input "14.9" at bounding box center [394, 174] width 68 height 13
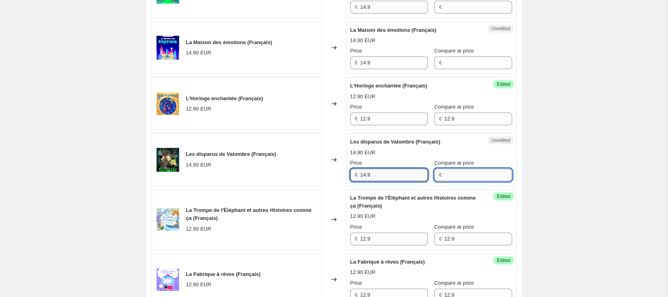
click at [457, 181] on input "Compare at price" at bounding box center [478, 174] width 68 height 13
paste input "14.9"
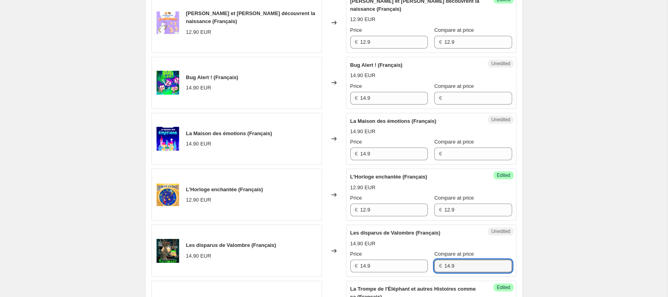
scroll to position [647, 0]
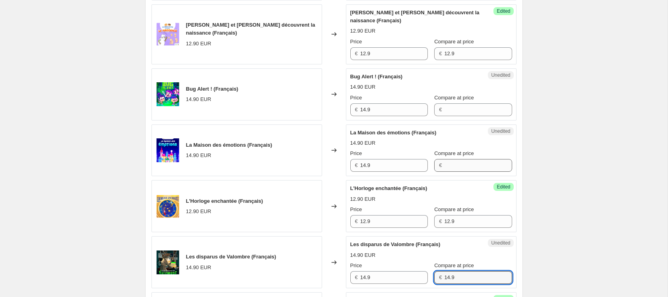
type input "14.9"
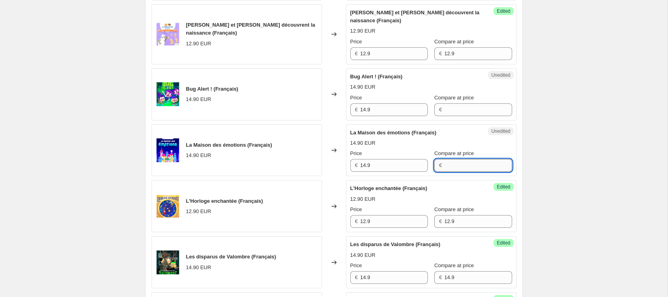
click at [454, 170] on input "Compare at price" at bounding box center [478, 165] width 68 height 13
paste input "14.9"
type input "14.9"
click at [456, 116] on input "Compare at price" at bounding box center [478, 109] width 68 height 13
paste input "14.9"
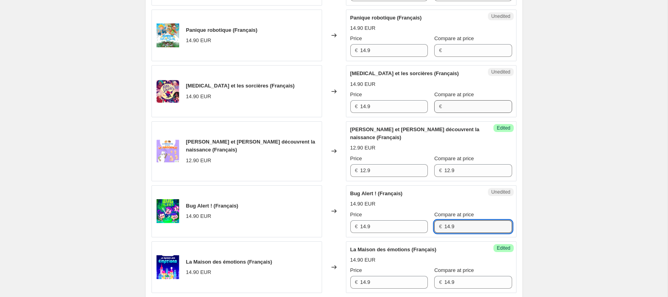
type input "14.9"
click at [453, 113] on input "Compare at price" at bounding box center [478, 106] width 68 height 13
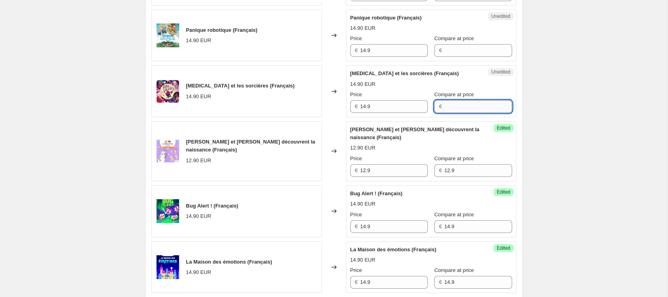
paste input "14.9"
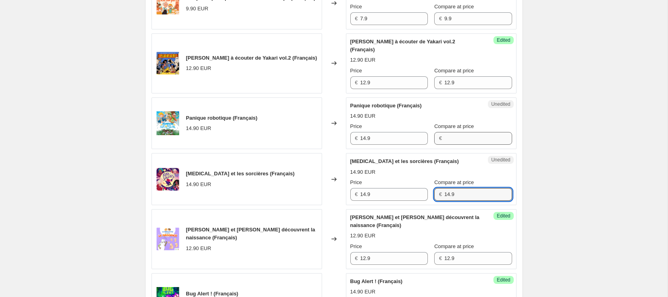
type input "14.9"
click at [448, 145] on input "Compare at price" at bounding box center [478, 138] width 68 height 13
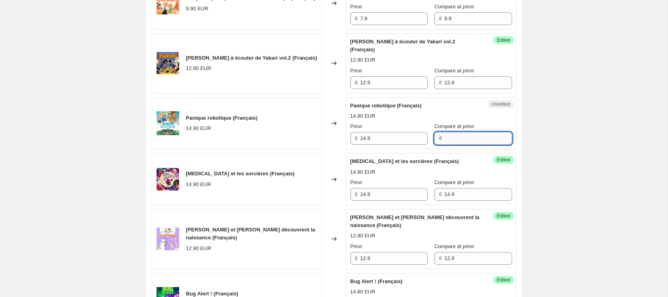
paste input "14.9"
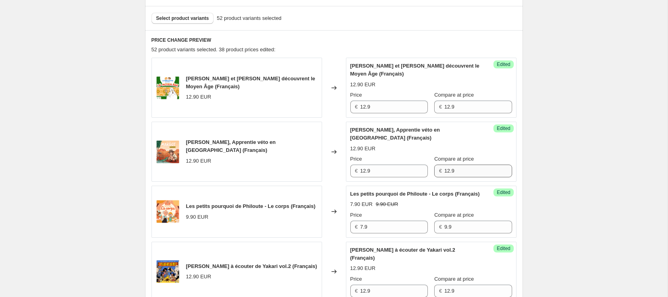
scroll to position [225, 0]
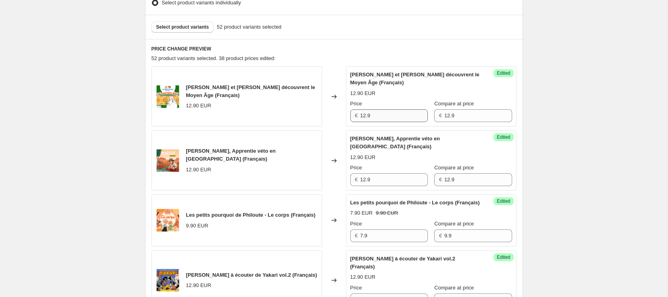
type input "14.9"
click at [367, 116] on input "12.9" at bounding box center [394, 115] width 68 height 13
type input "10.3"
click at [513, 131] on div "Success Edited Margot, Apprentie véto en Australie (Français) 12.90 EUR Price €…" at bounding box center [431, 160] width 170 height 60
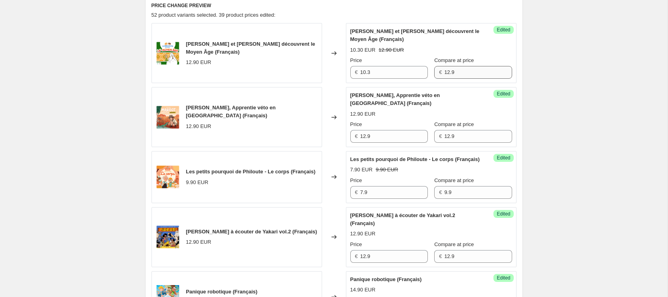
scroll to position [271, 0]
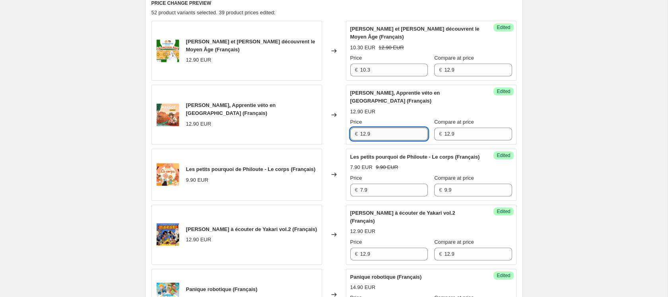
click at [412, 137] on input "12.9" at bounding box center [394, 134] width 68 height 13
paste input "0.3"
type input "10.3"
click at [510, 131] on div "Success Edited Margot, Apprentie véto en Australie (Français) 12.90 EUR Price €…" at bounding box center [431, 115] width 170 height 60
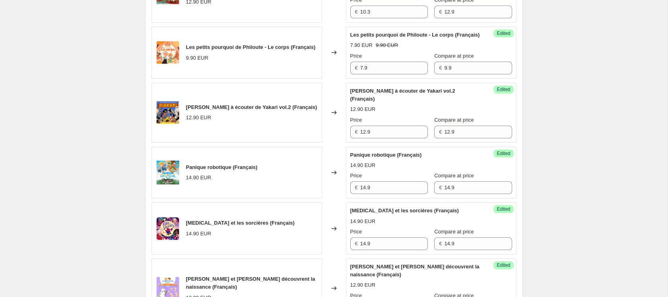
scroll to position [405, 0]
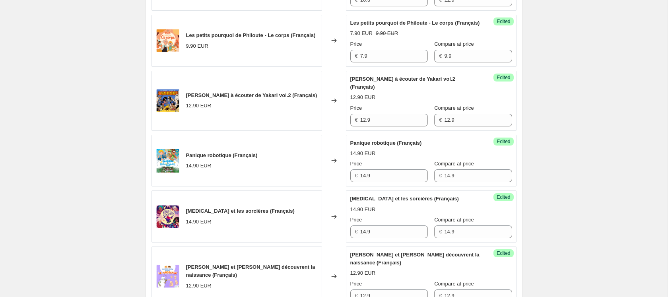
click at [392, 131] on div "Success Edited Les bandes à écouter de Yakari vol.2 (Français) 12.90 EUR Price …" at bounding box center [431, 101] width 170 height 60
click at [393, 126] on input "12.9" at bounding box center [394, 120] width 68 height 13
paste input "0.3"
type input "10.3"
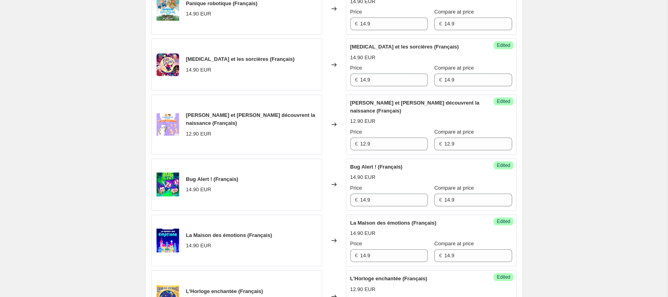
scroll to position [567, 0]
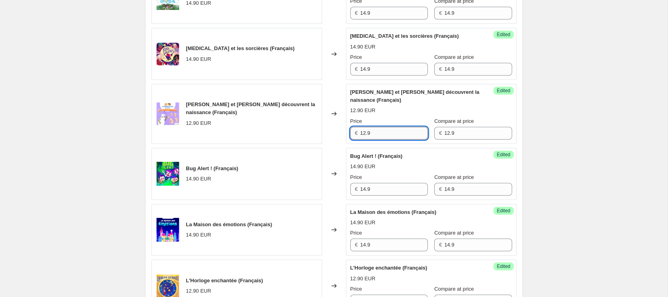
click at [392, 139] on input "12.9" at bounding box center [394, 133] width 68 height 13
paste input "0.3"
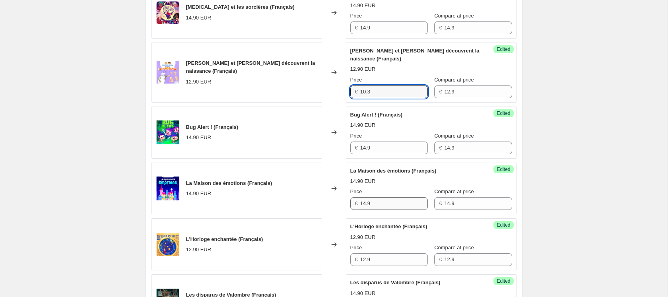
scroll to position [648, 0]
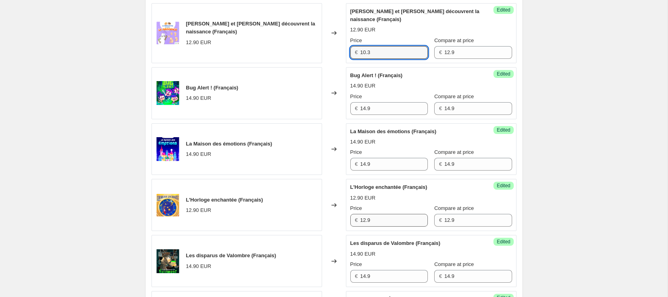
type input "10.3"
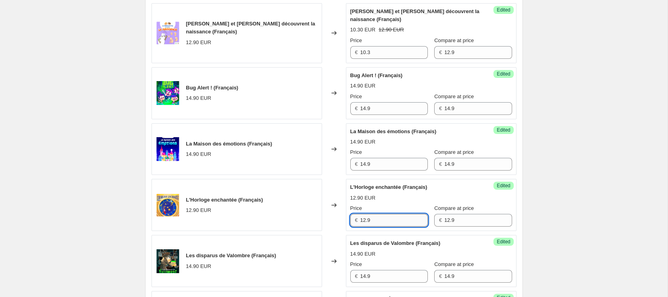
click at [387, 226] on input "12.9" at bounding box center [394, 220] width 68 height 13
paste
type input "10.3"
click at [532, 209] on div "Create new price change job. This page is ready Create new price change job Dra…" at bounding box center [333, 235] width 397 height 1766
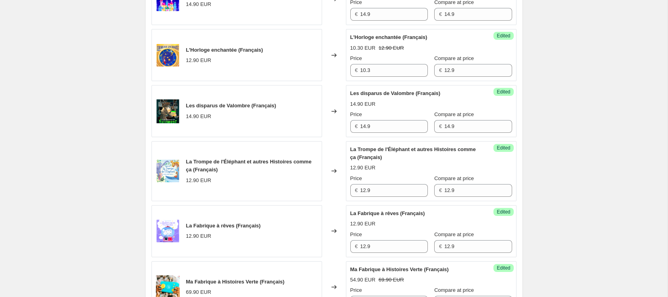
scroll to position [815, 0]
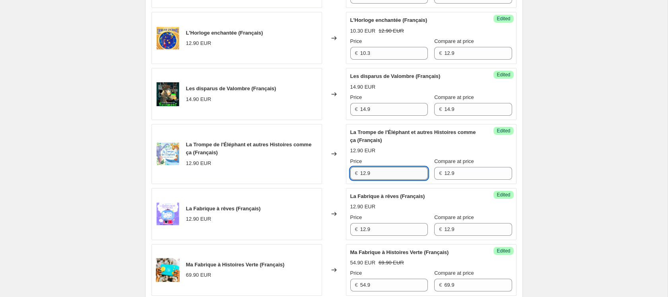
click at [401, 180] on input "12.9" at bounding box center [394, 173] width 68 height 13
type input "10.3"
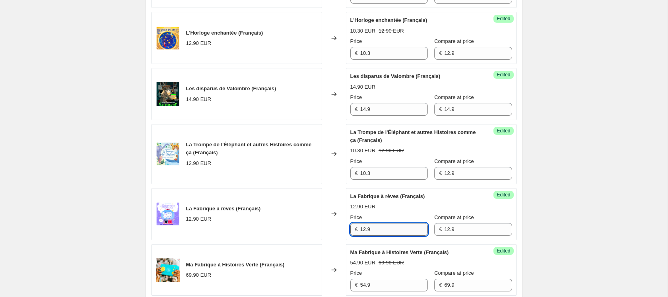
click at [389, 236] on input "12.9" at bounding box center [394, 229] width 68 height 13
type input "10.3"
click at [550, 209] on div "Create new price change job. This page is ready Create new price change job Dra…" at bounding box center [333, 68] width 667 height 1766
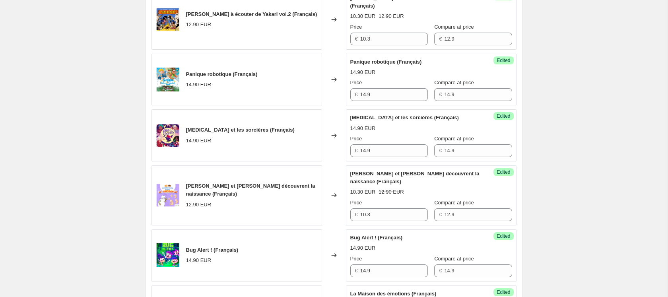
scroll to position [506, 0]
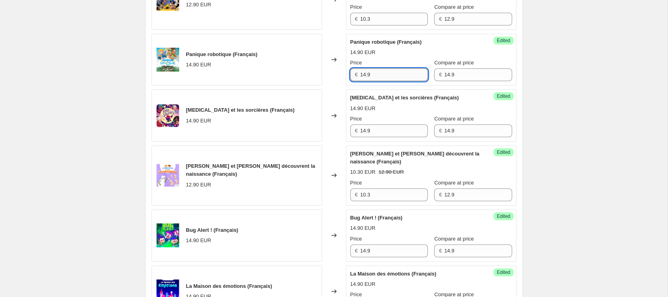
click at [364, 81] on input "14.9" at bounding box center [394, 74] width 68 height 13
click at [366, 81] on input "14.9" at bounding box center [394, 74] width 68 height 13
type input "11.9"
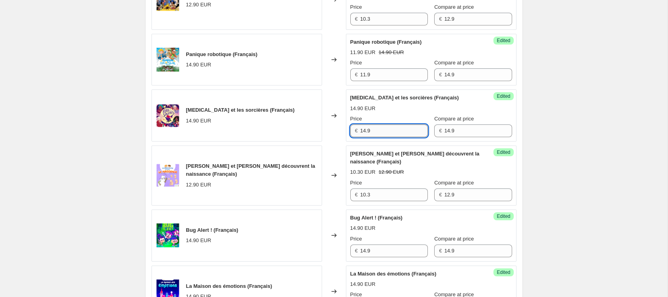
click at [384, 137] on input "14.9" at bounding box center [394, 130] width 68 height 13
type input "11.9"
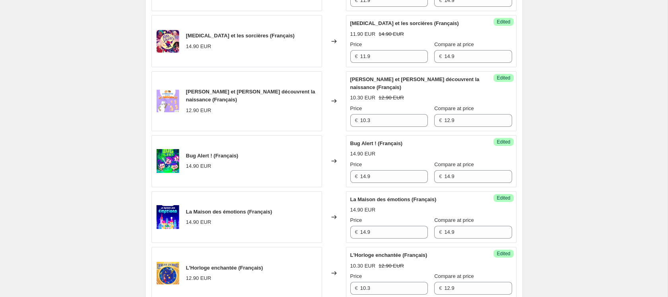
scroll to position [583, 0]
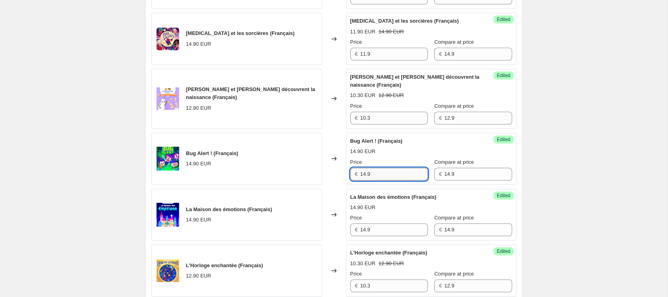
click at [382, 180] on input "14.9" at bounding box center [394, 174] width 68 height 13
type input "11.9"
click at [574, 178] on div "Create new price change job. This page is ready Create new price change job Dra…" at bounding box center [333, 300] width 667 height 1766
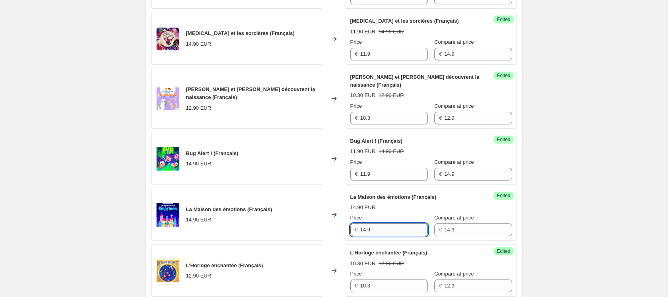
click at [403, 236] on input "14.9" at bounding box center [394, 229] width 68 height 13
type input "11.9"
click at [567, 202] on div "Create new price change job. This page is ready Create new price change job Dra…" at bounding box center [333, 300] width 667 height 1766
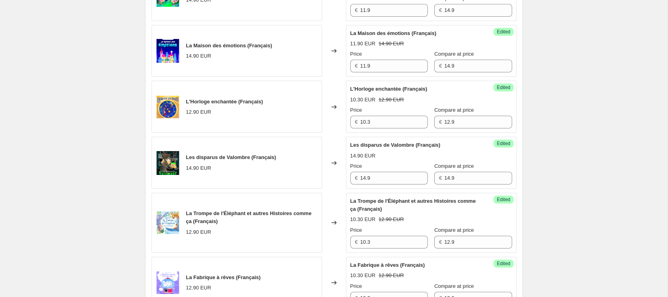
scroll to position [758, 0]
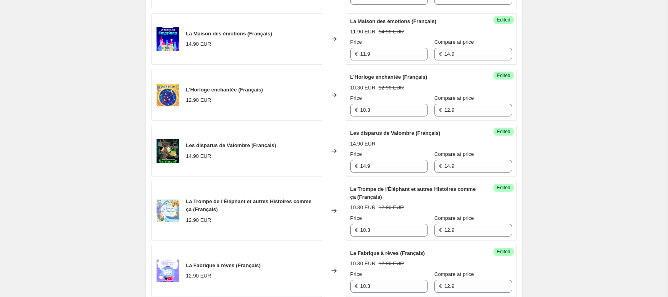
click at [401, 177] on div "Success Edited Les disparus de Valombre (Français) 14.90 EUR Price € 14.9 Compa…" at bounding box center [431, 151] width 170 height 52
click at [402, 172] on input "14.9" at bounding box center [394, 166] width 68 height 13
type input "11.9"
click at [567, 187] on div "Create new price change job. This page is ready Create new price change job Dra…" at bounding box center [333, 125] width 667 height 1766
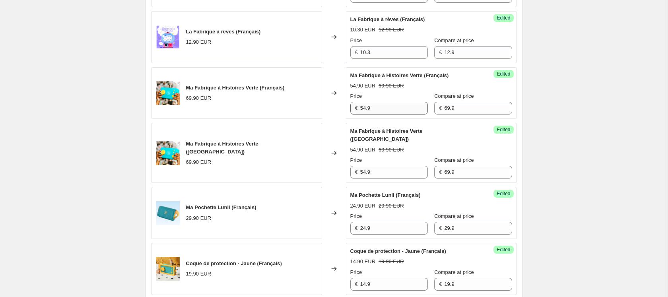
scroll to position [993, 0]
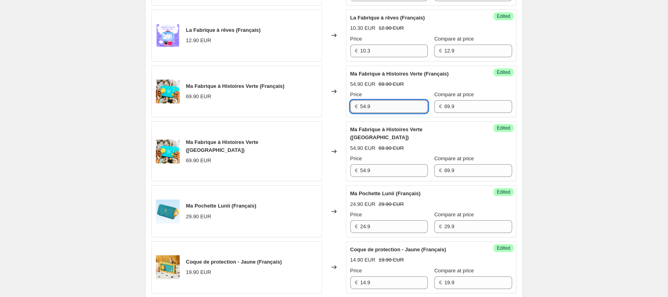
click at [368, 111] on input "54.9" at bounding box center [394, 106] width 68 height 13
click at [366, 112] on input "54.9" at bounding box center [394, 106] width 68 height 13
type input "59.9"
click at [378, 166] on input "54.9" at bounding box center [394, 170] width 68 height 13
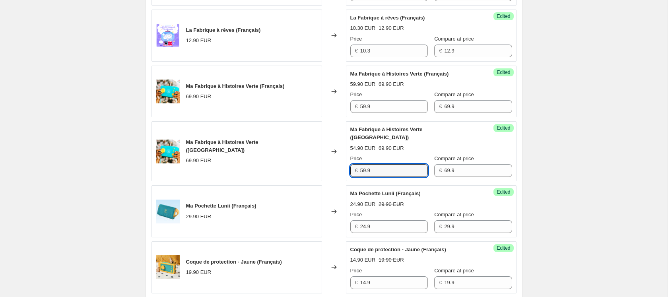
type input "59.9"
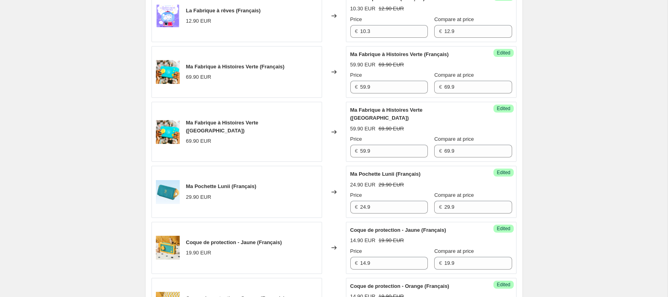
scroll to position [1016, 0]
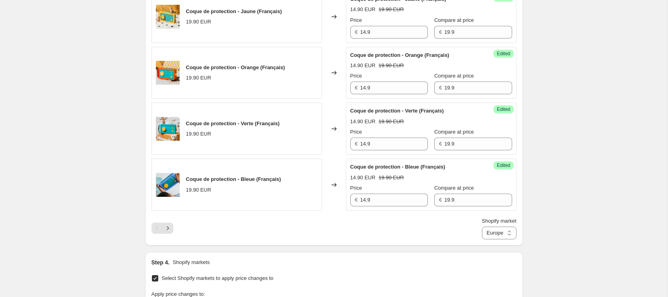
scroll to position [1244, 0]
click at [168, 229] on icon "Next" at bounding box center [168, 228] width 8 height 8
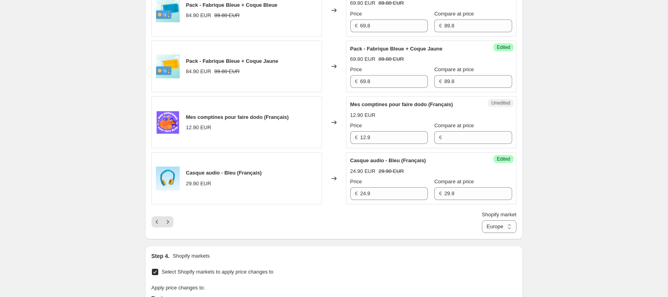
scroll to position [1208, 0]
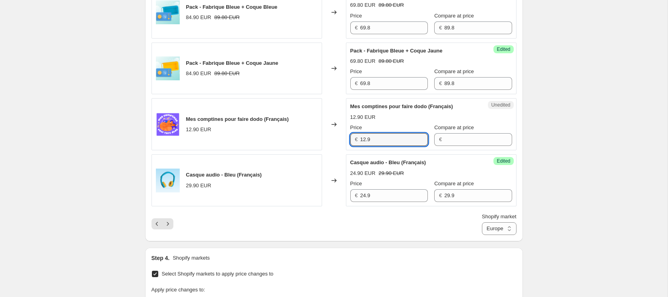
click at [387, 146] on input "12.9" at bounding box center [394, 139] width 68 height 13
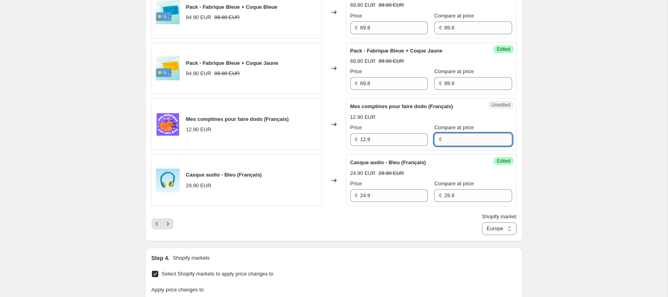
click at [451, 146] on input "Compare at price" at bounding box center [478, 139] width 68 height 13
type input "12.9"
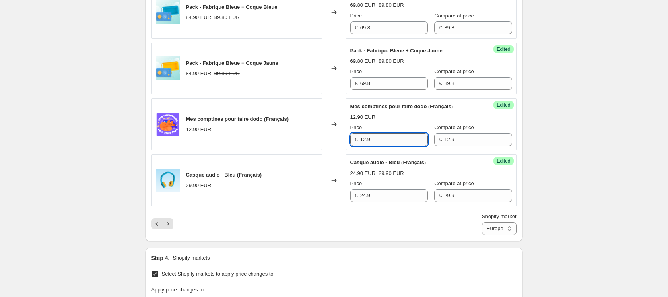
click at [365, 146] on input "12.9" at bounding box center [394, 139] width 68 height 13
type input "10.3"
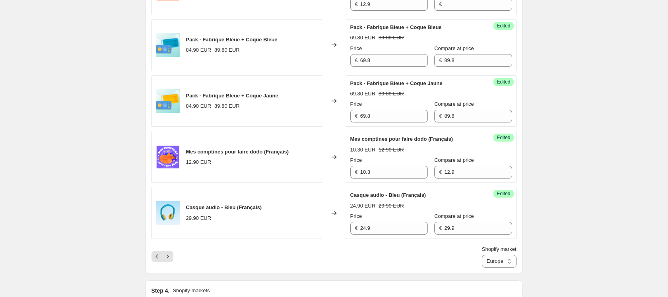
scroll to position [1164, 0]
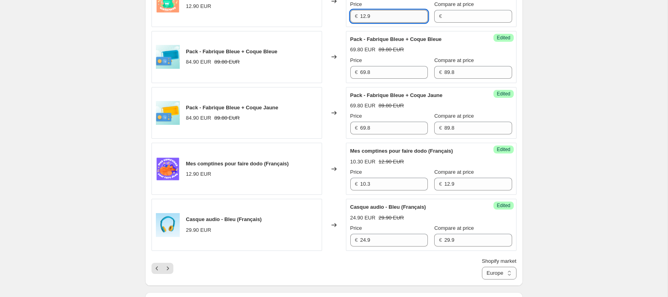
click at [391, 23] on input "12.9" at bounding box center [394, 16] width 68 height 13
click at [451, 23] on input "Compare at price" at bounding box center [478, 16] width 68 height 13
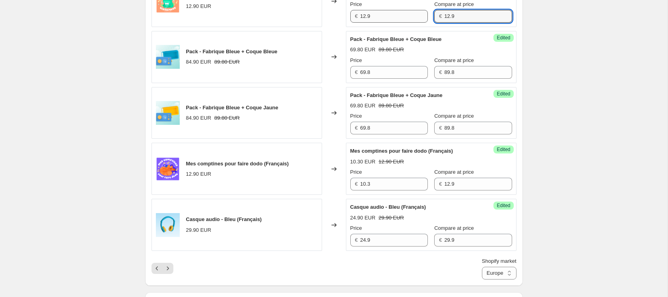
type input "12.9"
click at [388, 23] on input "12.9" at bounding box center [394, 16] width 68 height 13
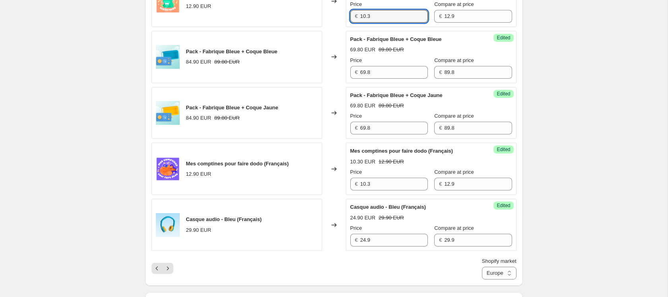
type input "10.3"
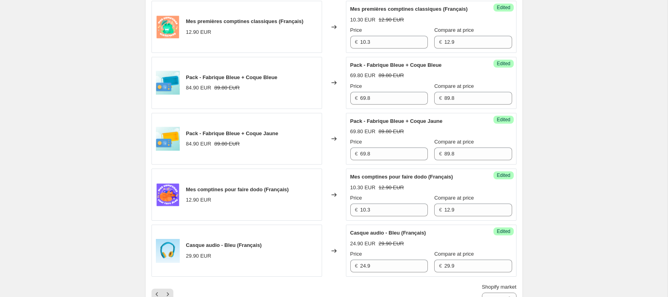
scroll to position [1129, 0]
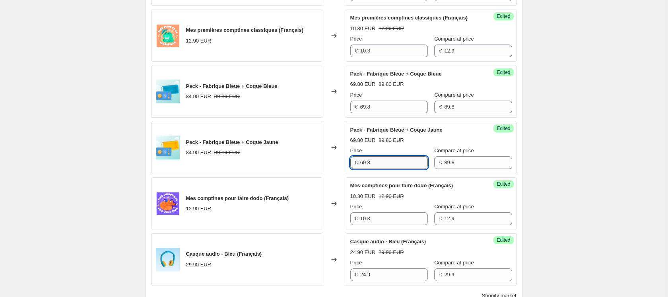
click at [370, 169] on input "69.8" at bounding box center [394, 162] width 68 height 13
type input "74.8"
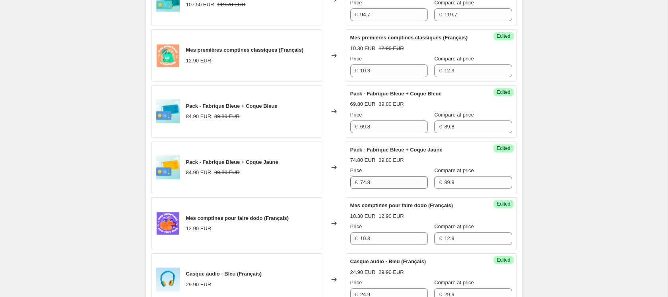
scroll to position [1105, 0]
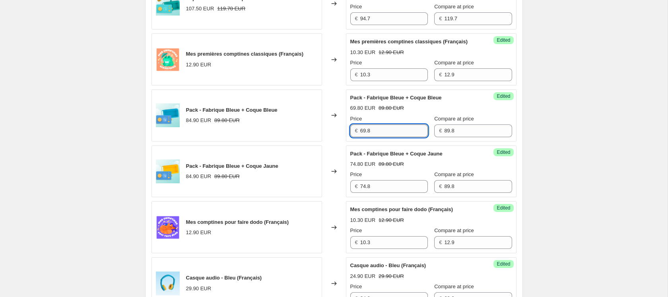
click at [386, 137] on input "69.8" at bounding box center [394, 130] width 68 height 13
type input "74.8"
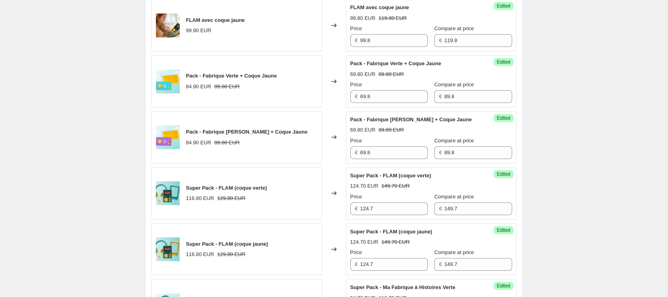
scroll to position [797, 0]
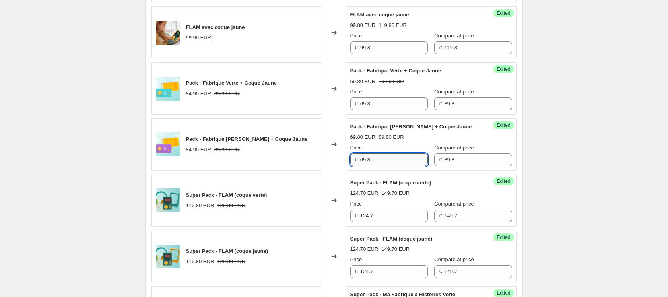
click at [389, 166] on input "69.8" at bounding box center [394, 159] width 68 height 13
type input "74.8"
click at [376, 110] on input "69.8" at bounding box center [394, 103] width 68 height 13
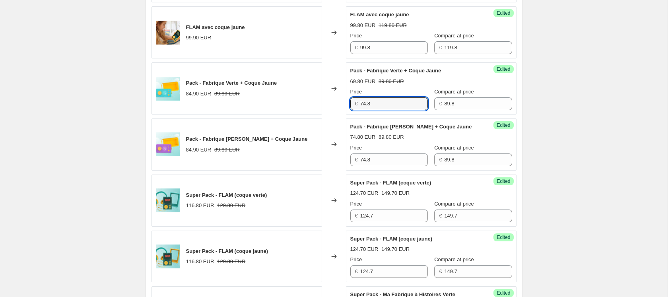
type input "74.8"
click at [534, 103] on div "Create new price change job. This page is ready Create new price change job Dra…" at bounding box center [333, 66] width 667 height 1726
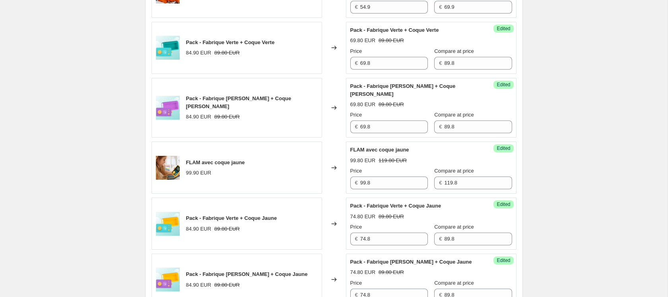
scroll to position [651, 0]
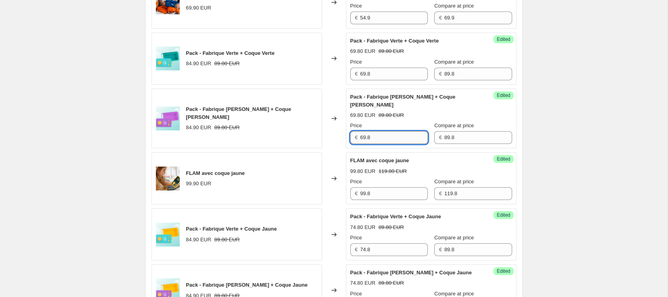
click at [376, 144] on input "69.8" at bounding box center [394, 137] width 68 height 13
type input "74.8"
click at [546, 156] on div "Create new price change job. This page is ready Create new price change job Dra…" at bounding box center [333, 212] width 667 height 1726
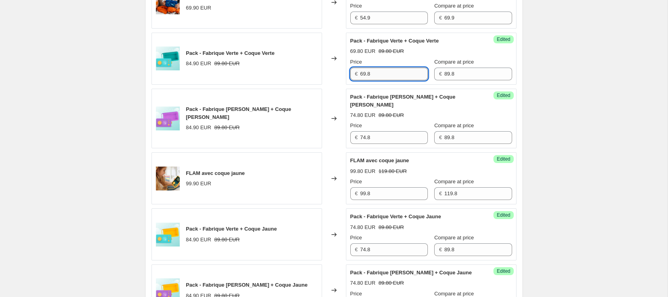
click at [405, 80] on input "69.8" at bounding box center [394, 74] width 68 height 13
type input "74.8"
click at [562, 142] on div "Create new price change job. This page is ready Create new price change job Dra…" at bounding box center [333, 212] width 667 height 1726
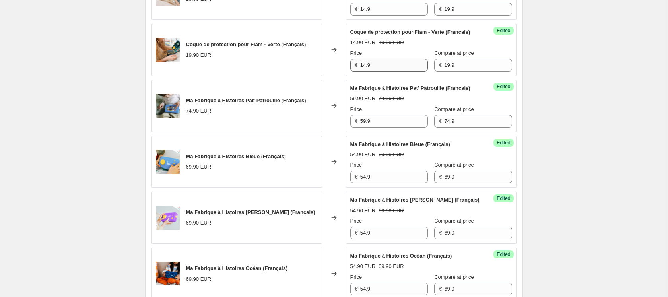
scroll to position [391, 0]
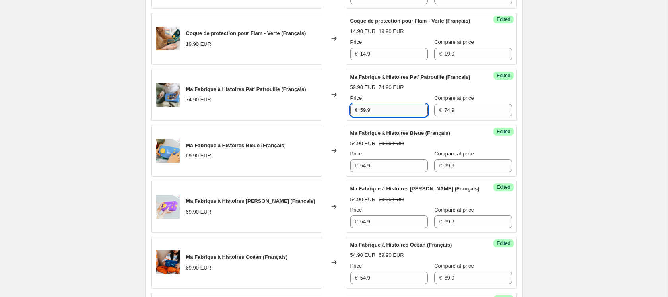
click at [371, 116] on input "59.9" at bounding box center [394, 110] width 68 height 13
click at [386, 177] on div "Success Edited Ma Fabrique à Histoires Bleue (Français) 54.90 EUR 69.90 EUR Pri…" at bounding box center [431, 151] width 170 height 52
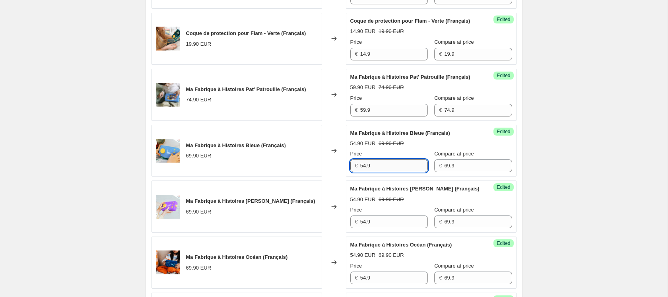
click at [387, 172] on input "54.9" at bounding box center [394, 165] width 68 height 13
type input "59.9"
click at [385, 228] on input "54.9" at bounding box center [394, 221] width 68 height 13
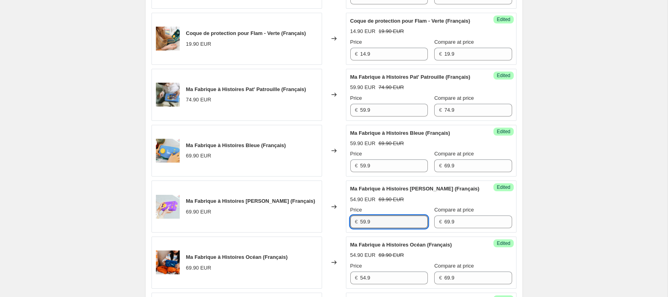
type input "59.9"
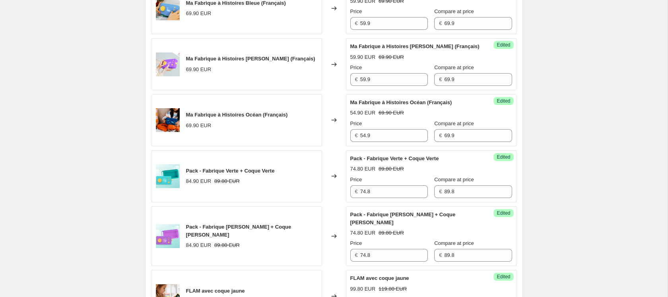
scroll to position [555, 0]
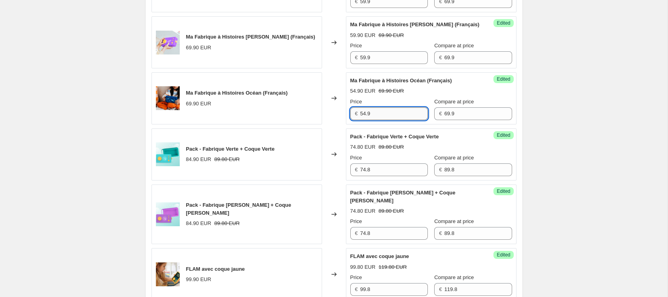
click at [398, 120] on input "54.9" at bounding box center [394, 113] width 68 height 13
type input "59.9"
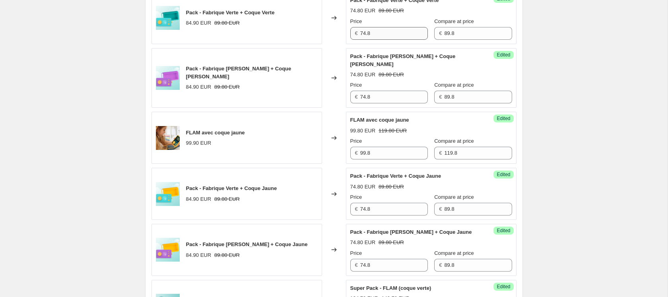
scroll to position [695, 0]
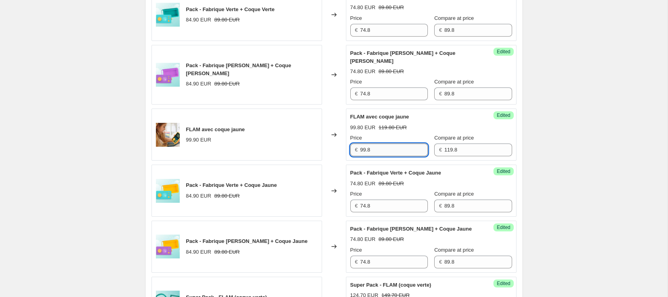
click at [374, 156] on input "99.8" at bounding box center [394, 149] width 68 height 13
click at [444, 156] on input "119.8" at bounding box center [478, 149] width 68 height 13
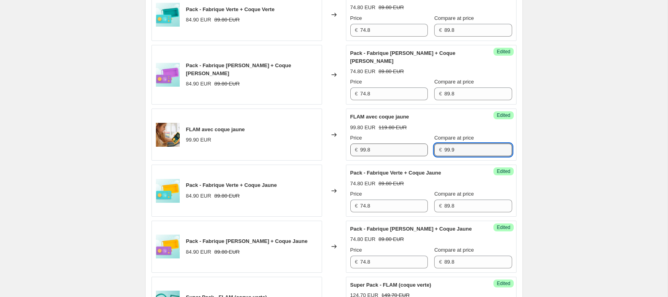
type input "99.9"
click at [398, 156] on input "99.8" at bounding box center [394, 149] width 68 height 13
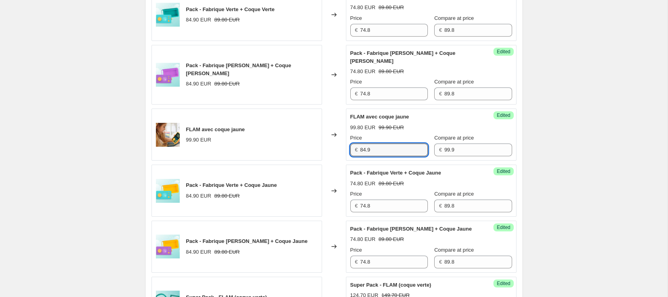
type input "84.9"
click at [588, 132] on div "Create new price change job. This page is ready Create new price change job Dra…" at bounding box center [333, 168] width 667 height 1726
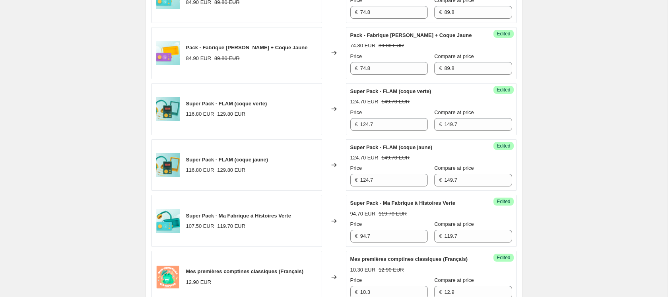
scroll to position [890, 0]
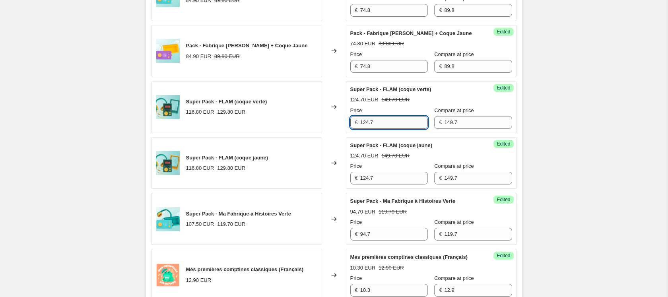
click at [391, 129] on input "124.7" at bounding box center [394, 122] width 68 height 13
type input "109.8"
click at [391, 184] on input "124.7" at bounding box center [394, 178] width 68 height 13
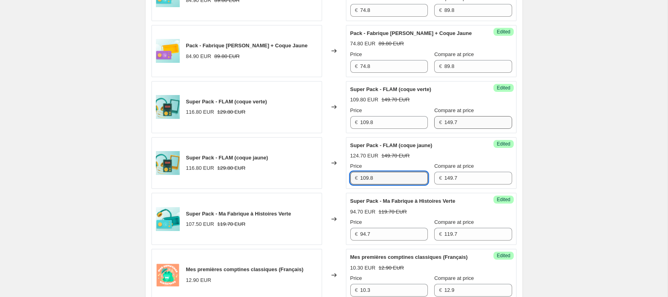
type input "109.8"
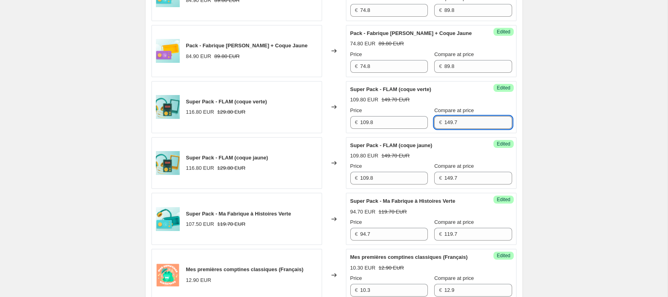
click at [459, 129] on input "149.7" at bounding box center [478, 122] width 68 height 13
type input "129.8"
click at [450, 184] on input "149.7" at bounding box center [478, 178] width 68 height 13
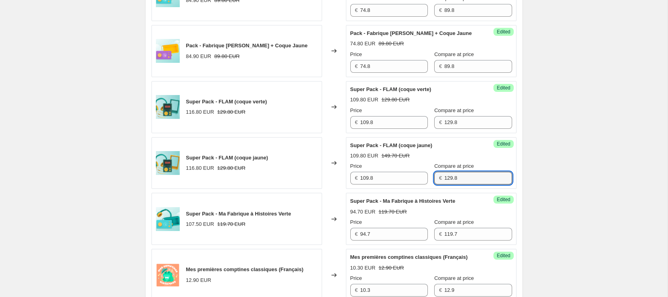
type input "129.8"
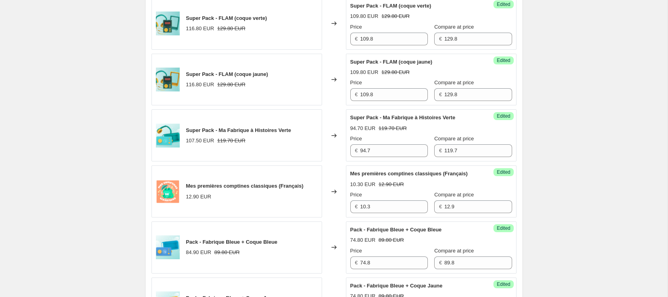
scroll to position [986, 0]
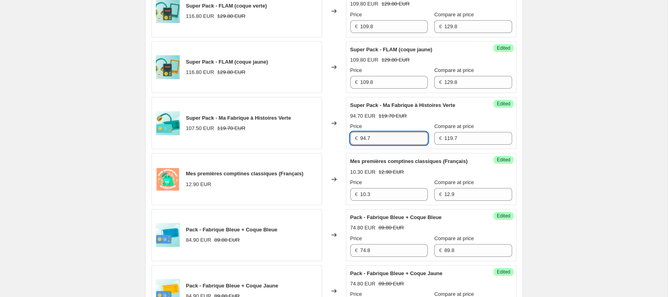
click at [401, 145] on input "94.7" at bounding box center [394, 138] width 68 height 13
type input "99.7"
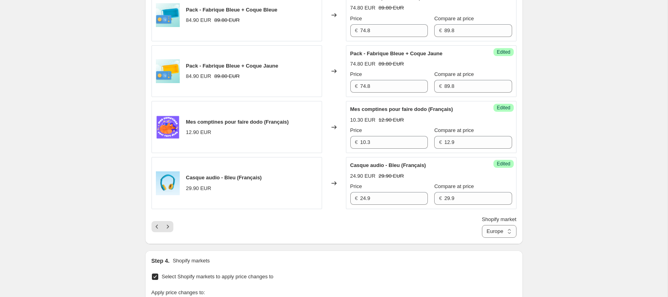
scroll to position [1224, 0]
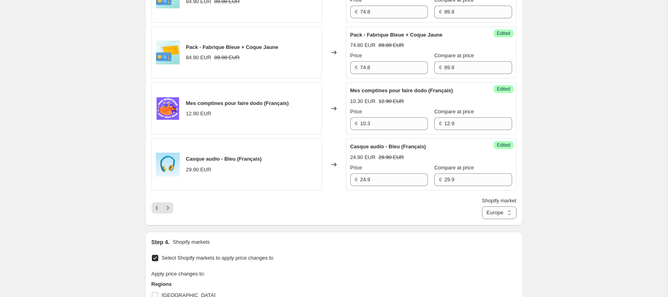
click at [193, 219] on div "Shopify market Direct prices DOM TOM Europe France Europe" at bounding box center [333, 208] width 365 height 22
click at [170, 212] on icon "Next" at bounding box center [168, 208] width 8 height 8
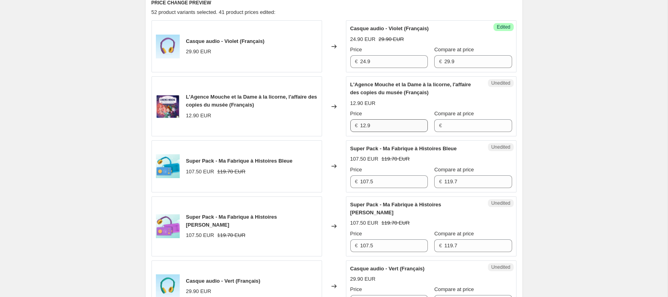
scroll to position [277, 0]
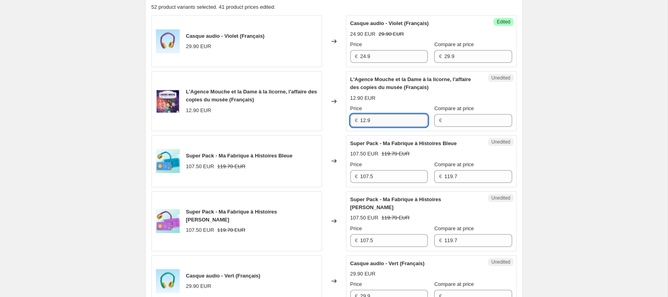
click at [399, 125] on input "12.9" at bounding box center [394, 120] width 68 height 13
click at [454, 121] on input "Compare at price" at bounding box center [478, 120] width 68 height 13
type input "12.9"
click at [373, 122] on input "12.9" at bounding box center [394, 120] width 68 height 13
type input "10.3"
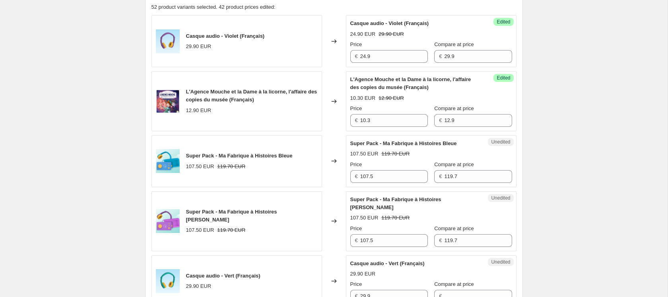
click at [397, 178] on input "107.5" at bounding box center [394, 176] width 68 height 13
type input "99.7"
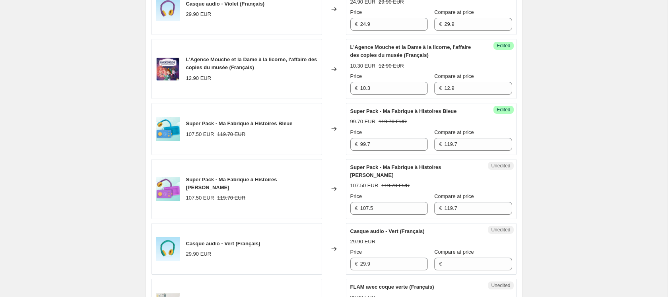
scroll to position [312, 0]
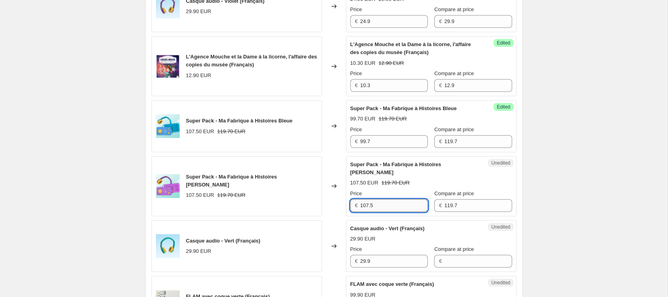
click at [381, 208] on input "107.5" at bounding box center [394, 205] width 68 height 13
type input "99.7"
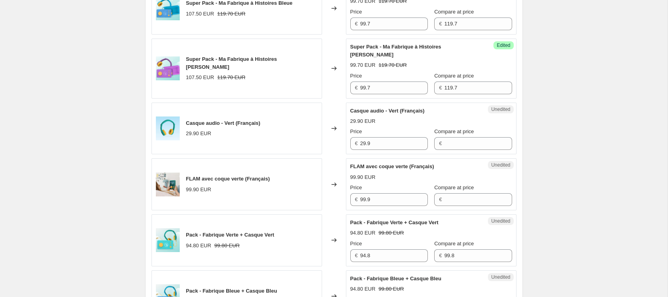
scroll to position [436, 0]
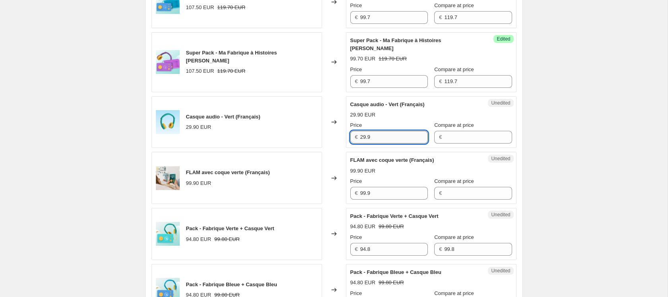
click at [365, 138] on input "29.9" at bounding box center [394, 137] width 68 height 13
click at [448, 136] on input "Compare at price" at bounding box center [478, 137] width 68 height 13
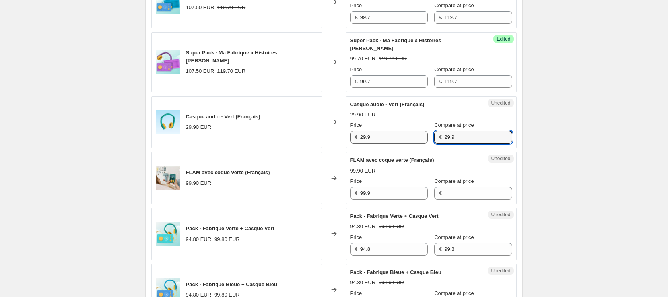
type input "29.9"
click at [365, 136] on input "29.9" at bounding box center [394, 137] width 68 height 13
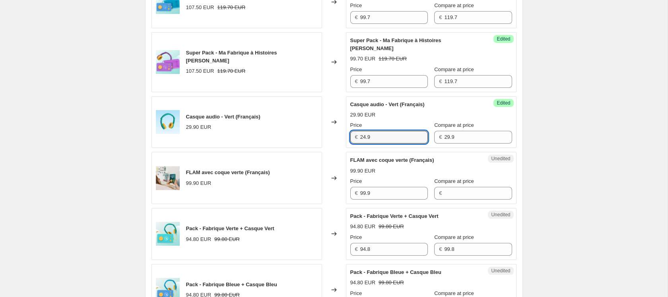
type input "24.9"
click at [612, 168] on div "Create new price change job. This page is ready Create new price change job Dra…" at bounding box center [333, 207] width 667 height 1287
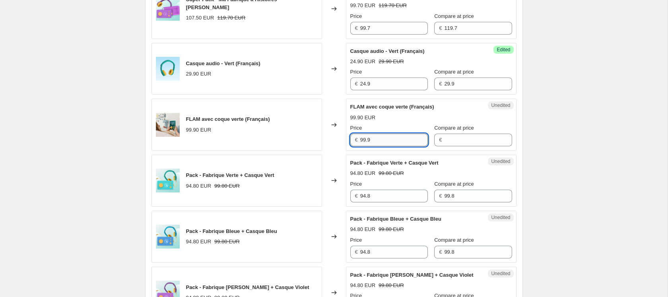
click at [387, 141] on input "99.9" at bounding box center [394, 140] width 68 height 13
click at [452, 143] on input "Compare at price" at bounding box center [478, 140] width 68 height 13
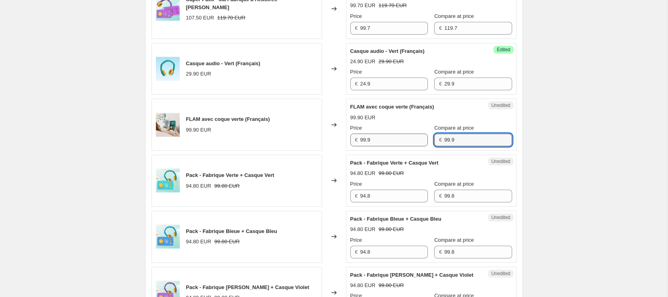
type input "99.9"
click at [387, 144] on input "99.9" at bounding box center [394, 140] width 68 height 13
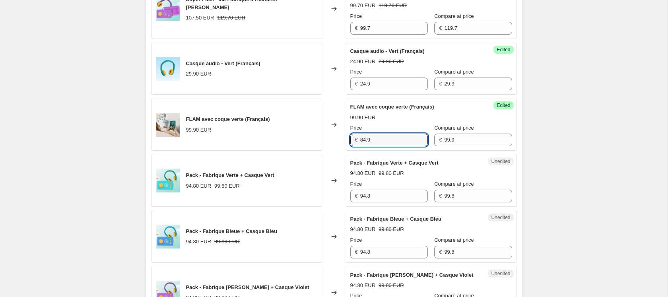
type input "84.9"
click at [532, 113] on div "Create new price change job. This page is ready Create new price change job Dra…" at bounding box center [333, 154] width 667 height 1287
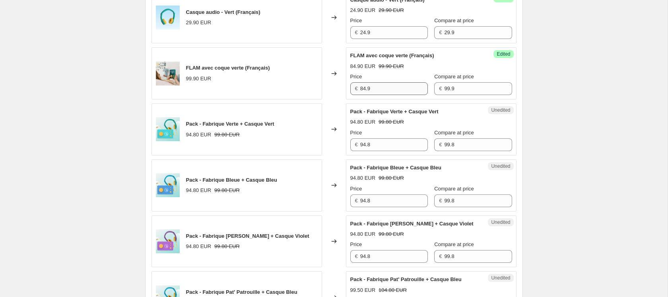
scroll to position [541, 0]
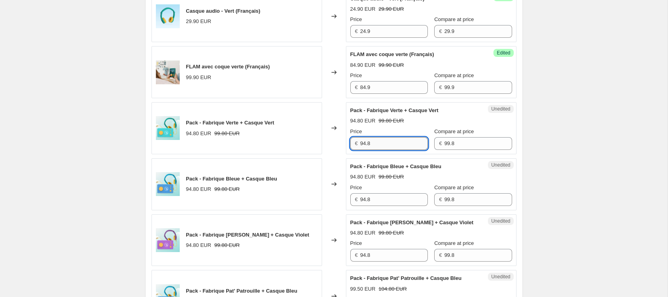
click at [384, 144] on input "94.8" at bounding box center [394, 143] width 68 height 13
type input "84.8"
click at [563, 149] on div "Create new price change job. This page is ready Create new price change job Dra…" at bounding box center [333, 102] width 667 height 1287
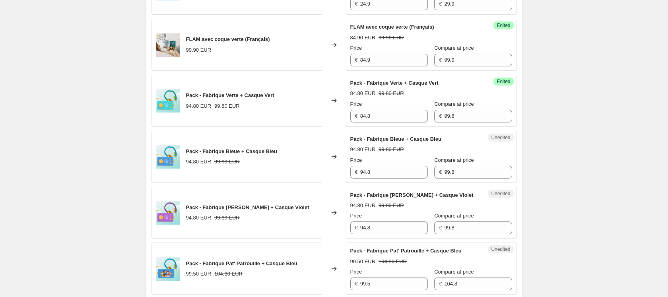
scroll to position [574, 0]
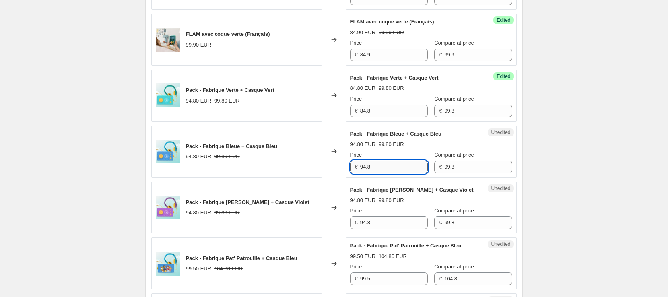
click at [385, 161] on input "94.8" at bounding box center [394, 167] width 68 height 13
type input "84.8"
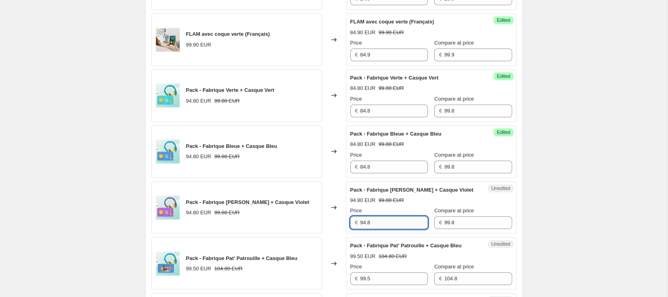
click at [382, 228] on input "94.8" at bounding box center [394, 222] width 68 height 13
type input "84.8"
click at [552, 217] on div "Create new price change job. This page is ready Create new price change job Dra…" at bounding box center [333, 69] width 667 height 1287
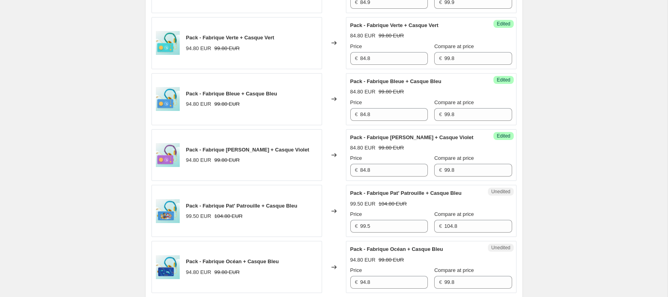
scroll to position [632, 0]
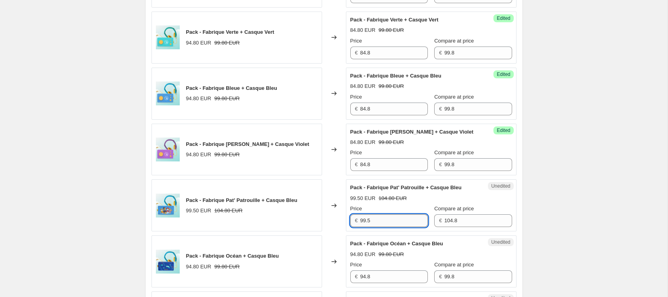
click at [412, 223] on input "99.5" at bounding box center [394, 220] width 68 height 13
type input "84.8"
click at [542, 208] on div "Create new price change job. This page is ready Create new price change job Dra…" at bounding box center [333, 11] width 667 height 1287
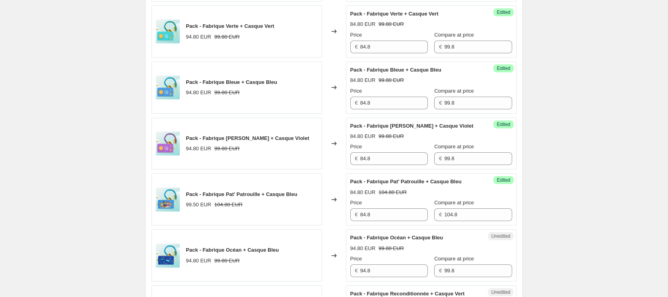
scroll to position [643, 0]
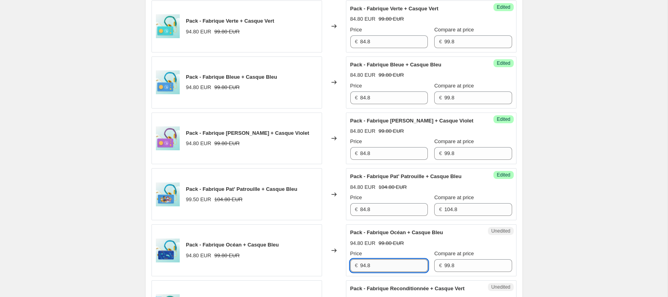
click at [392, 269] on input "94.8" at bounding box center [394, 265] width 68 height 13
type input "84.8"
click at [547, 228] on div "Create new price change job. This page is ready Create new price change job Dra…" at bounding box center [333, 0] width 667 height 1287
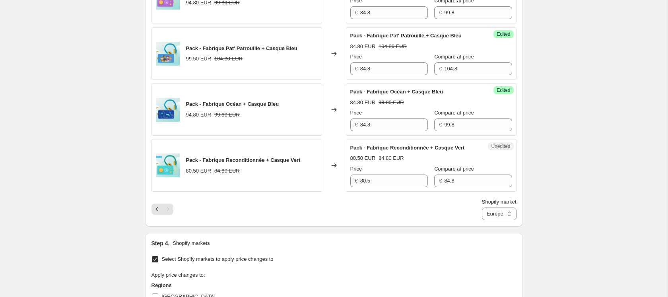
scroll to position [783, 0]
click at [391, 188] on input "80.5" at bounding box center [394, 181] width 68 height 13
type input "79.8"
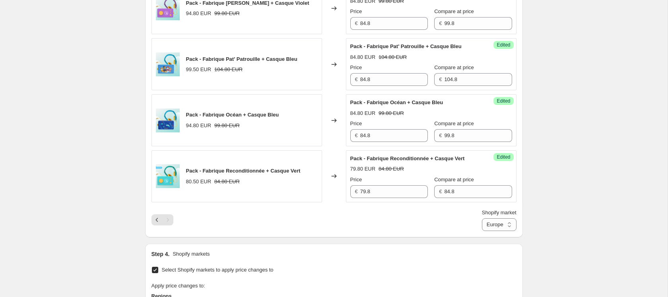
scroll to position [765, 0]
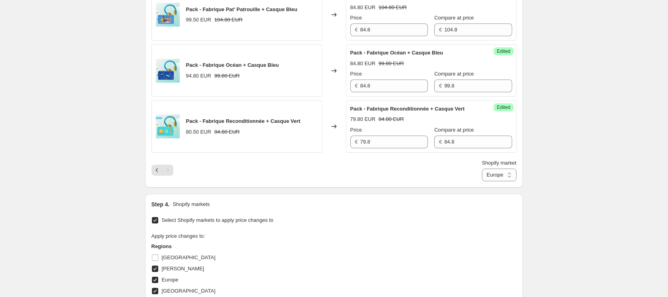
scroll to position [813, 0]
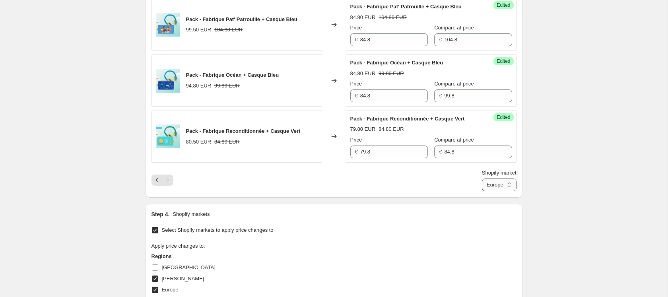
click at [502, 191] on select "Direct prices DOM TOM Europe France" at bounding box center [499, 184] width 35 height 13
select select "23254630442"
click at [482, 191] on select "Direct prices DOM TOM Europe France" at bounding box center [499, 184] width 35 height 13
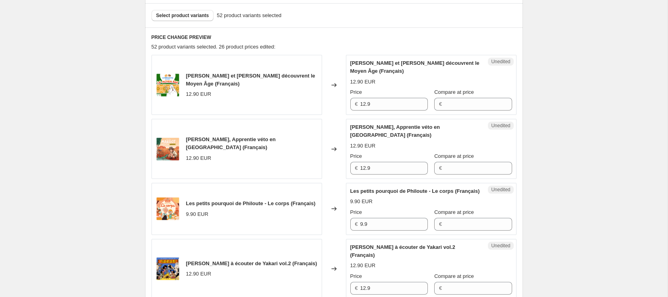
scroll to position [249, 0]
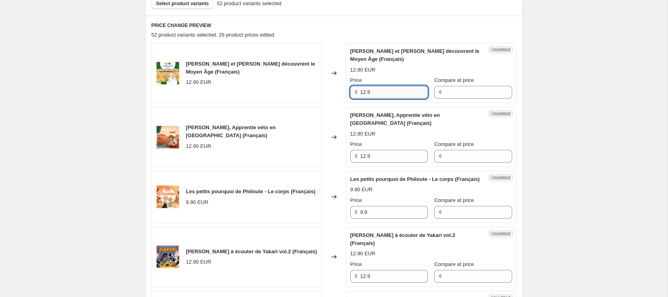
click at [377, 93] on input "12.9" at bounding box center [394, 92] width 68 height 13
click at [444, 94] on input "Compare at price" at bounding box center [478, 92] width 68 height 13
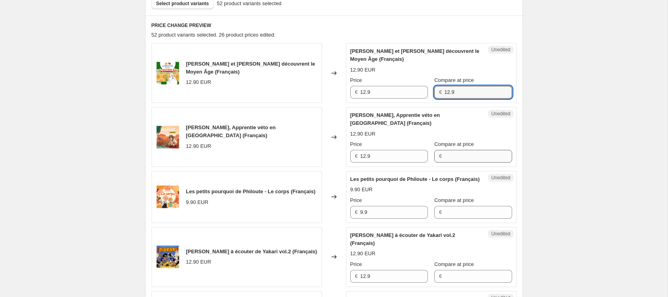
type input "12.9"
click at [444, 158] on input "Compare at price" at bounding box center [478, 156] width 68 height 13
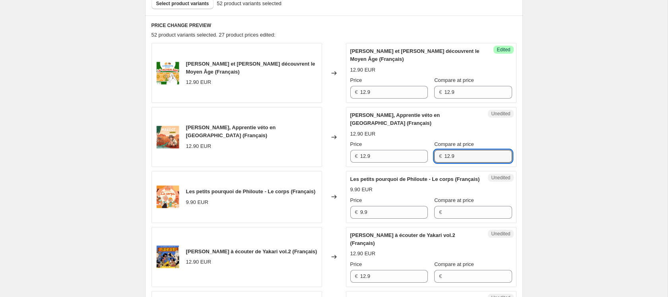
scroll to position [296, 0]
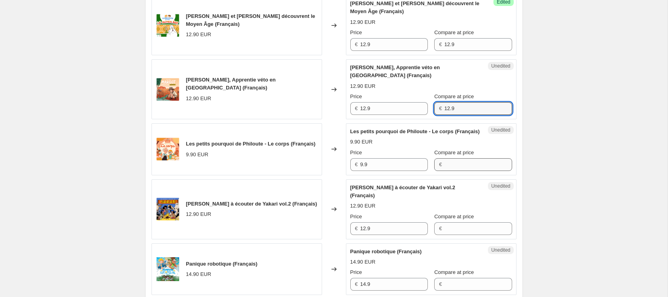
type input "12.9"
click at [444, 171] on input "Compare at price" at bounding box center [478, 164] width 68 height 13
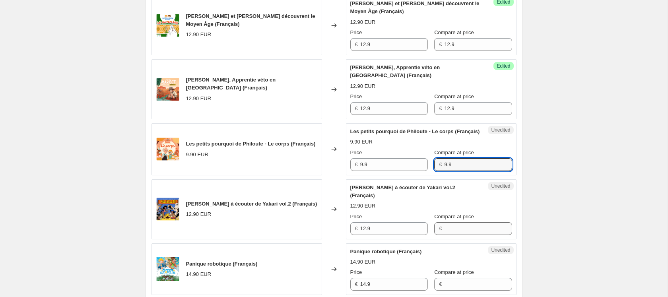
type input "9.9"
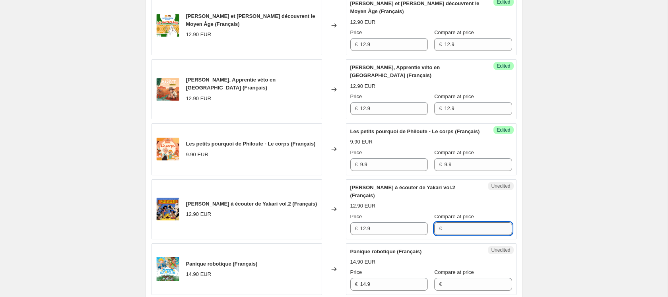
click at [450, 235] on input "Compare at price" at bounding box center [478, 228] width 68 height 13
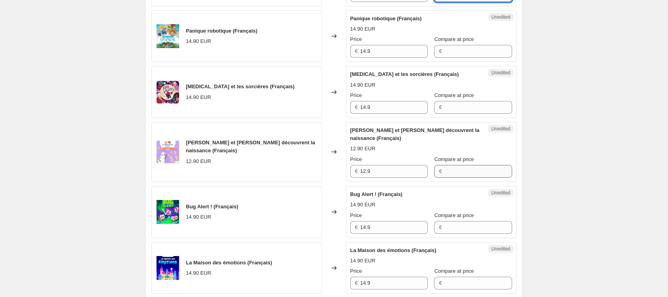
type input "12.9"
click at [454, 182] on div "Unedited Suzanne et Gaston découvrent la naissance (Français) 12.90 EUR Price €…" at bounding box center [431, 152] width 170 height 60
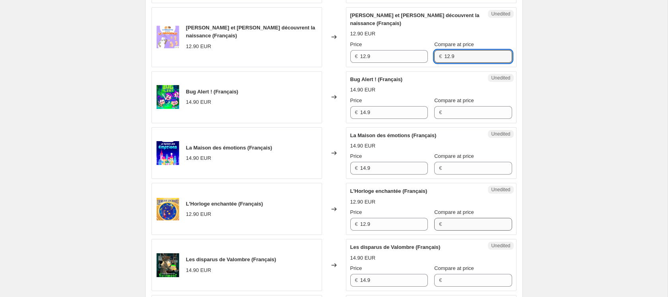
type input "12.9"
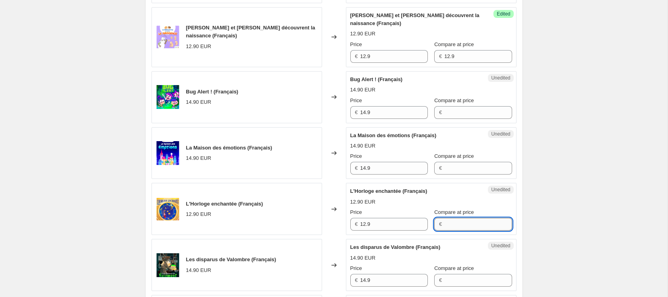
click at [457, 227] on input "Compare at price" at bounding box center [478, 224] width 68 height 13
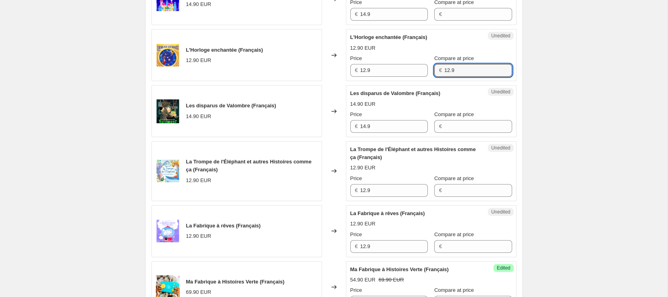
scroll to position [828, 0]
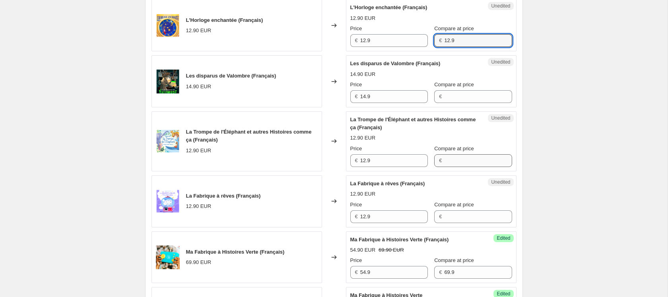
type input "12.9"
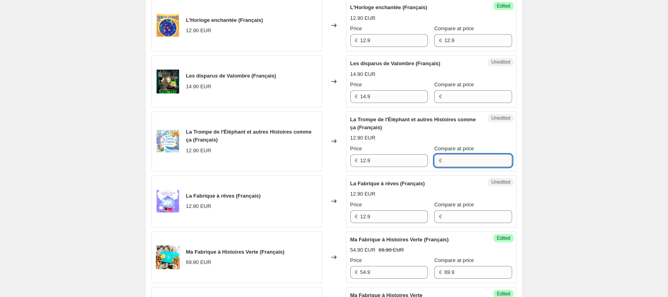
click at [459, 167] on input "Compare at price" at bounding box center [478, 160] width 68 height 13
type input "12.9"
click at [457, 227] on div "Unedited La Fabrique à rêves (Français) 12.90 EUR Price € 12.9 Compare at price…" at bounding box center [431, 201] width 170 height 52
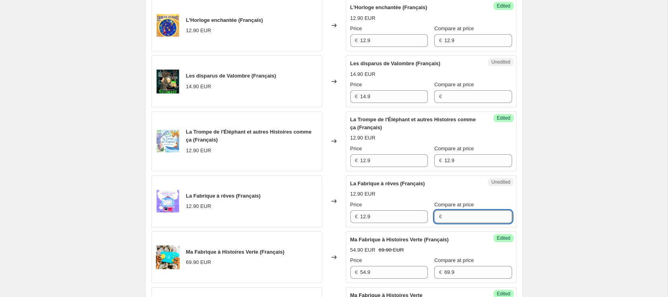
click at [457, 223] on input "Compare at price" at bounding box center [478, 216] width 68 height 13
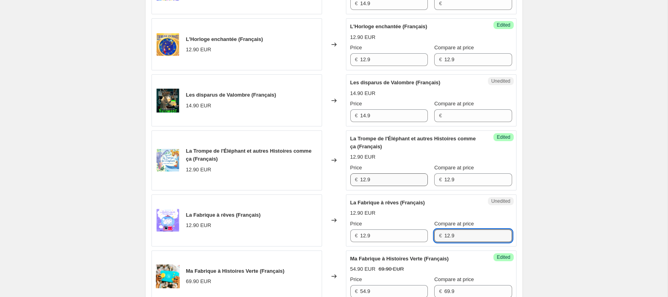
scroll to position [806, 0]
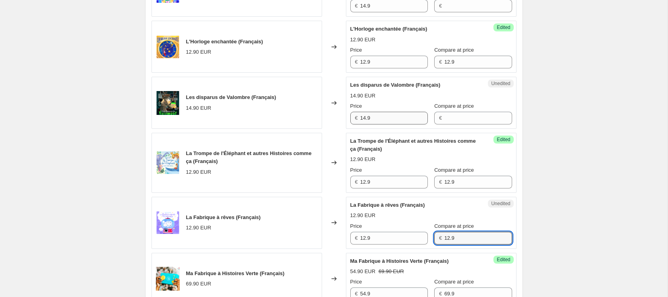
type input "12.9"
click at [381, 122] on input "14.9" at bounding box center [394, 118] width 68 height 13
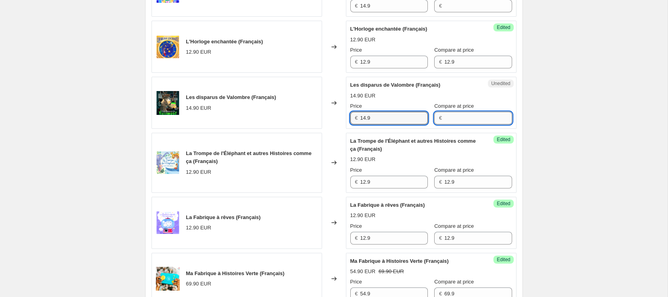
click at [457, 124] on input "Compare at price" at bounding box center [478, 118] width 68 height 13
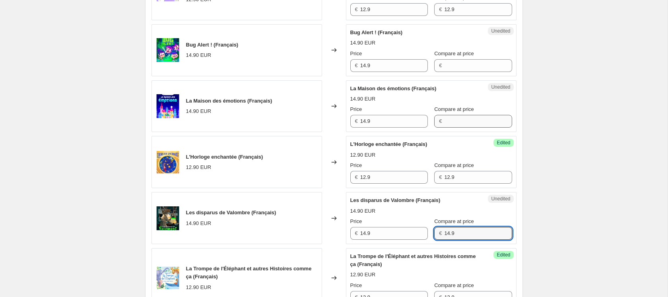
type input "14.9"
click at [451, 127] on input "Compare at price" at bounding box center [478, 121] width 68 height 13
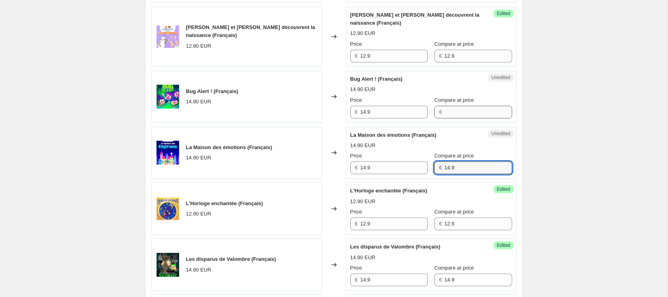
type input "14.9"
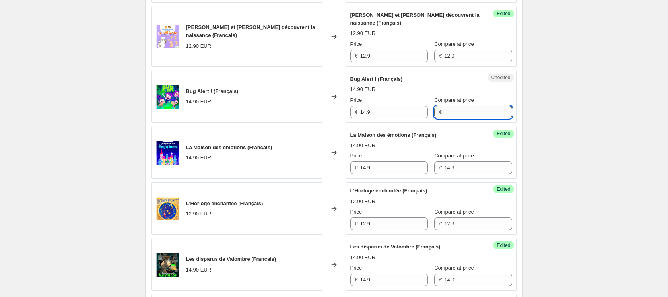
click at [451, 118] on input "Compare at price" at bounding box center [478, 112] width 68 height 13
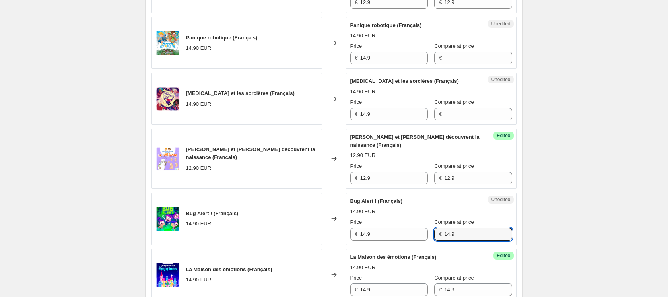
scroll to position [519, 0]
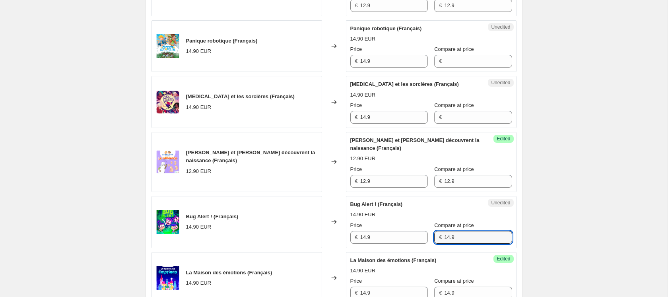
type input "14.9"
click at [448, 118] on div "Compare at price €" at bounding box center [472, 112] width 77 height 22
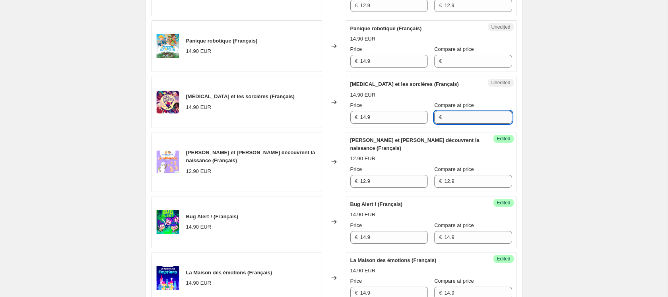
click at [448, 124] on input "Compare at price" at bounding box center [478, 117] width 68 height 13
type input "14.9"
click at [447, 68] on input "Compare at price" at bounding box center [478, 61] width 68 height 13
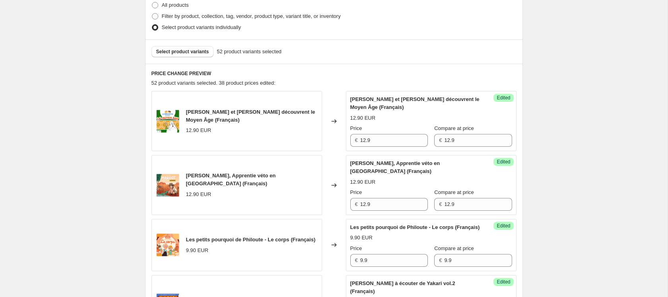
scroll to position [199, 0]
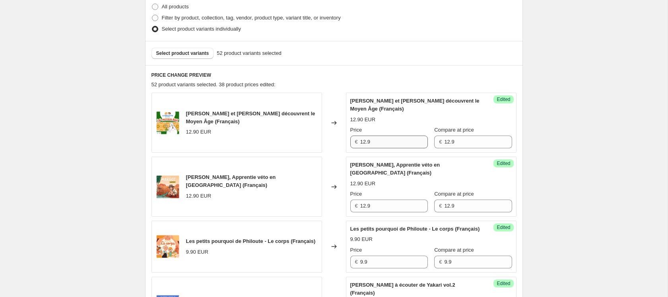
type input "14.9"
click at [377, 142] on input "12.9" at bounding box center [394, 141] width 68 height 13
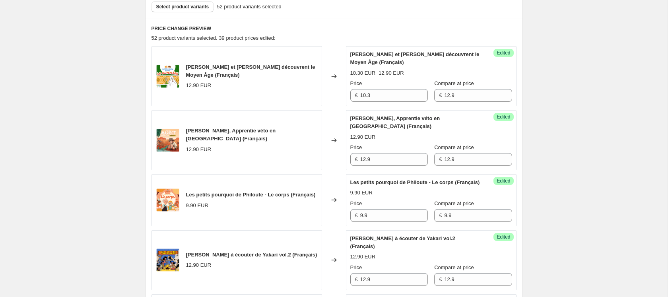
scroll to position [321, 0]
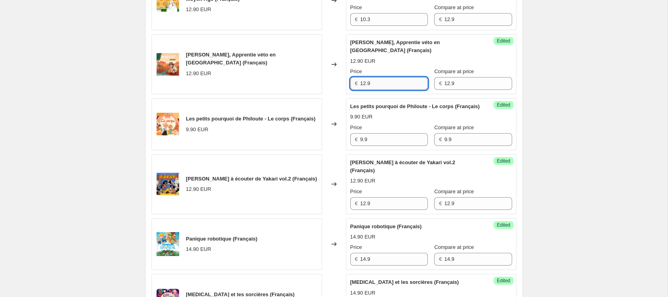
click at [385, 86] on input "12.9" at bounding box center [394, 83] width 68 height 13
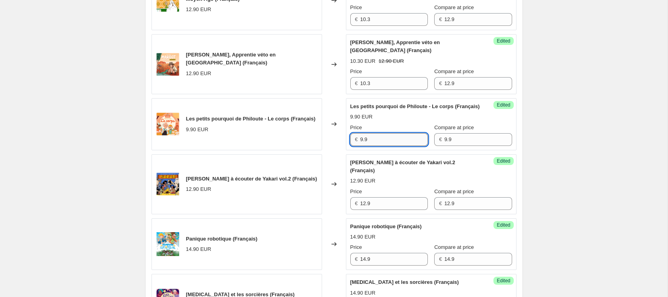
click at [373, 146] on input "9.9" at bounding box center [394, 139] width 68 height 13
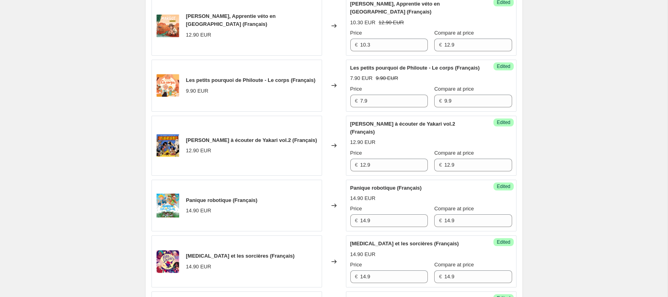
scroll to position [361, 0]
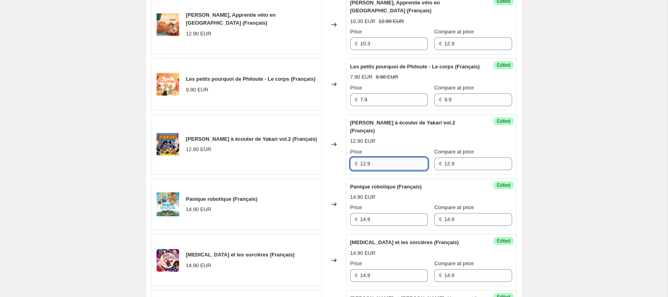
click at [411, 170] on input "12.9" at bounding box center [394, 163] width 68 height 13
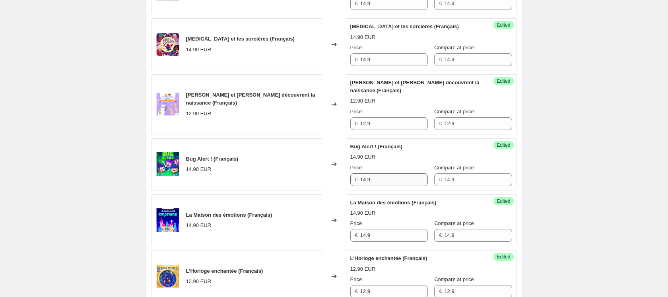
scroll to position [591, 0]
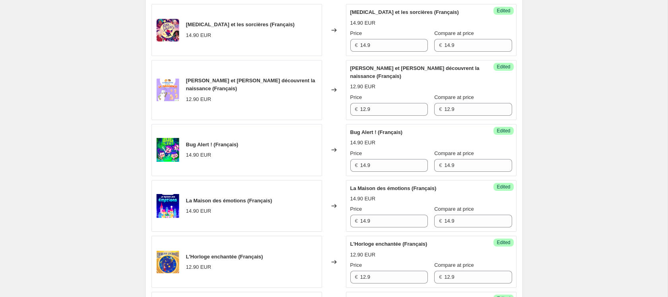
click at [389, 120] on div "Success Edited Suzanne et Gaston découvrent la naissance (Français) 12.90 EUR P…" at bounding box center [431, 90] width 170 height 60
click at [390, 116] on input "12.9" at bounding box center [394, 109] width 68 height 13
click at [568, 174] on div "Create new price change job. This page is ready Create new price change job Dra…" at bounding box center [333, 292] width 667 height 1766
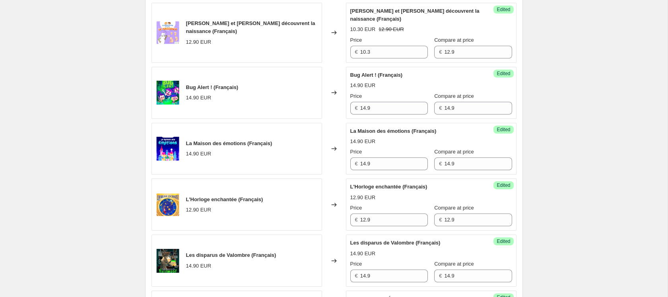
scroll to position [713, 0]
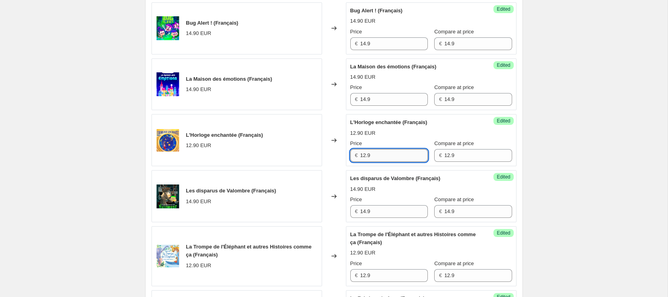
click at [401, 162] on input "12.9" at bounding box center [394, 155] width 68 height 13
click at [392, 217] on input "14.9" at bounding box center [394, 211] width 68 height 13
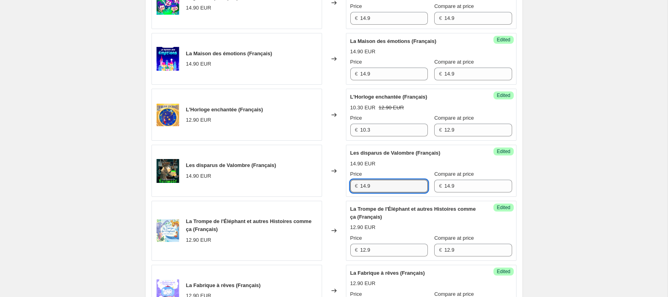
scroll to position [764, 0]
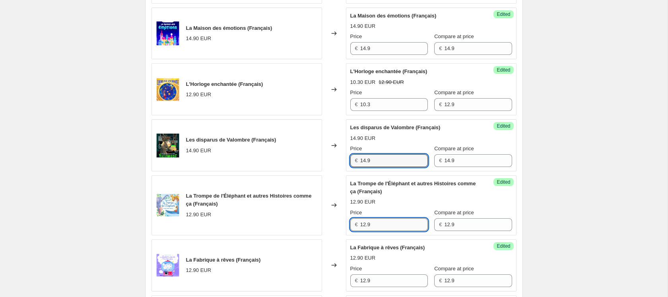
click at [405, 230] on input "12.9" at bounding box center [394, 224] width 68 height 13
click at [576, 188] on div "Create new price change job. This page is ready Create new price change job Dra…" at bounding box center [333, 119] width 667 height 1766
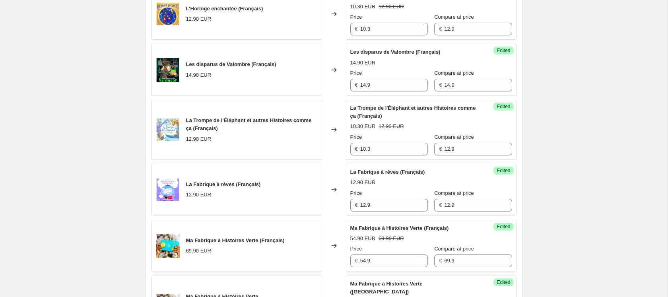
scroll to position [846, 0]
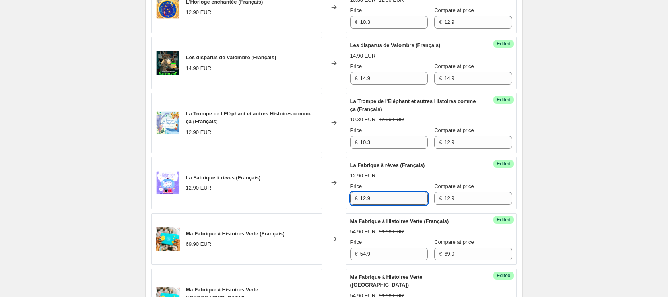
click at [394, 205] on input "12.9" at bounding box center [394, 198] width 68 height 13
click at [537, 214] on div "Create new price change job. This page is ready Create new price change job Dra…" at bounding box center [333, 37] width 667 height 1766
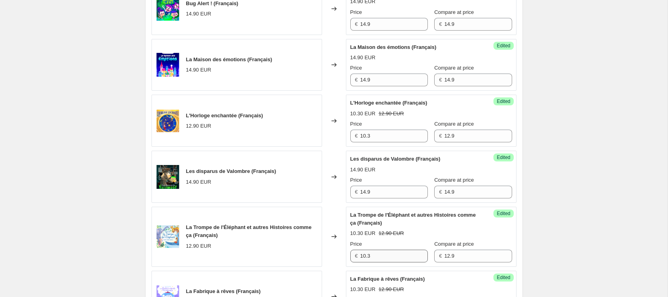
scroll to position [731, 0]
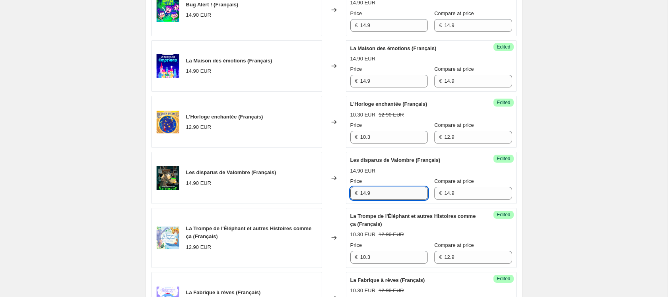
click at [402, 199] on input "14.9" at bounding box center [394, 193] width 68 height 13
click at [539, 209] on div "Create new price change job. This page is ready Create new price change job Dra…" at bounding box center [333, 152] width 667 height 1766
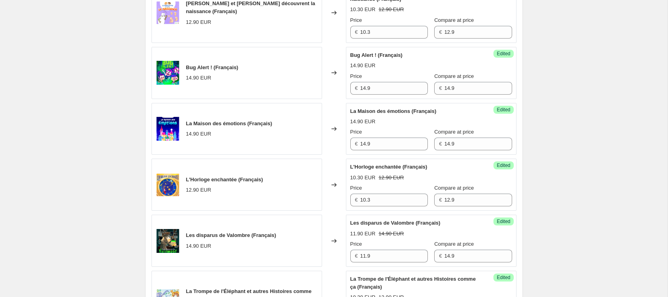
scroll to position [666, 0]
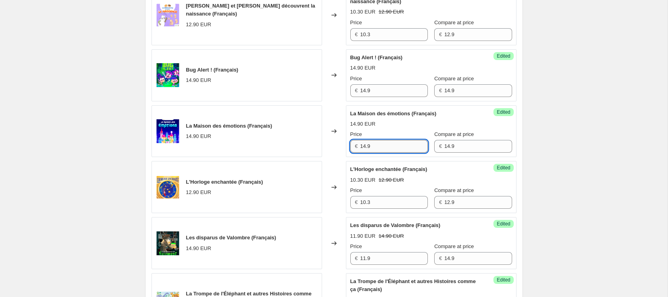
click at [399, 153] on input "14.9" at bounding box center [394, 146] width 68 height 13
click at [544, 151] on div "Create new price change job. This page is ready Create new price change job Dra…" at bounding box center [333, 217] width 667 height 1766
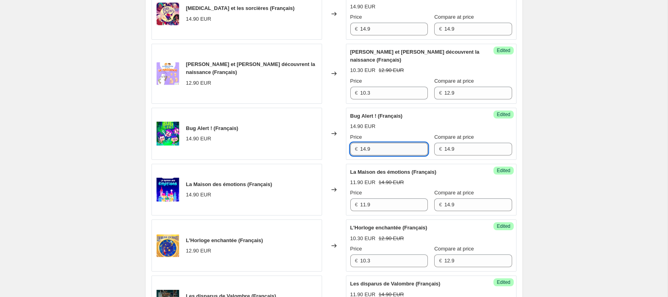
click at [393, 155] on input "14.9" at bounding box center [394, 149] width 68 height 13
click at [537, 157] on div "Create new price change job. This page is ready Create new price change job Dra…" at bounding box center [333, 275] width 667 height 1766
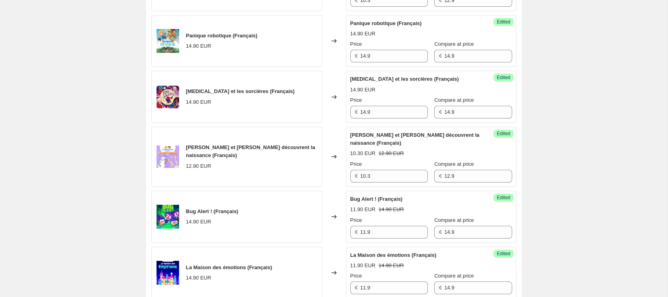
scroll to position [518, 0]
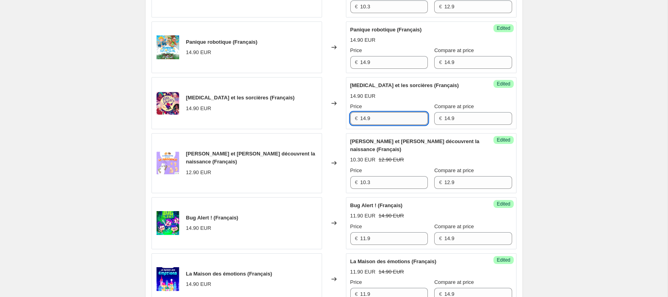
click at [400, 125] on input "14.9" at bounding box center [394, 118] width 68 height 13
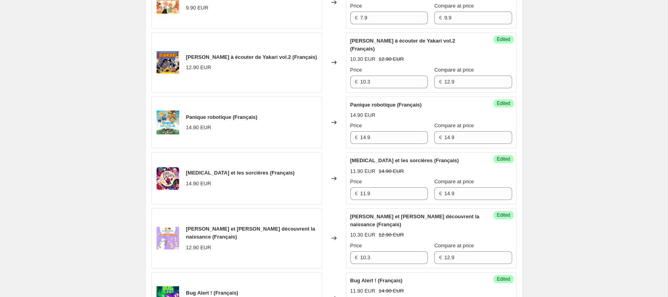
scroll to position [435, 0]
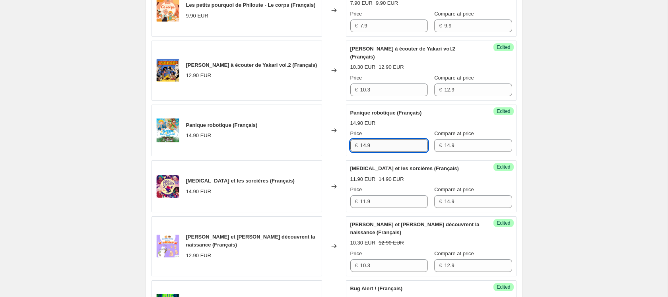
click at [388, 151] on input "14.9" at bounding box center [394, 145] width 68 height 13
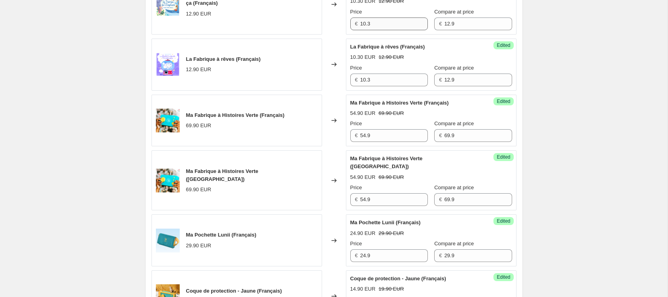
scroll to position [969, 0]
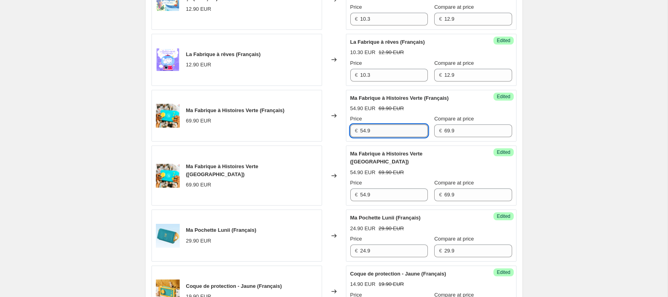
click at [395, 137] on input "54.9" at bounding box center [394, 130] width 68 height 13
click at [367, 137] on input "54.9" at bounding box center [394, 130] width 68 height 13
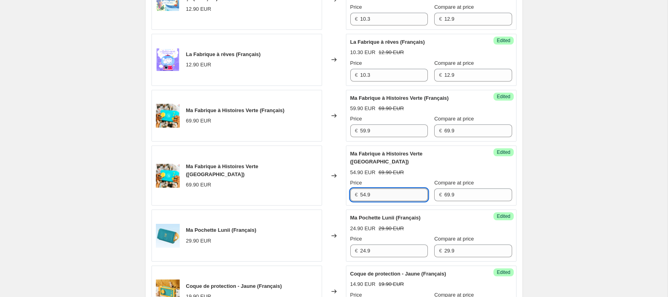
click at [366, 189] on input "54.9" at bounding box center [394, 194] width 68 height 13
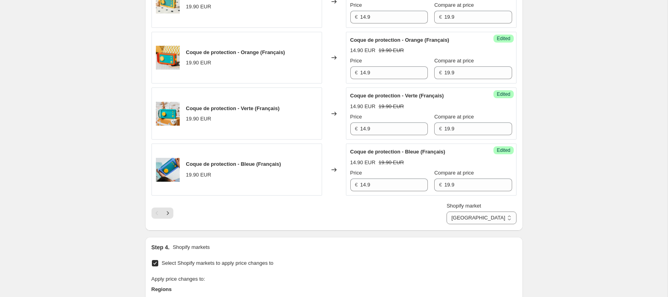
scroll to position [1260, 0]
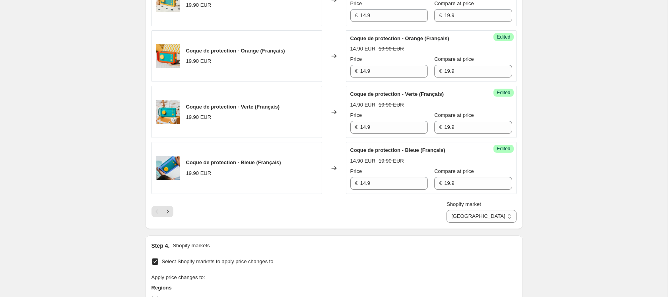
click at [245, 215] on div "Shopify market Direct prices DOM TOM Europe France France" at bounding box center [333, 211] width 365 height 22
click at [170, 212] on icon "Next" at bounding box center [168, 211] width 8 height 8
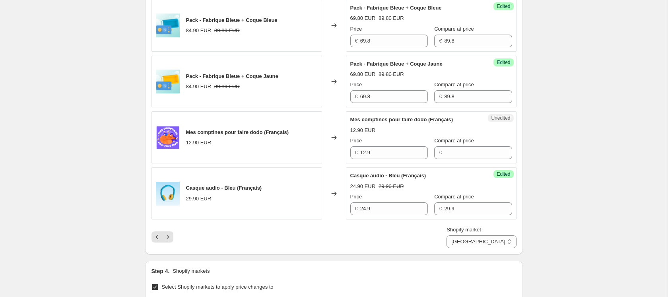
scroll to position [1194, 0]
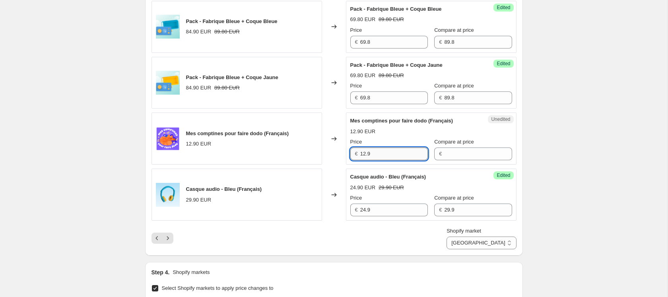
click at [409, 160] on input "12.9" at bounding box center [394, 153] width 68 height 13
click at [451, 160] on input "Compare at price" at bounding box center [478, 153] width 68 height 13
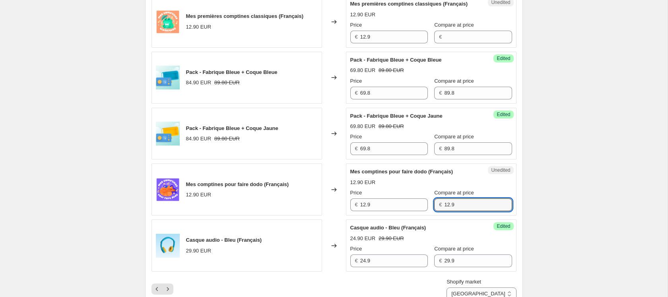
scroll to position [1134, 0]
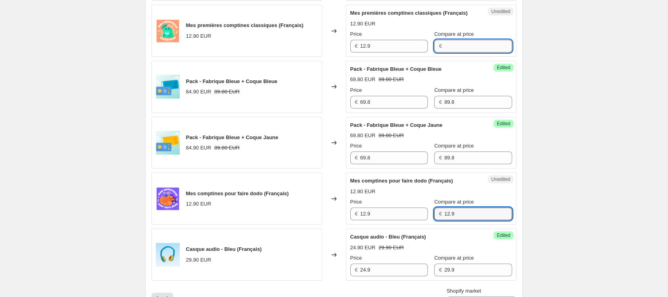
click at [457, 52] on input "Compare at price" at bounding box center [478, 46] width 68 height 13
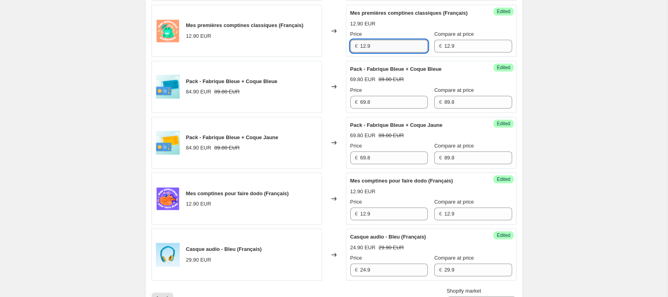
click at [400, 52] on input "12.9" at bounding box center [394, 46] width 68 height 13
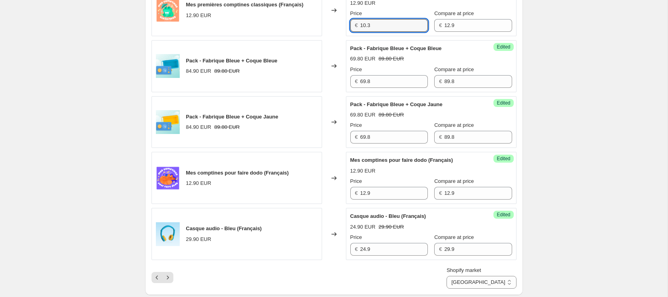
scroll to position [1182, 0]
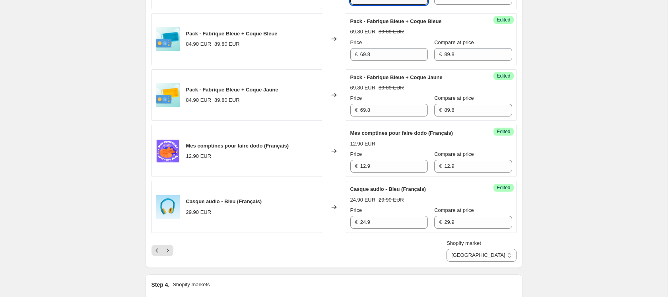
click at [385, 177] on div "Success Edited Mes comptines pour faire dodo (Français) 12.90 EUR Price € 12.9 …" at bounding box center [431, 151] width 170 height 52
click at [386, 172] on input "12.9" at bounding box center [394, 166] width 68 height 13
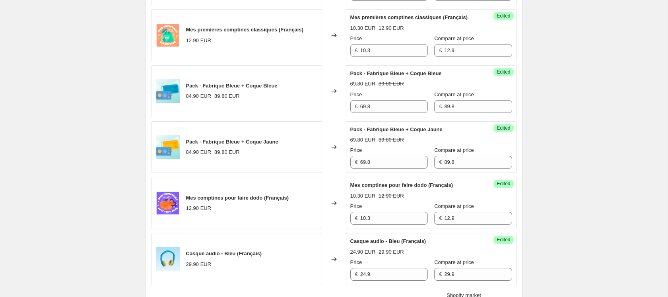
scroll to position [1121, 0]
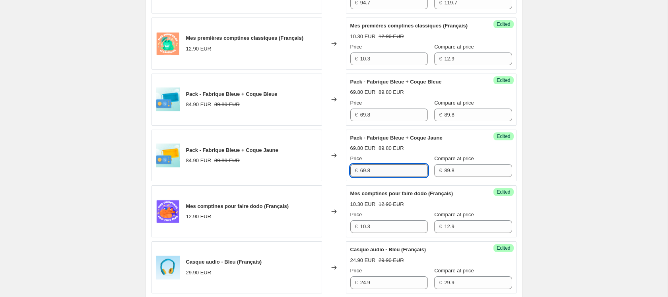
click at [375, 177] on input "69.8" at bounding box center [394, 170] width 68 height 13
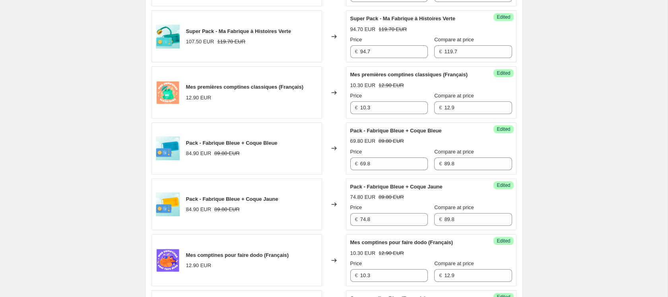
scroll to position [1063, 0]
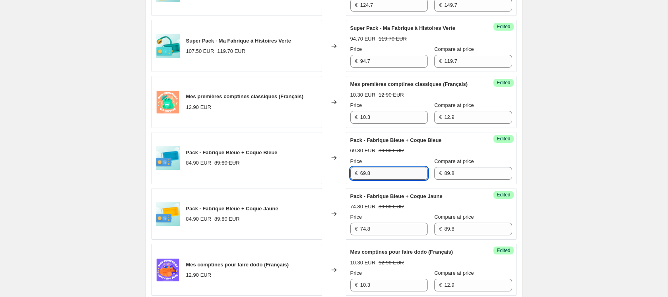
click at [379, 180] on input "69.8" at bounding box center [394, 173] width 68 height 13
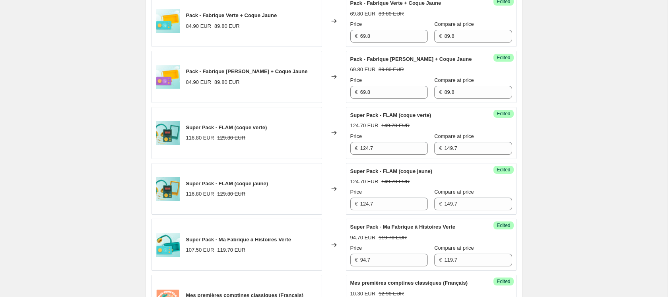
scroll to position [784, 0]
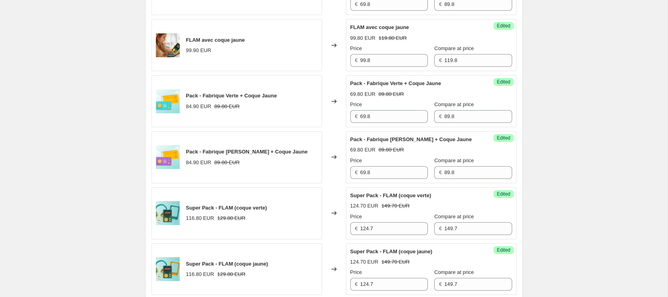
click at [400, 179] on div "Price € 69.8" at bounding box center [388, 168] width 77 height 22
click at [400, 179] on input "69.8" at bounding box center [394, 172] width 68 height 13
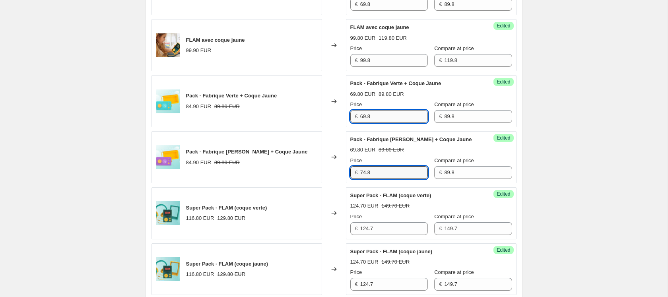
click at [390, 123] on input "69.8" at bounding box center [394, 116] width 68 height 13
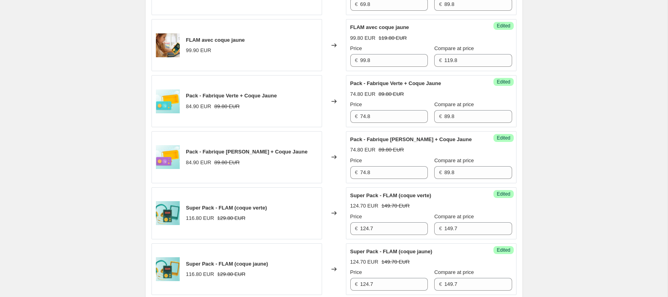
click at [541, 148] on div "Create new price change job. This page is ready Create new price change job Dra…" at bounding box center [333, 79] width 667 height 1726
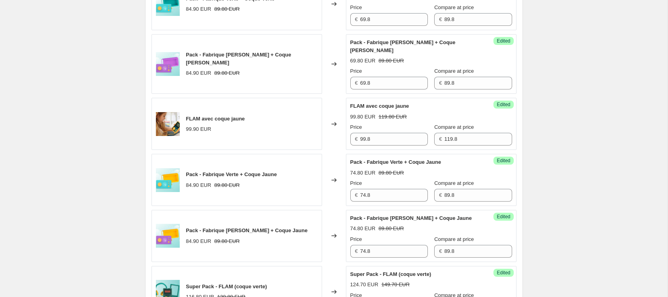
scroll to position [662, 0]
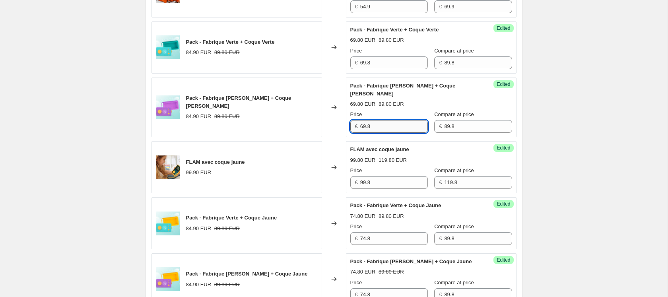
click at [401, 133] on input "69.8" at bounding box center [394, 126] width 68 height 13
click at [392, 69] on input "69.8" at bounding box center [394, 62] width 68 height 13
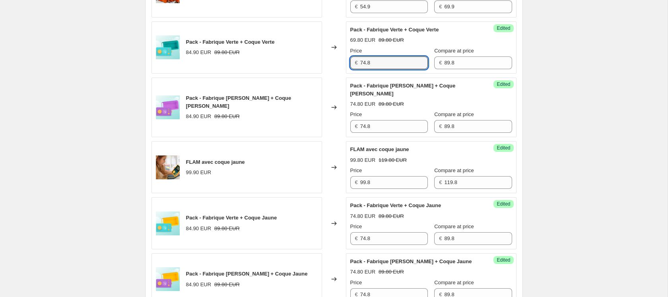
click at [544, 110] on div "Create new price change job. This page is ready Create new price change job Dra…" at bounding box center [333, 201] width 667 height 1726
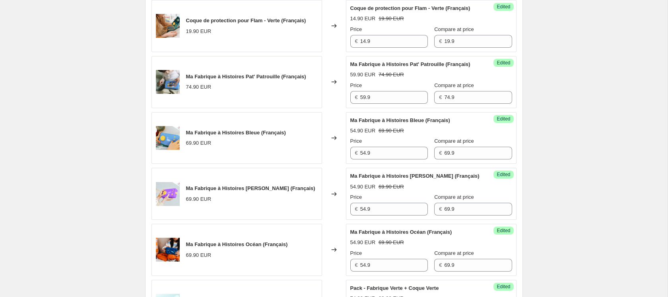
scroll to position [406, 0]
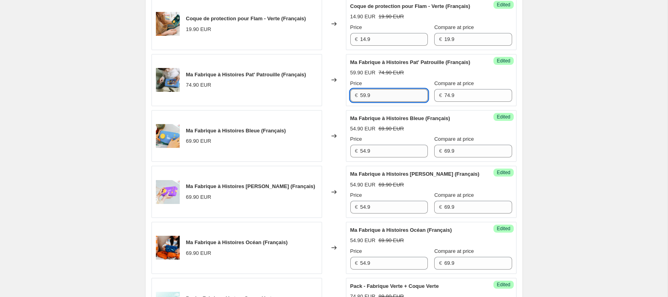
click at [381, 102] on input "59.9" at bounding box center [394, 95] width 68 height 13
click at [390, 157] on input "54.9" at bounding box center [394, 151] width 68 height 13
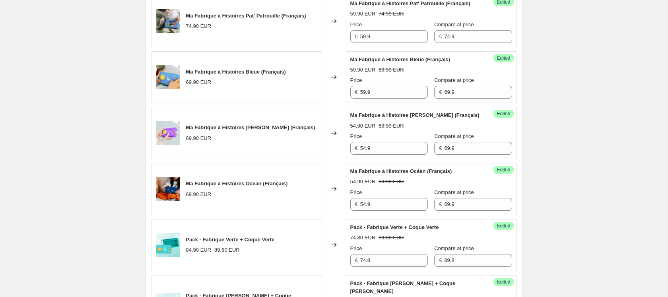
scroll to position [482, 0]
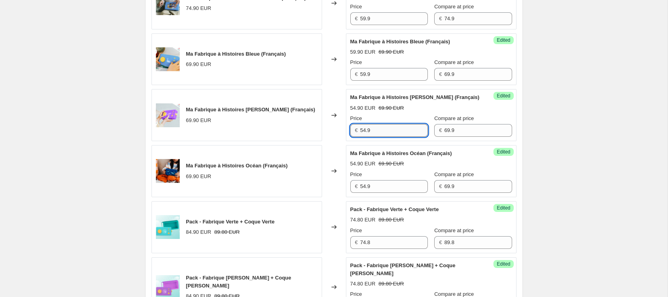
click at [387, 137] on input "54.9" at bounding box center [394, 130] width 68 height 13
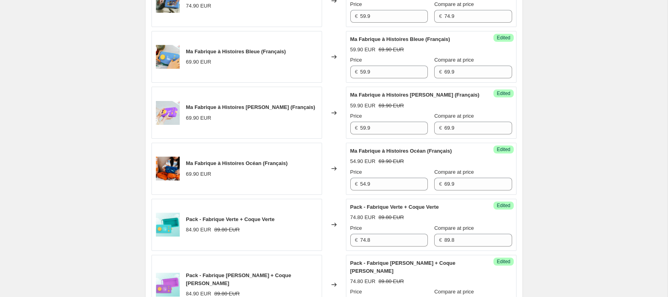
scroll to position [486, 0]
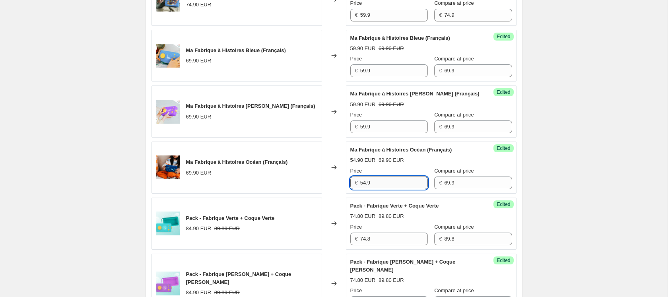
click at [412, 189] on input "54.9" at bounding box center [394, 182] width 68 height 13
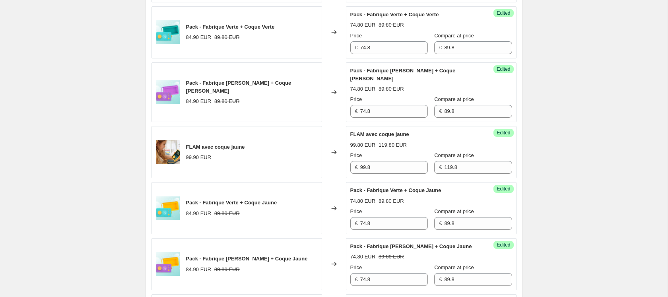
scroll to position [688, 0]
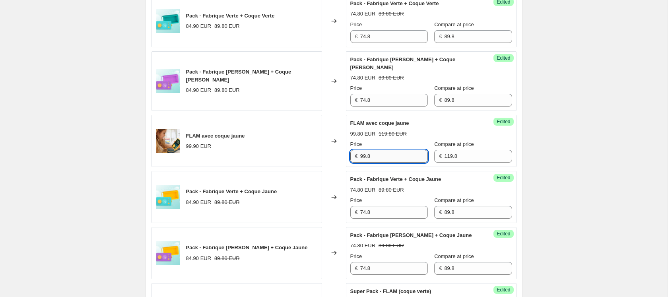
click at [402, 163] on input "99.8" at bounding box center [394, 156] width 68 height 13
click at [447, 163] on input "119.8" at bounding box center [478, 156] width 68 height 13
click at [365, 163] on input "99.8" at bounding box center [394, 156] width 68 height 13
click at [554, 158] on div "Create new price change job. This page is ready Create new price change job Dra…" at bounding box center [333, 175] width 667 height 1726
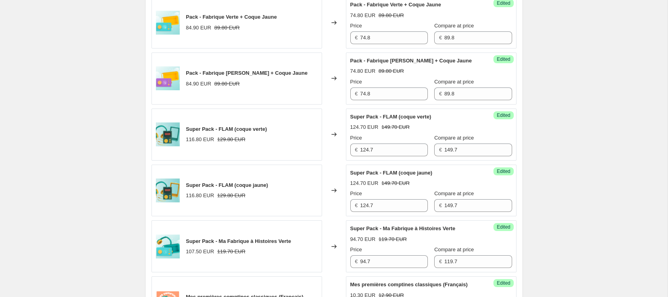
scroll to position [864, 0]
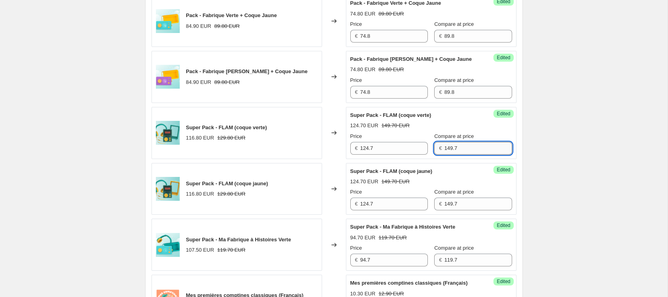
click at [444, 155] on input "149.7" at bounding box center [478, 148] width 68 height 13
click at [444, 210] on input "149.7" at bounding box center [478, 203] width 68 height 13
click at [391, 155] on input "124.7" at bounding box center [394, 148] width 68 height 13
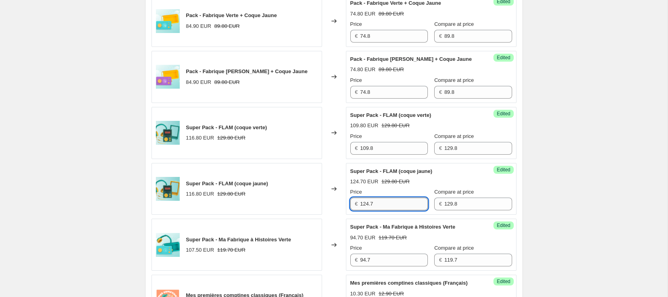
click at [400, 210] on input "124.7" at bounding box center [394, 203] width 68 height 13
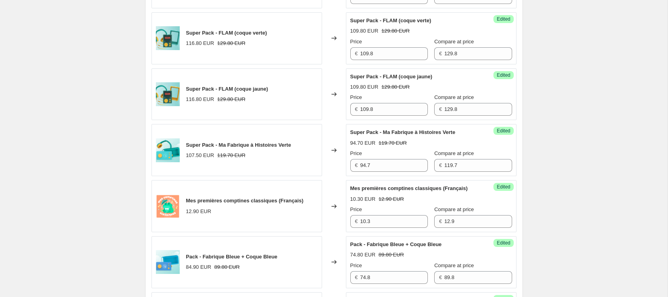
scroll to position [965, 0]
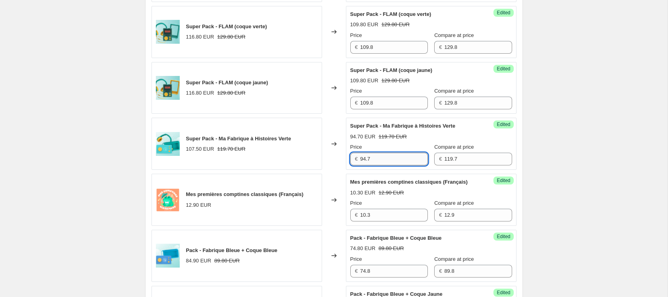
click at [410, 165] on input "94.7" at bounding box center [394, 159] width 68 height 13
click at [387, 165] on input "99.7" at bounding box center [394, 159] width 68 height 13
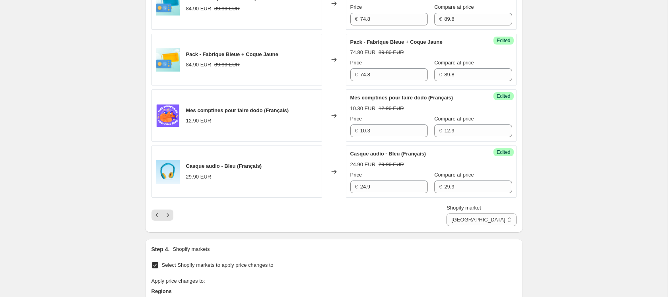
scroll to position [1222, 0]
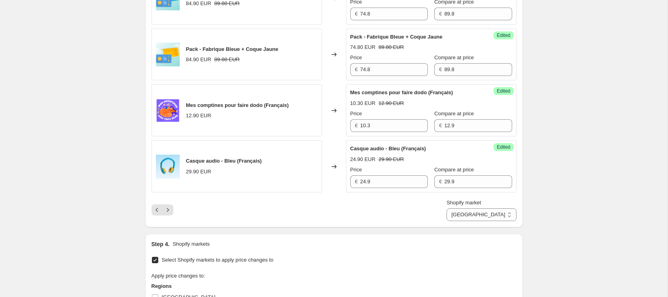
click at [280, 221] on div "Shopify market Direct prices DOM TOM Europe France France" at bounding box center [333, 210] width 365 height 22
click at [169, 214] on icon "Next" at bounding box center [168, 210] width 8 height 8
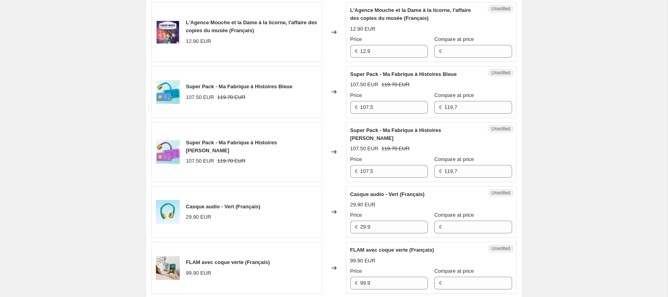
scroll to position [349, 0]
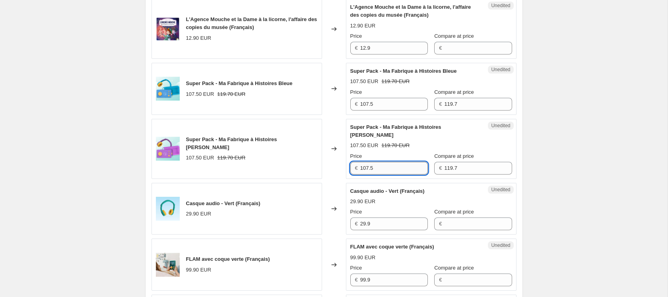
click at [393, 166] on input "107.5" at bounding box center [394, 168] width 68 height 13
click at [391, 109] on input "107.5" at bounding box center [394, 104] width 68 height 13
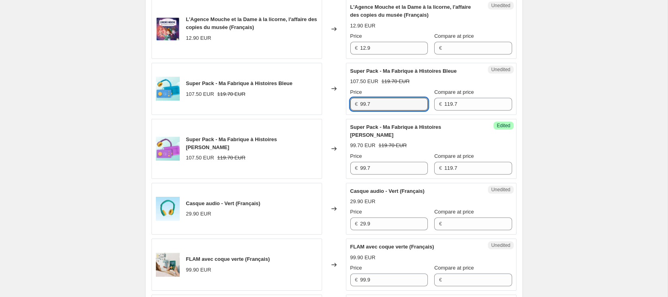
click at [554, 107] on div "Create new price change job. This page is ready Create new price change job Dra…" at bounding box center [333, 294] width 667 height 1287
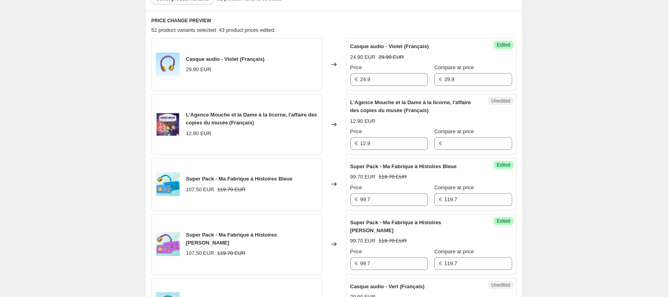
scroll to position [250, 0]
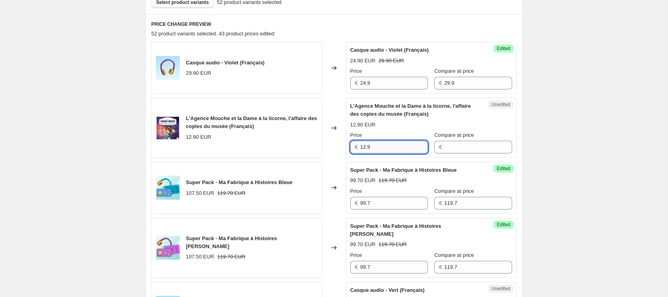
click at [403, 143] on input "12.9" at bounding box center [394, 147] width 68 height 13
click at [468, 146] on input "Compare at price" at bounding box center [478, 147] width 68 height 13
click at [400, 148] on input "12.9" at bounding box center [394, 147] width 68 height 13
click at [502, 111] on div "L'Agence Mouche et la Dame à la licorne, l'affaire des copies du musée (Françai…" at bounding box center [431, 127] width 162 height 51
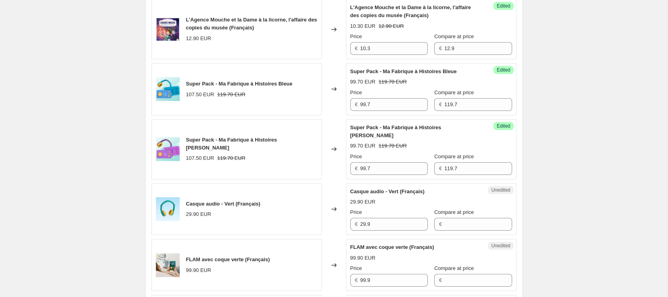
scroll to position [378, 0]
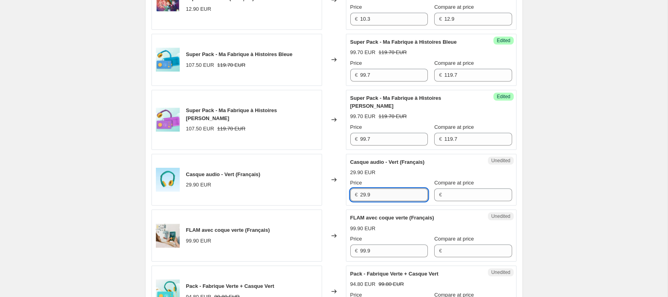
click at [377, 191] on input "29.9" at bounding box center [394, 194] width 68 height 13
click at [449, 192] on input "Compare at price" at bounding box center [478, 194] width 68 height 13
click at [366, 193] on input "29.9" at bounding box center [394, 194] width 68 height 13
click at [550, 176] on div "Create new price change job. This page is ready Create new price change job Dra…" at bounding box center [333, 265] width 667 height 1287
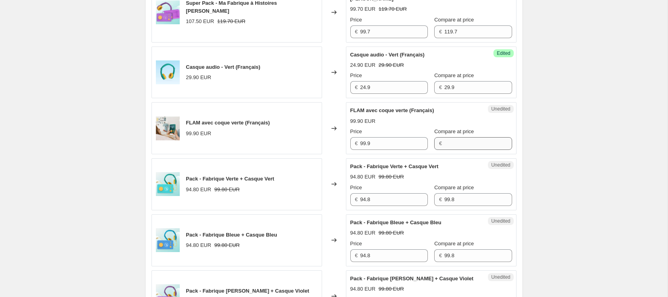
scroll to position [488, 0]
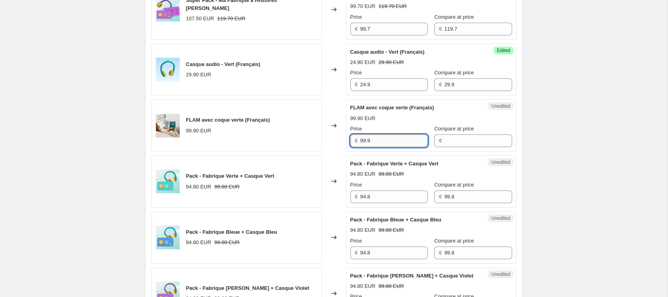
click at [395, 139] on input "99.9" at bounding box center [394, 140] width 68 height 13
click at [465, 139] on input "Compare at price" at bounding box center [478, 140] width 68 height 13
click at [392, 143] on input "99.9" at bounding box center [394, 140] width 68 height 13
click at [556, 125] on div "Create new price change job. This page is ready Create new price change job Dra…" at bounding box center [333, 155] width 667 height 1287
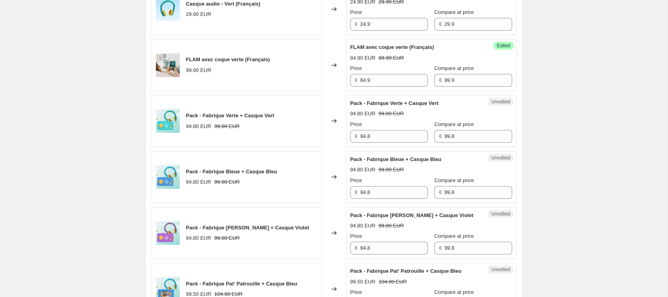
scroll to position [554, 0]
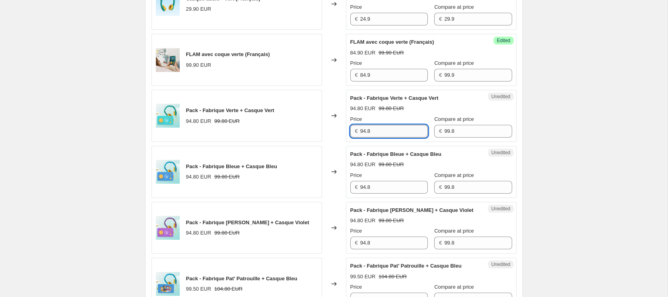
click at [396, 134] on input "94.8" at bounding box center [394, 131] width 68 height 13
click at [543, 142] on div "Create new price change job. This page is ready Create new price change job Dra…" at bounding box center [333, 89] width 667 height 1287
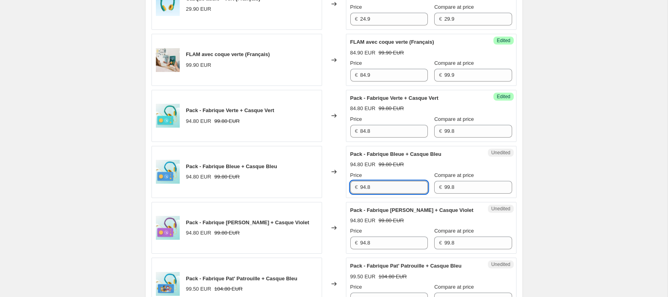
click at [400, 185] on input "94.8" at bounding box center [394, 187] width 68 height 13
click at [539, 178] on div "Create new price change job. This page is ready Create new price change job Dra…" at bounding box center [333, 89] width 667 height 1287
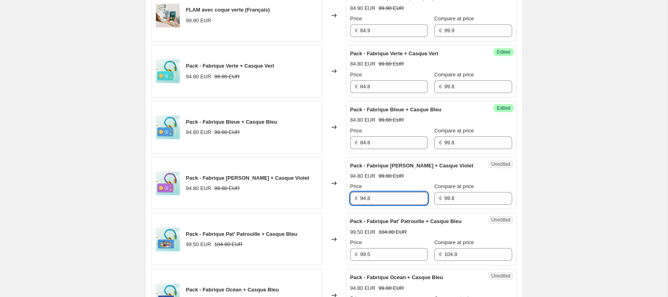
click at [402, 198] on input "94.8" at bounding box center [394, 198] width 68 height 13
click at [561, 194] on div "Create new price change job. This page is ready Create new price change job Dra…" at bounding box center [333, 45] width 667 height 1287
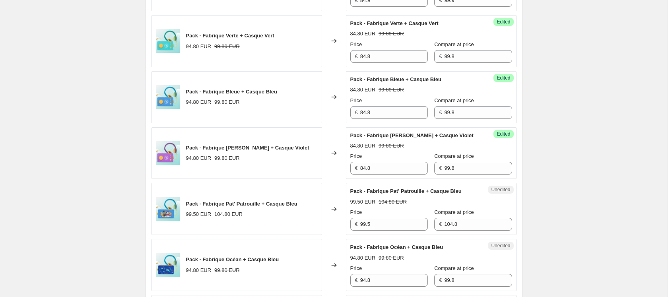
scroll to position [647, 0]
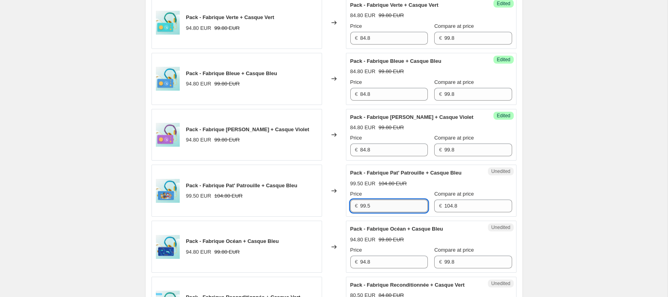
click at [409, 208] on input "99.5" at bounding box center [394, 205] width 68 height 13
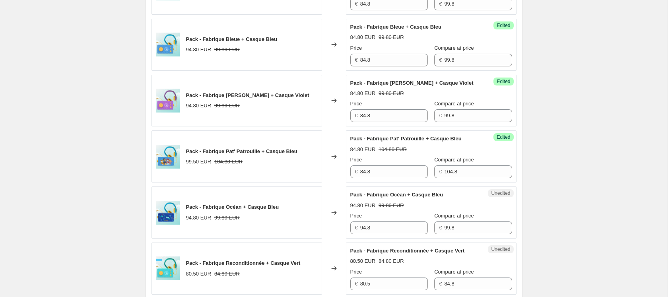
scroll to position [684, 0]
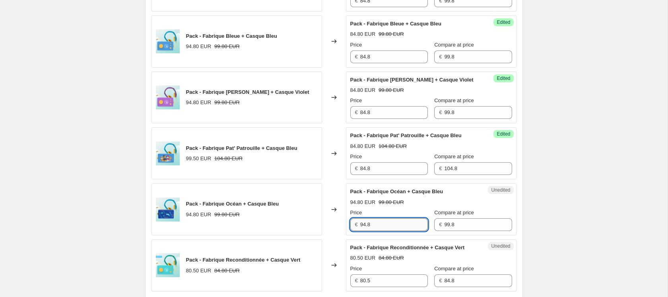
click at [411, 226] on input "94.8" at bounding box center [394, 224] width 68 height 13
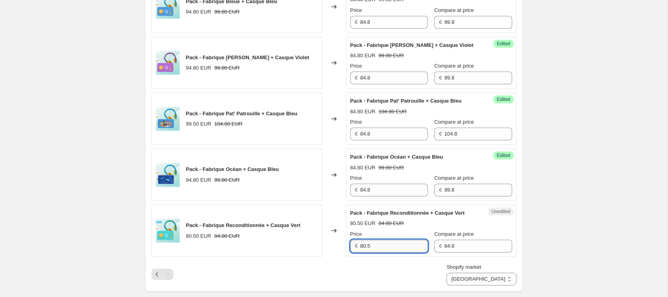
click at [399, 252] on input "80.5" at bounding box center [394, 246] width 68 height 13
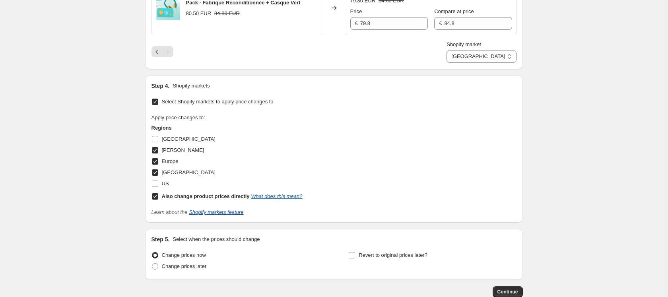
scroll to position [945, 0]
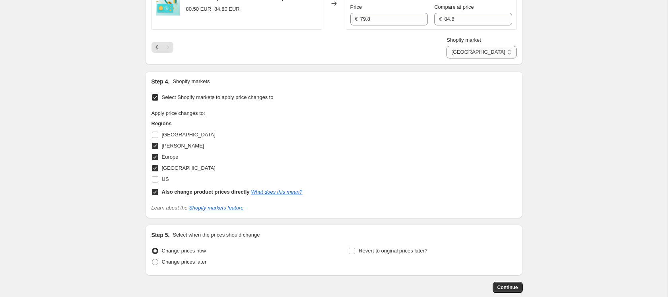
click at [488, 58] on select "Direct prices DOM TOM Europe France" at bounding box center [481, 52] width 70 height 13
click at [505, 58] on select "Direct prices DOM TOM Europe France" at bounding box center [481, 52] width 70 height 13
click at [469, 58] on select "Direct prices DOM TOM Europe France" at bounding box center [481, 52] width 70 height 13
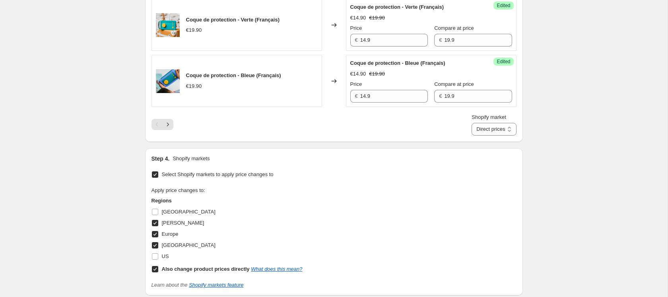
scroll to position [1469, 0]
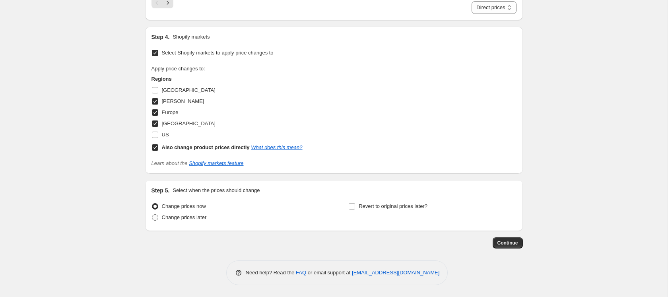
click at [177, 219] on span "Change prices later" at bounding box center [184, 217] width 45 height 6
click at [152, 215] on input "Change prices later" at bounding box center [152, 214] width 0 height 0
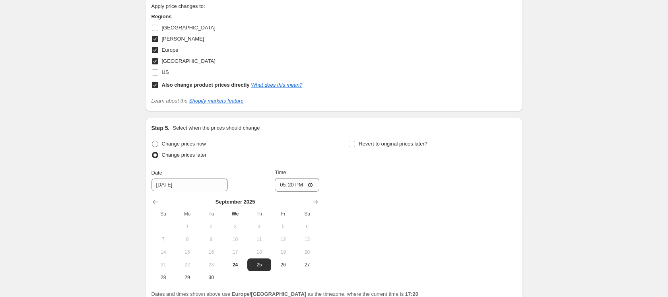
scroll to position [1605, 0]
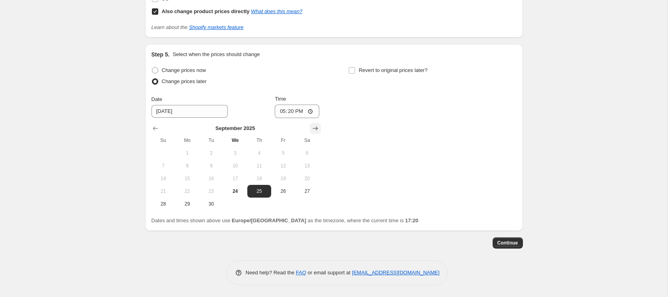
click at [314, 128] on icon "Show next month, October 2025" at bounding box center [315, 128] width 8 height 8
click at [211, 166] on span "7" at bounding box center [210, 166] width 17 height 6
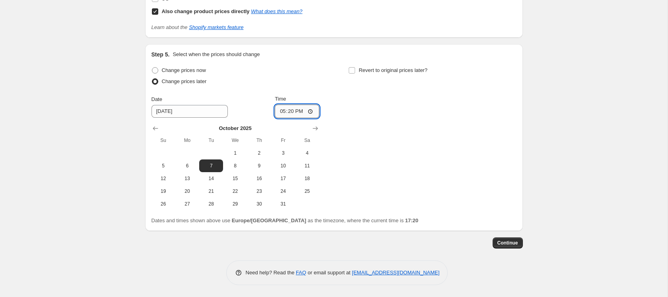
click at [289, 110] on input "17:20" at bounding box center [297, 112] width 45 height 14
click at [301, 113] on input "00:20" at bounding box center [297, 112] width 45 height 14
click at [400, 208] on div "Change prices now Change prices later Date 10/7/2025 Time 00:00 October 2025 Su…" at bounding box center [333, 137] width 365 height 145
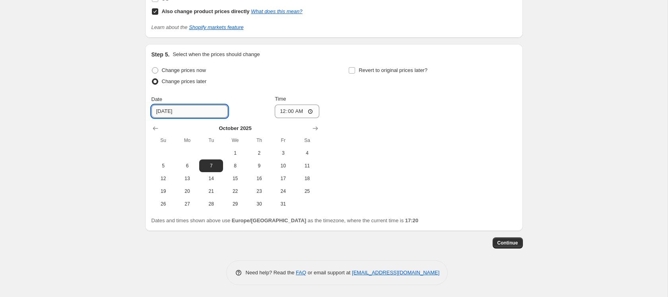
click at [168, 109] on input "10/7/2025" at bounding box center [189, 111] width 76 height 13
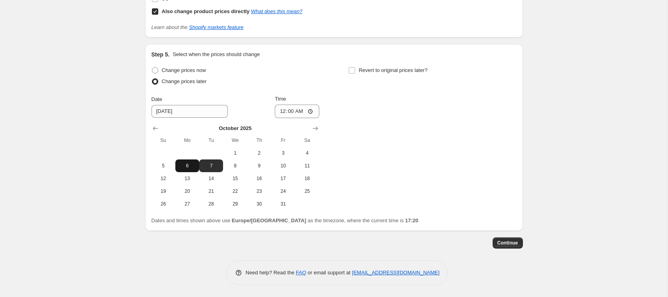
click at [192, 166] on span "6" at bounding box center [186, 166] width 17 height 6
click at [290, 112] on input "00:00" at bounding box center [297, 112] width 45 height 14
click at [434, 112] on div "Change prices now Change prices later Date 10/6/2025 Time 23:55 October 2025 Su…" at bounding box center [333, 137] width 365 height 145
click at [355, 71] on span at bounding box center [351, 70] width 7 height 7
click at [355, 71] on input "Revert to original prices later?" at bounding box center [351, 70] width 6 height 6
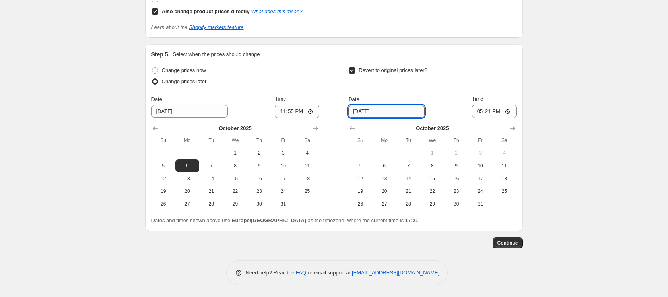
click at [358, 112] on input "10/1/2025" at bounding box center [386, 111] width 76 height 13
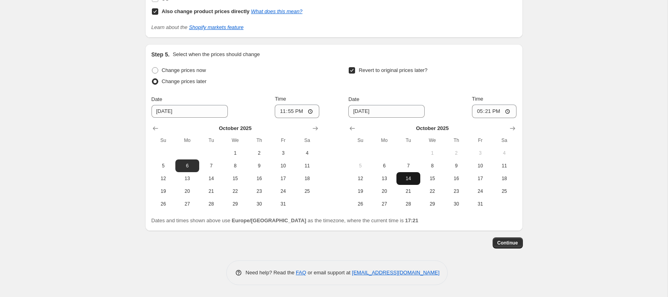
click at [405, 178] on span "14" at bounding box center [407, 178] width 17 height 6
click at [488, 112] on input "17:21" at bounding box center [494, 112] width 45 height 14
click at [517, 244] on span "Continue" at bounding box center [507, 243] width 21 height 6
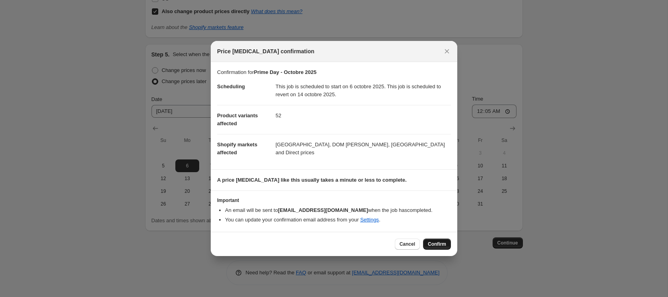
click at [432, 242] on span "Confirm" at bounding box center [437, 244] width 18 height 6
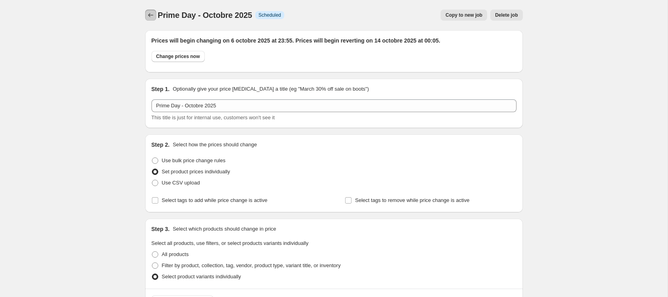
click at [147, 17] on icon "Price change jobs" at bounding box center [151, 15] width 8 height 8
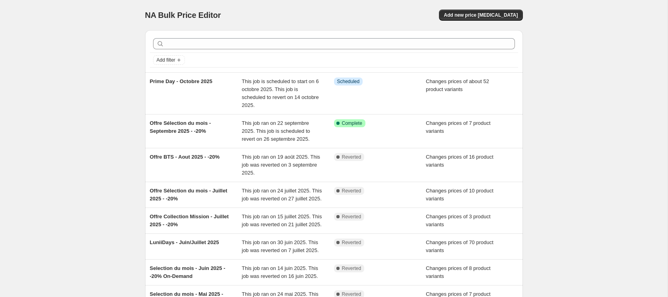
click at [71, 79] on div "NA Bulk Price Editor. This page is ready NA Bulk Price Editor Add new price cha…" at bounding box center [333, 220] width 667 height 441
